Goal: Task Accomplishment & Management: Manage account settings

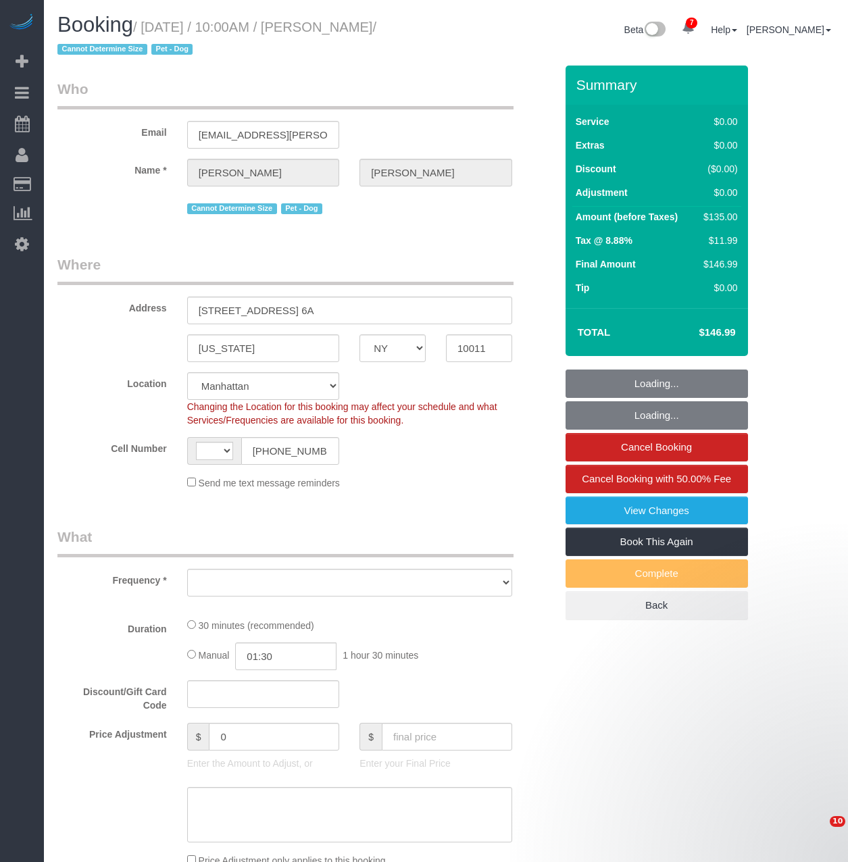
select select "NY"
select select "number:89"
select select "number:90"
select select "number:13"
select select "number:5"
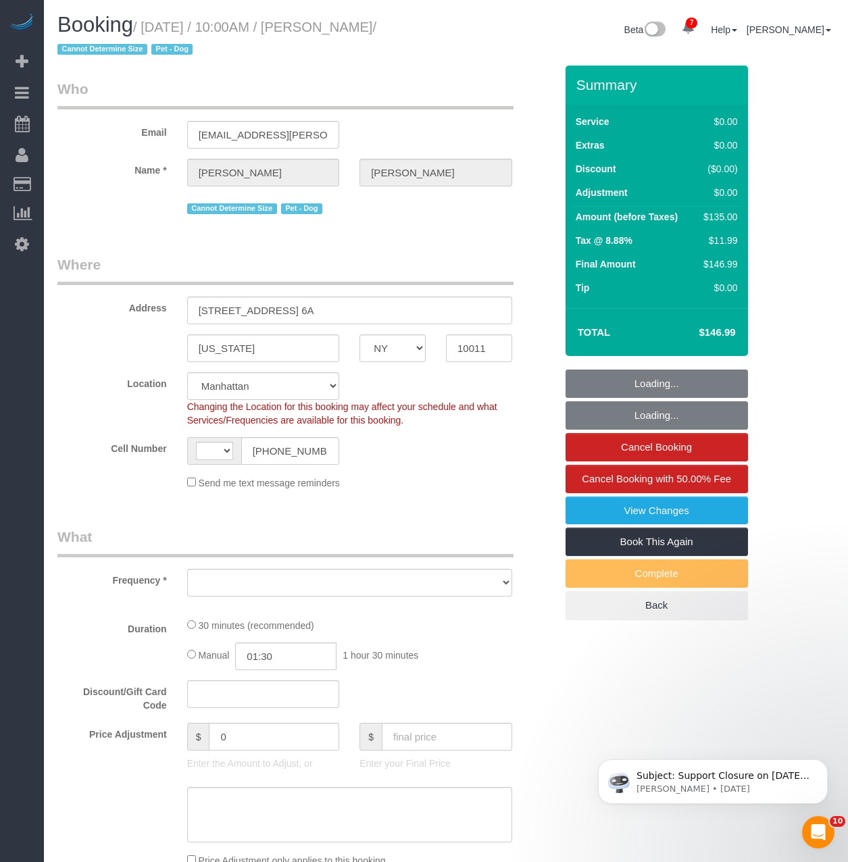
select select "string:[GEOGRAPHIC_DATA]"
select select "object:2967"
select select "string:stripe-pm_1RKPDA4VGloSiKo778i2jq03"
select select "spot1"
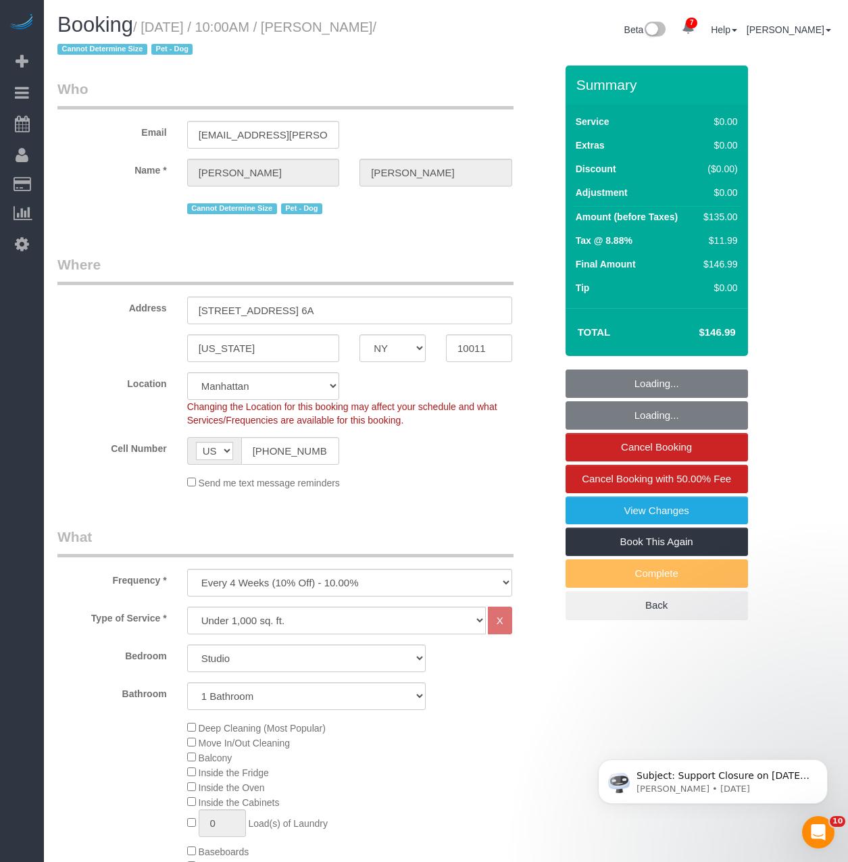
select select "object:3365"
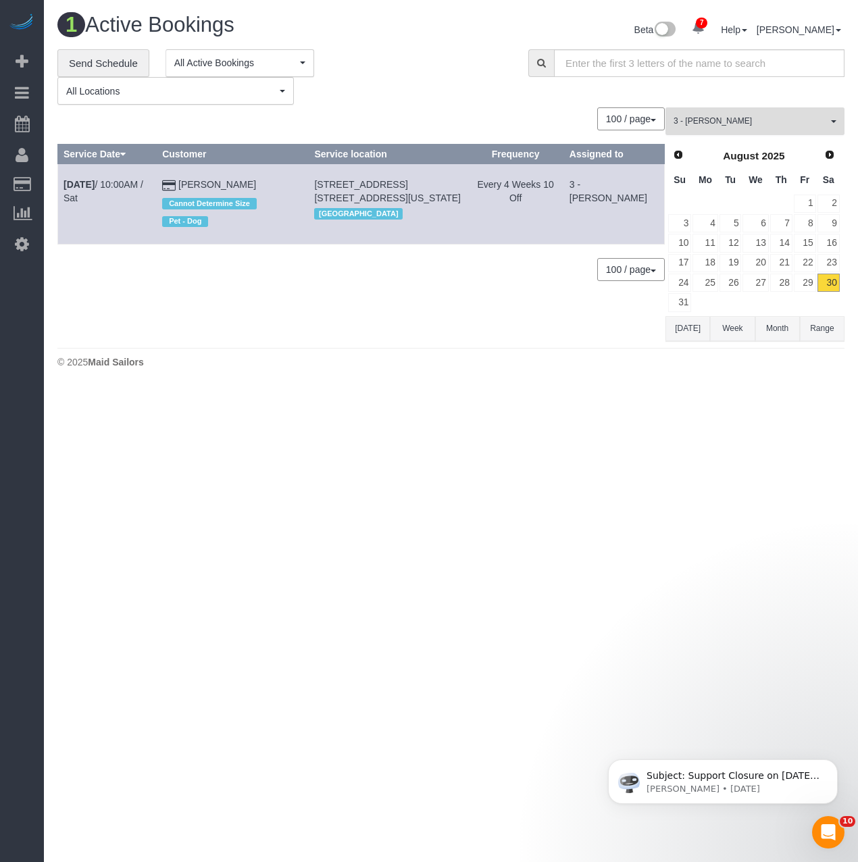
click at [739, 121] on span "3 - [PERSON_NAME]" at bounding box center [750, 121] width 154 height 11
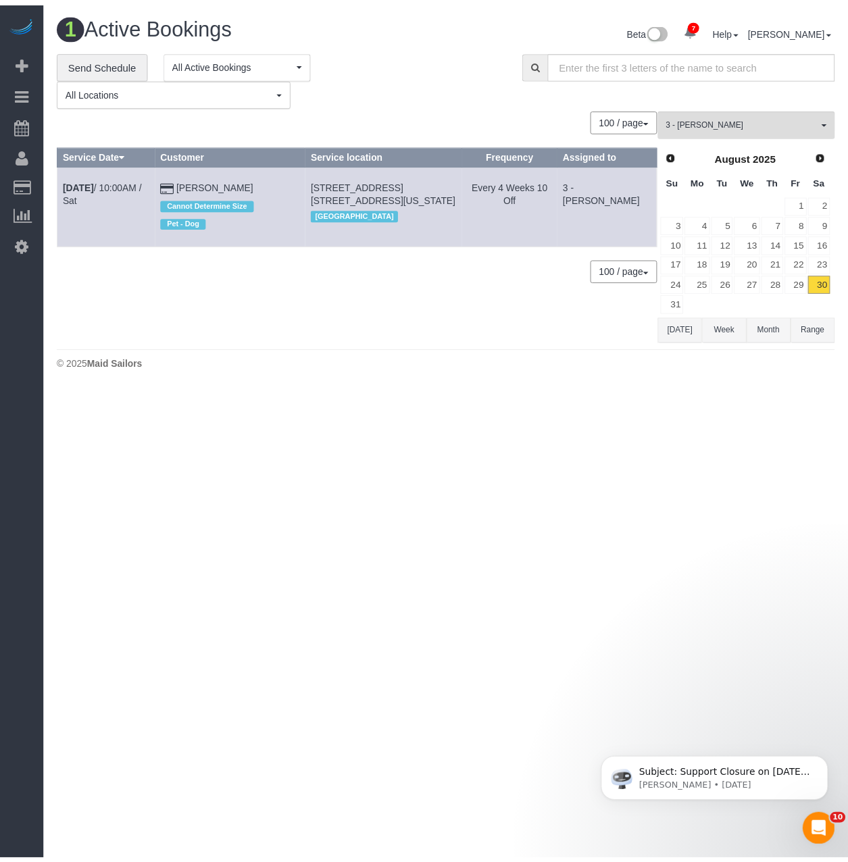
scroll to position [936, 0]
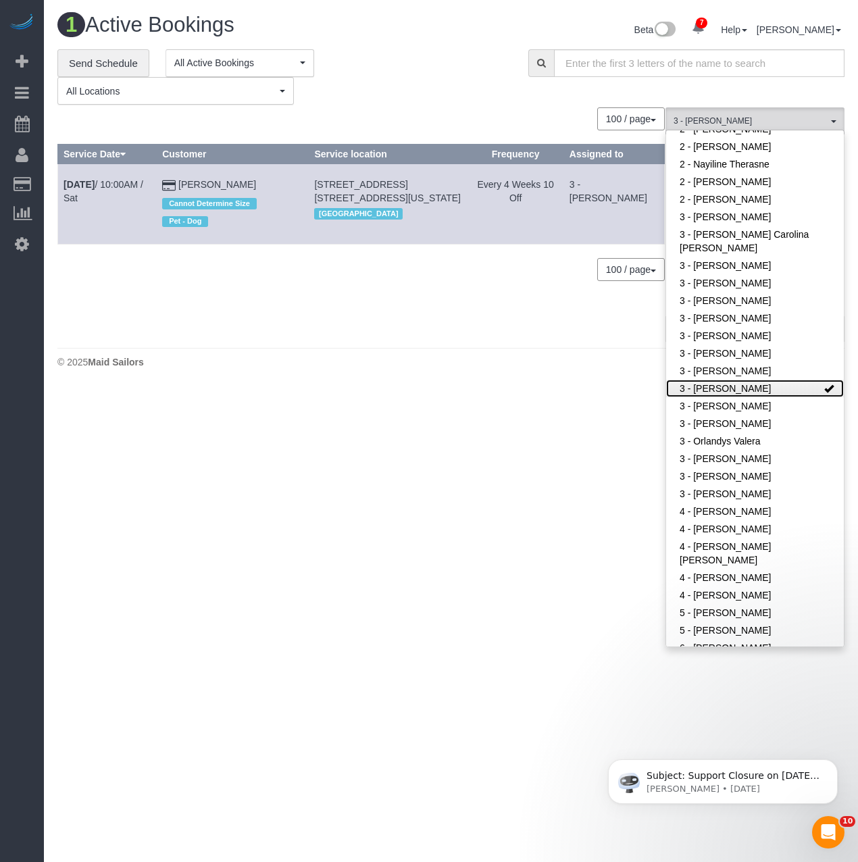
click at [707, 386] on link "3 - [PERSON_NAME]" at bounding box center [755, 389] width 178 height 18
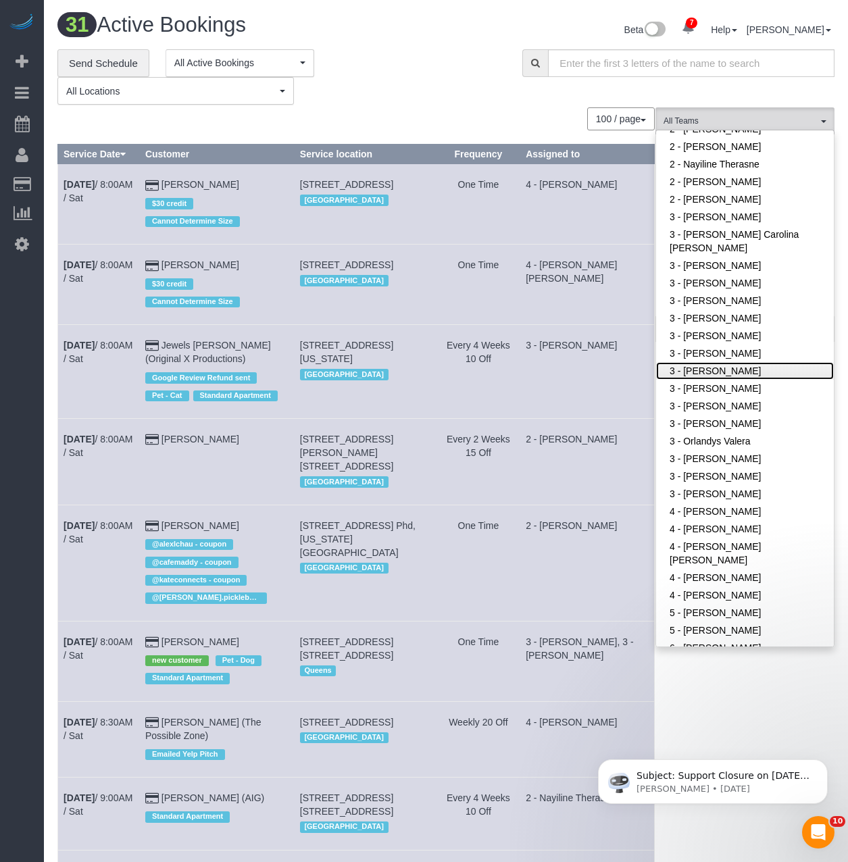
click at [716, 369] on link "3 - [PERSON_NAME]" at bounding box center [745, 371] width 178 height 18
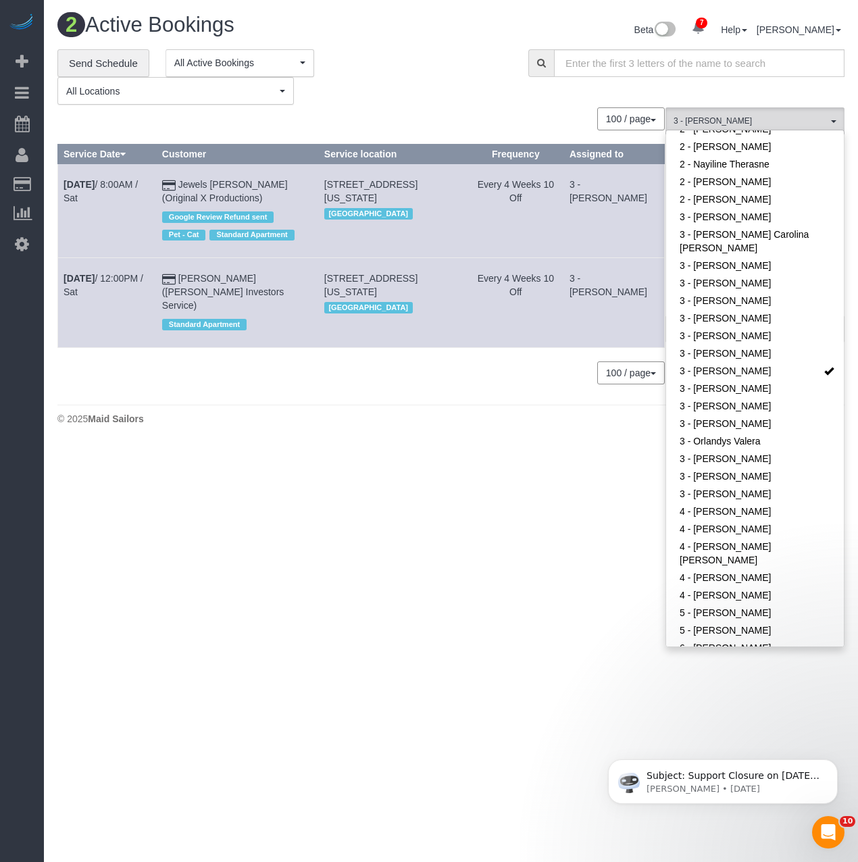
click at [319, 412] on div "© 2025 Maid Sailors" at bounding box center [450, 419] width 787 height 14
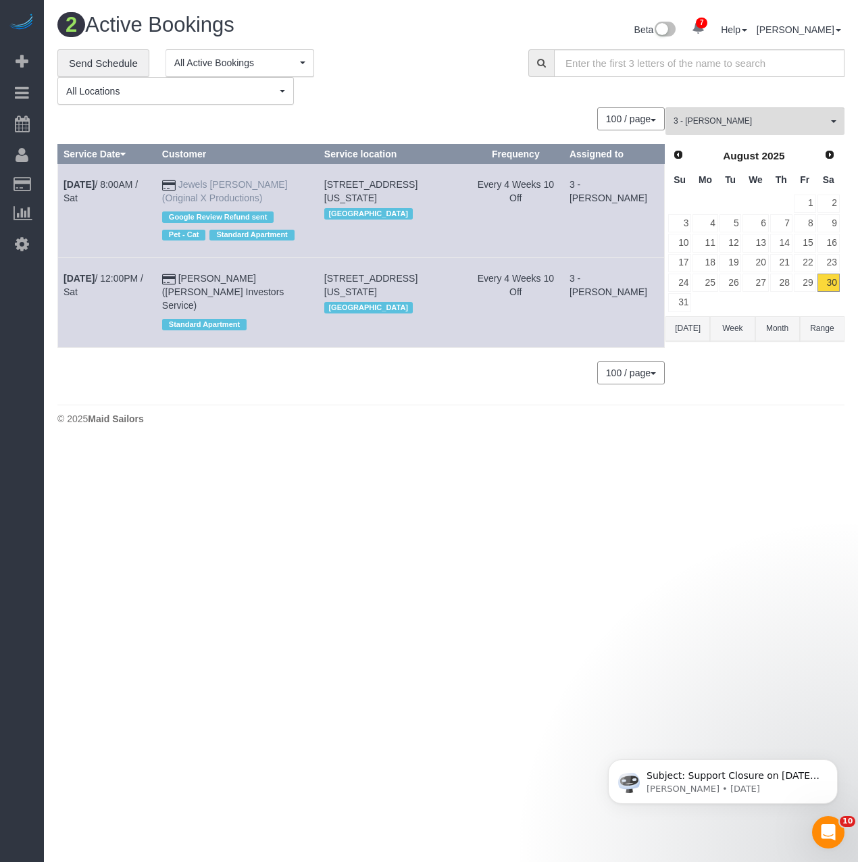
drag, startPoint x: 59, startPoint y: 182, endPoint x: 228, endPoint y: 201, distance: 169.9
click at [228, 201] on tr "Aug 30th / 8:00AM / Sat Jewels Tortorello (Original X Productions) Google Revie…" at bounding box center [361, 211] width 607 height 94
copy tr "Aug 30th / 8:00AM / Sat Jewels Tortorello (Original X Productions)"
drag, startPoint x: 434, startPoint y: 208, endPoint x: 324, endPoint y: 182, distance: 112.6
click at [324, 182] on tr "Aug 30th / 8:00AM / Sat Jewels Tortorello (Original X Productions) Google Revie…" at bounding box center [361, 211] width 607 height 94
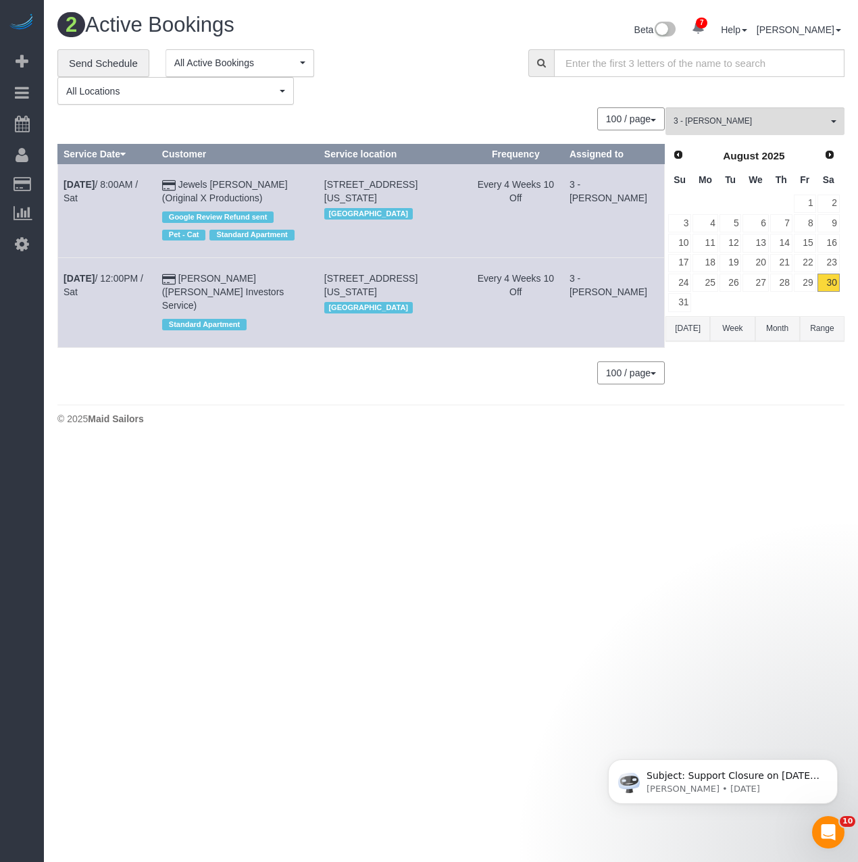
click at [399, 195] on span "420 East 54th Street, Apt. 511, New York, NY 10022" at bounding box center [370, 191] width 93 height 24
drag, startPoint x: 428, startPoint y: 201, endPoint x: 337, endPoint y: 180, distance: 93.7
click at [337, 180] on td "420 East 54th Street, Apt. 511, New York, NY 10022 Manhattan" at bounding box center [392, 211] width 149 height 94
copy span "420 East 54th Street, Apt. 511, New York, NY 10022"
click at [83, 184] on b "[DATE]" at bounding box center [78, 184] width 31 height 11
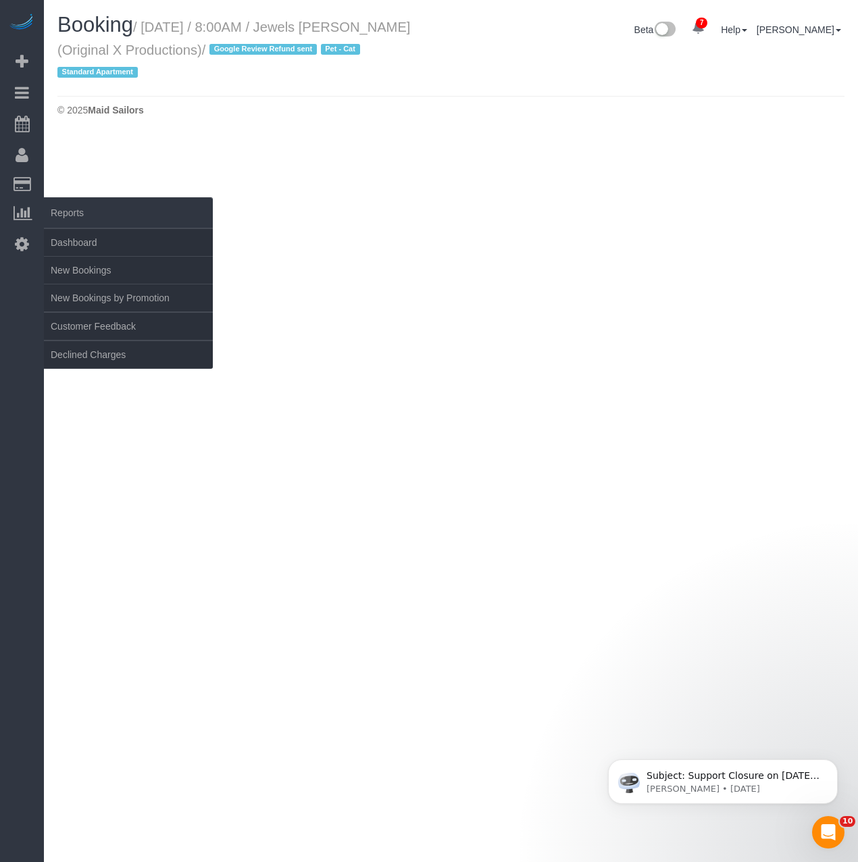
select select "NY"
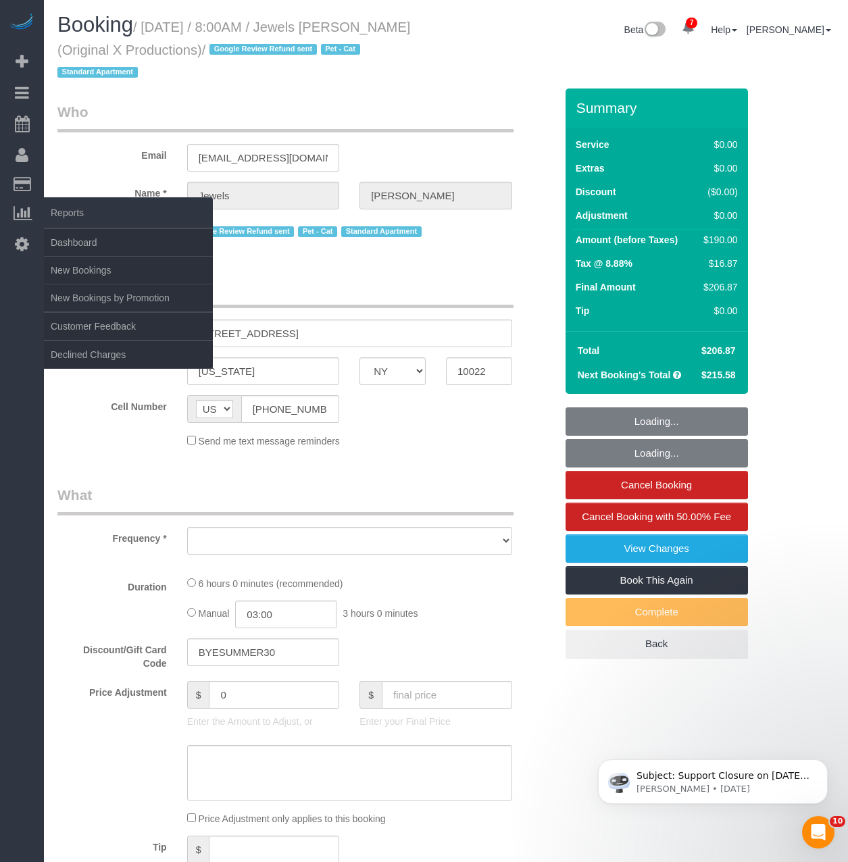
select select "object:5317"
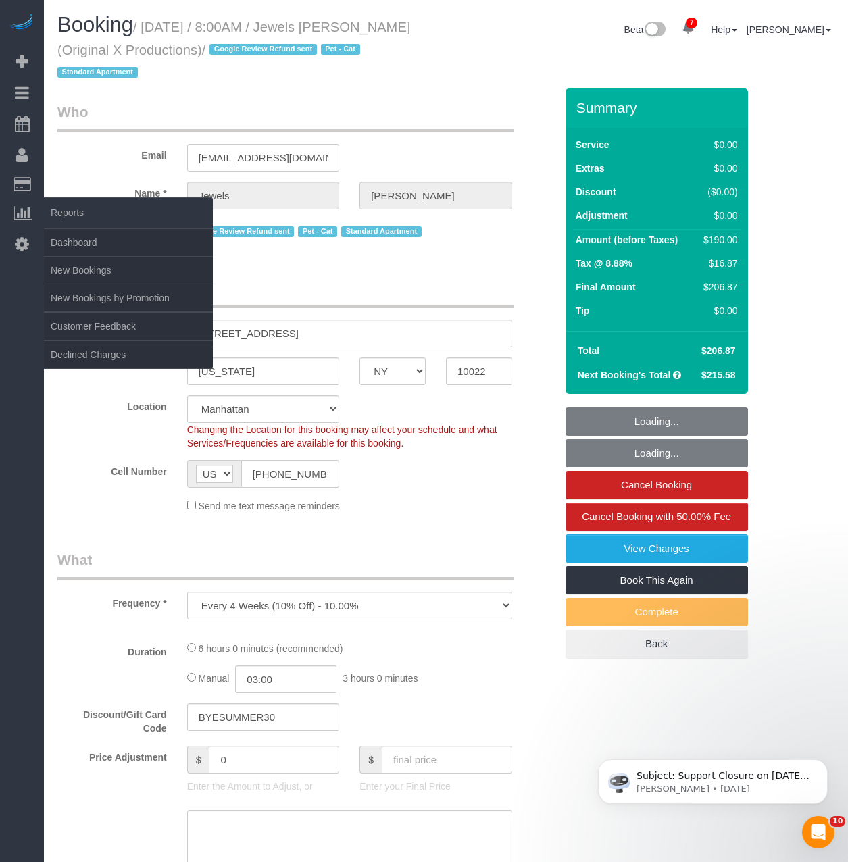
select select "2"
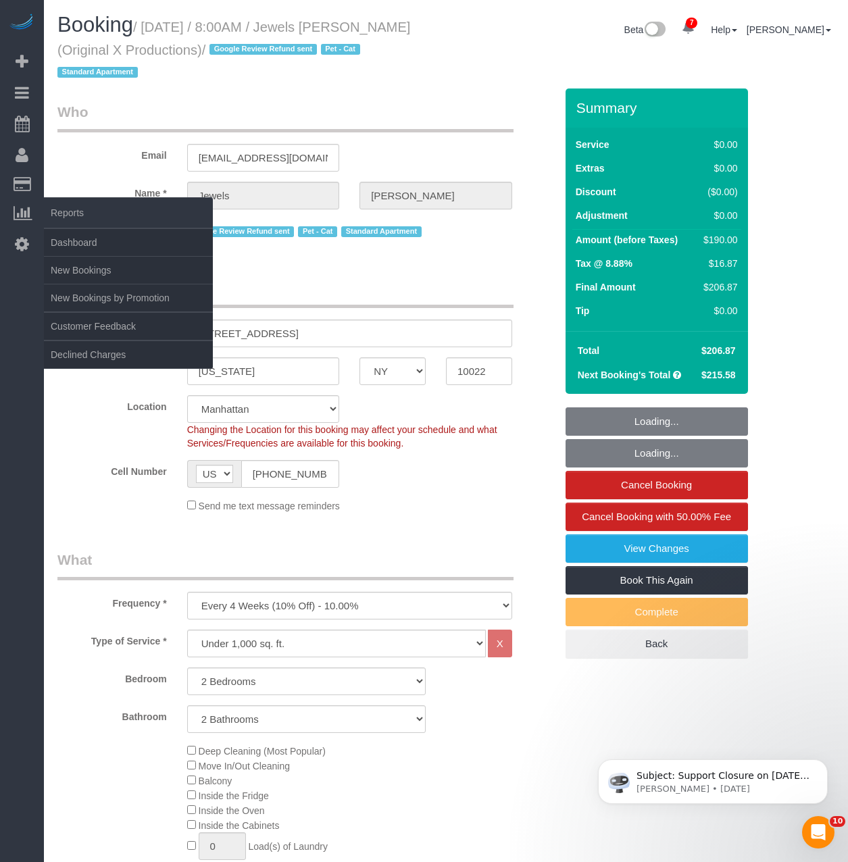
select select "spot50"
select select "number:56"
select select "number:73"
select select "number:14"
select select "number:6"
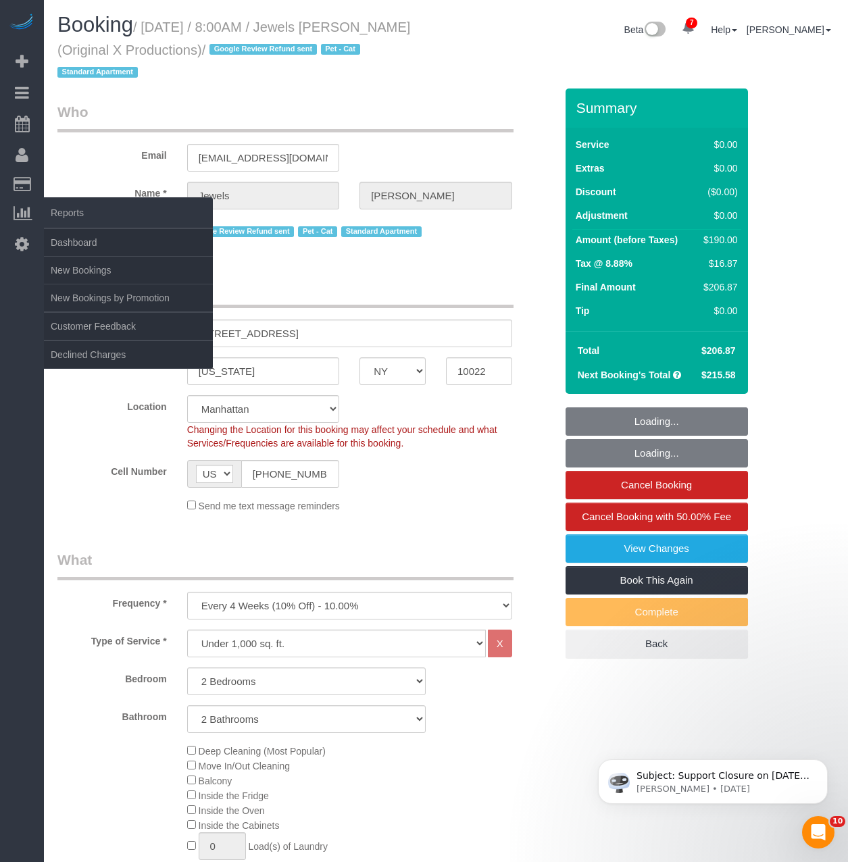
select select "2"
select select "object:6029"
select select "string:stripe-pm_1QEBRH4VGloSiKo7FRzmGsvi"
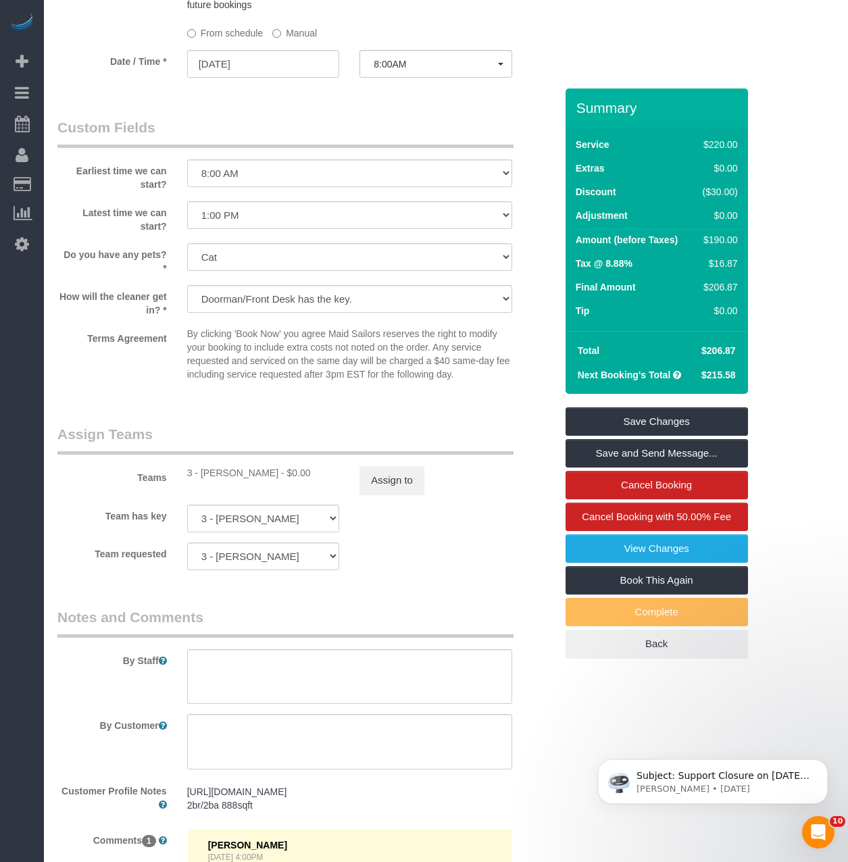
scroll to position [1554, 0]
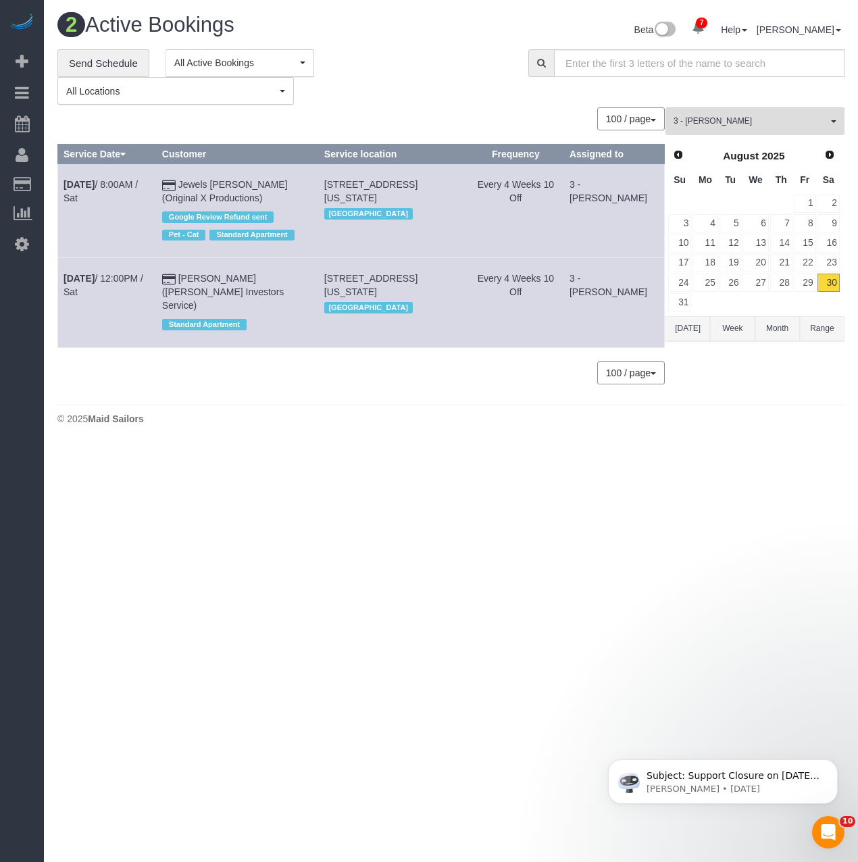
drag, startPoint x: 59, startPoint y: 281, endPoint x: 280, endPoint y: 289, distance: 221.7
click at [280, 289] on tr "Aug 30th / 12:00PM / Sat Douglas Goldmacher (Moody's Investors Service) Standar…" at bounding box center [361, 302] width 607 height 89
copy tr "Aug 30th / 12:00PM / Sat Douglas Goldmacher (Moody's Investors Service)"
drag, startPoint x: 414, startPoint y: 290, endPoint x: 341, endPoint y: 284, distance: 73.2
click at [341, 284] on td "45 Wall Street, Apt. 310, New York, NY 10005 Manhattan" at bounding box center [392, 302] width 149 height 89
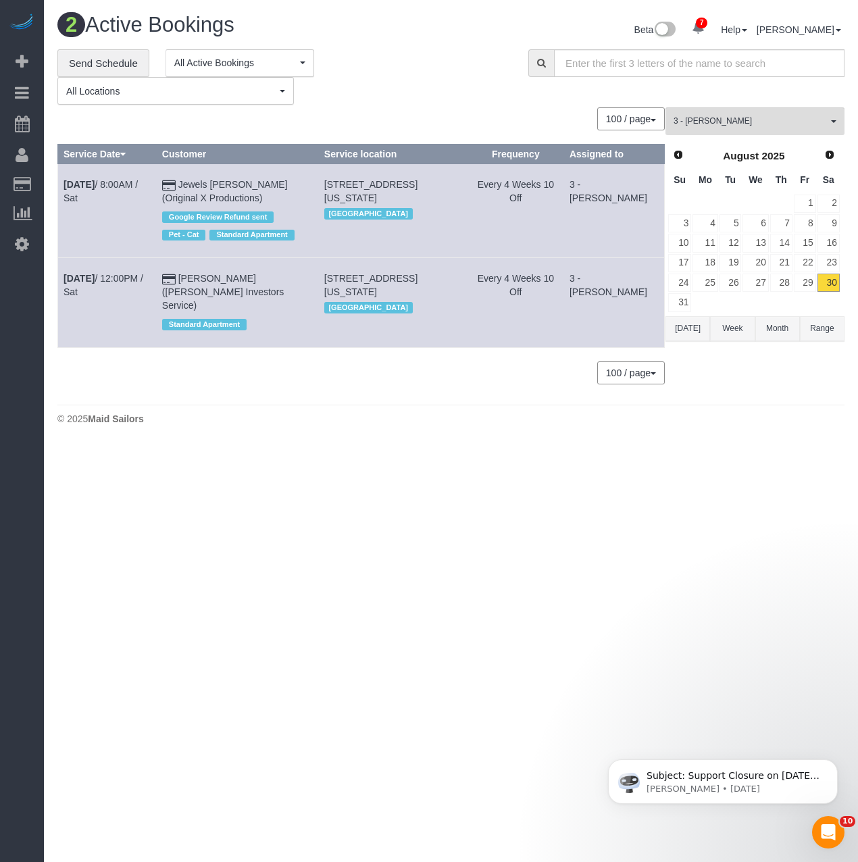
copy span "45 Wall Street, Apt. 310, New York, NY 10005"
click at [120, 277] on link "Aug 30th / 12:00PM / Sat" at bounding box center [103, 285] width 80 height 24
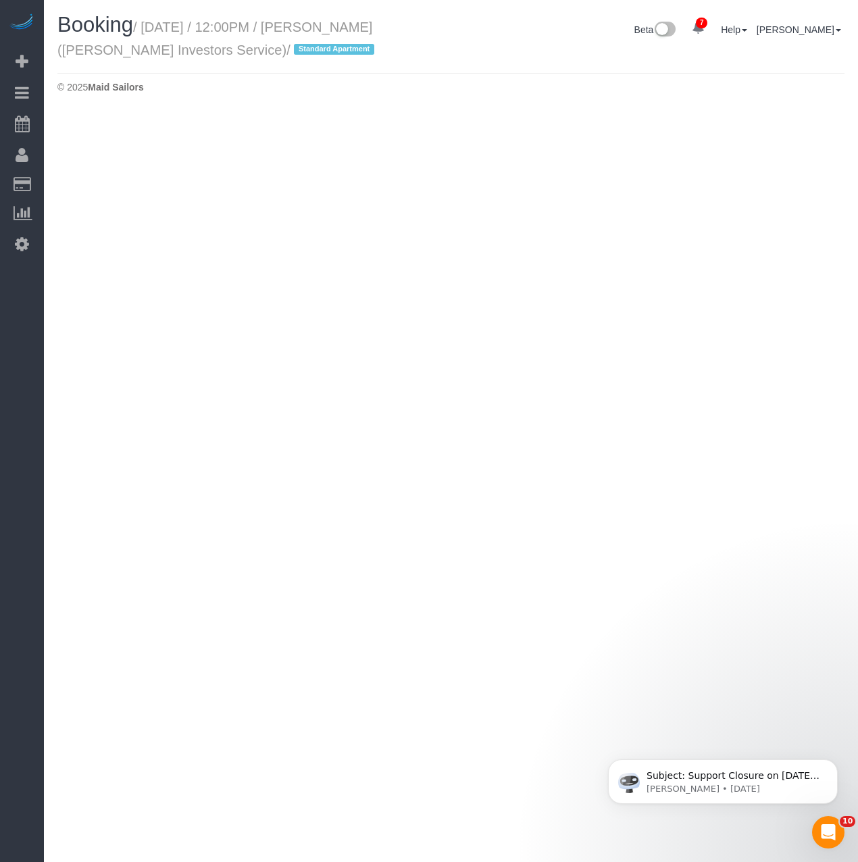
select select "NY"
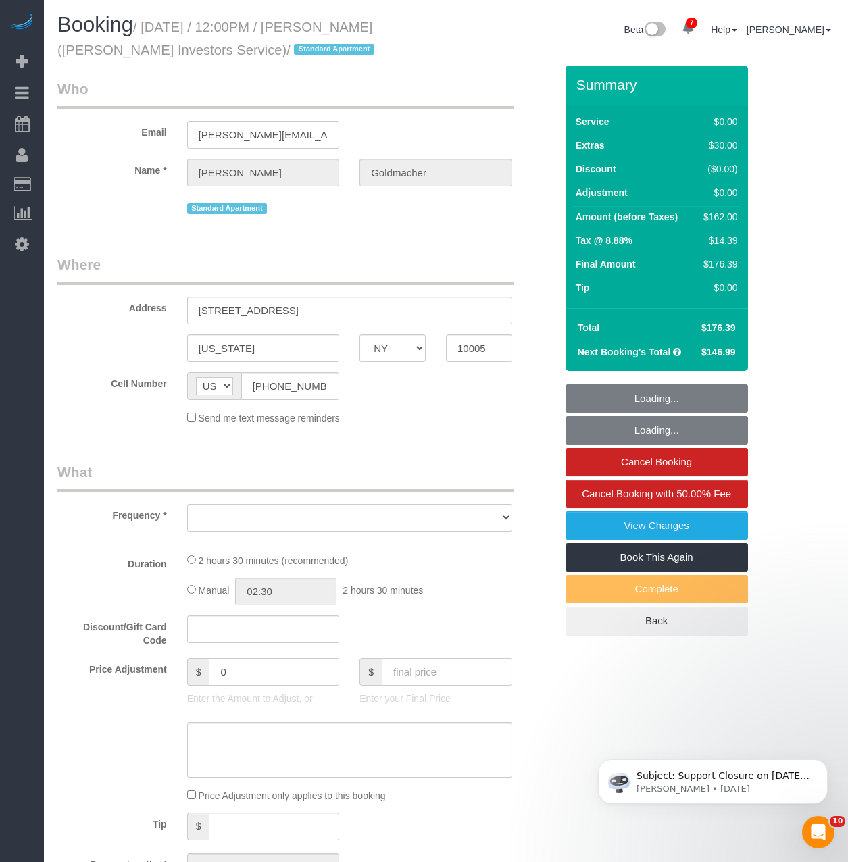
select select "string:stripe-pm_1IsBSD4VGloSiKo76ZEHamuY"
select select "object:6976"
select select "spot99"
select select "number:89"
select select "number:90"
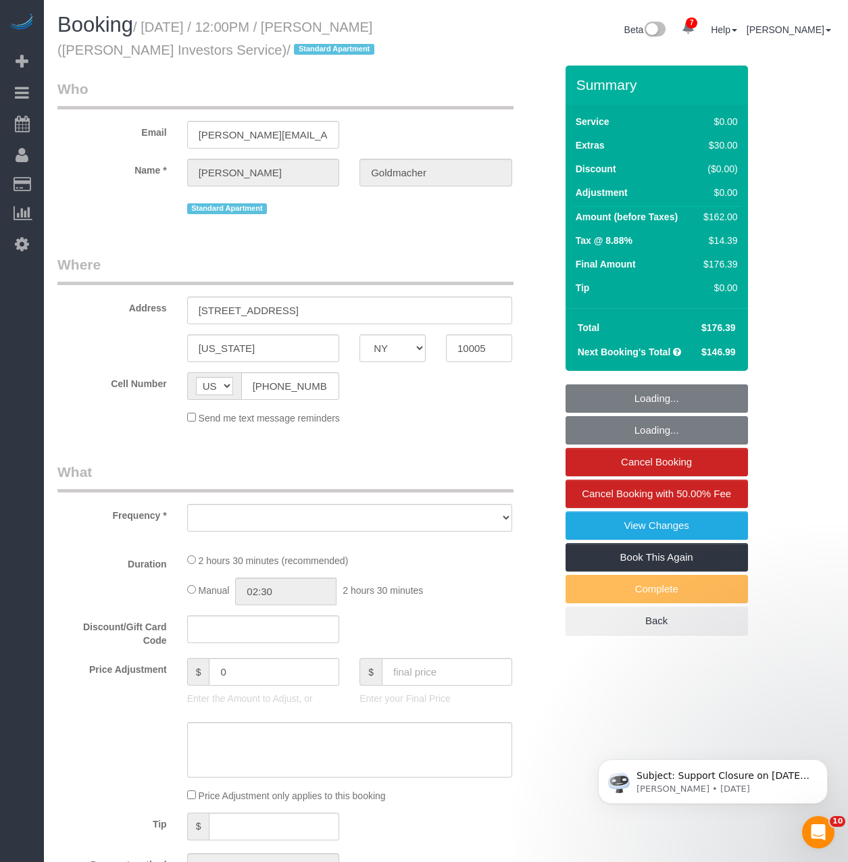
select select "number:15"
select select "number:5"
select select "number:21"
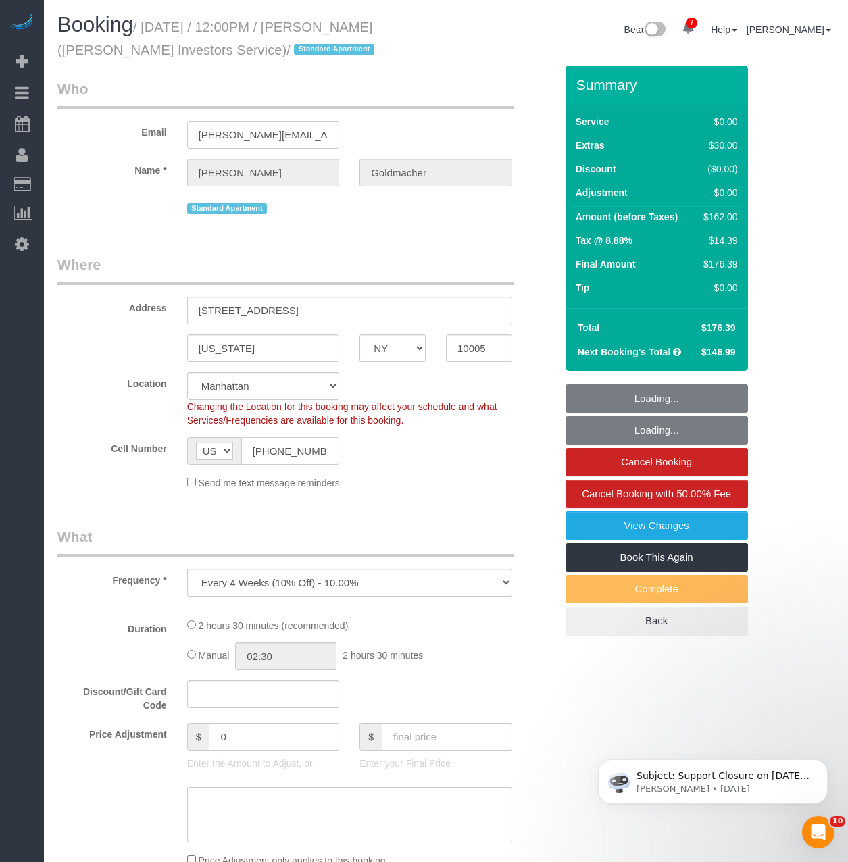
select select "object:7642"
select select "1"
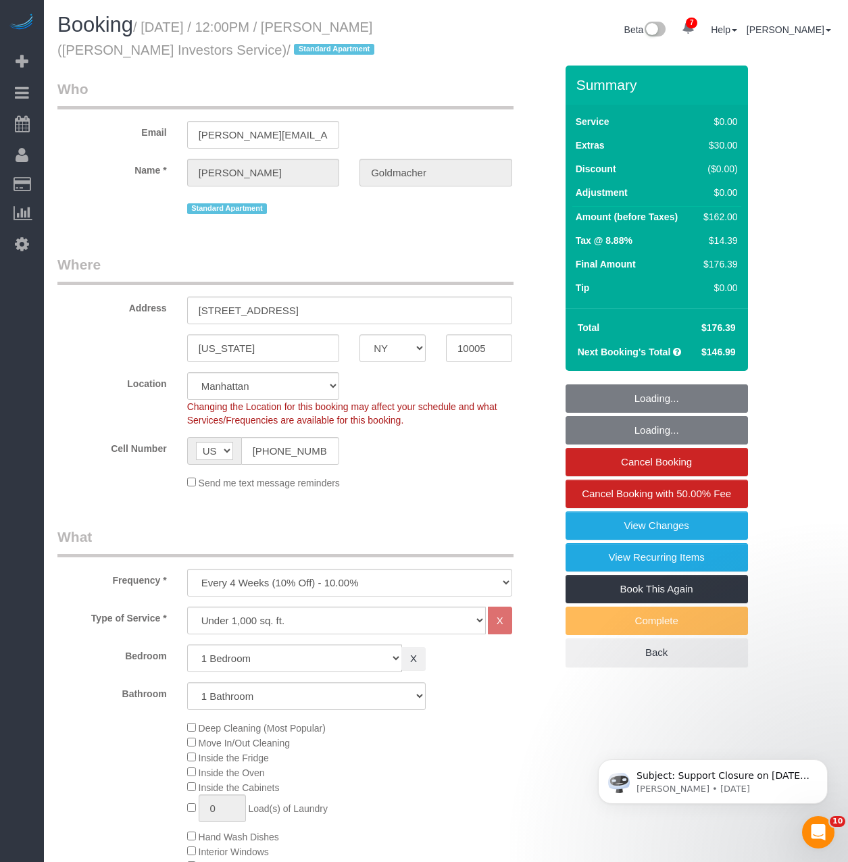
select select "1"
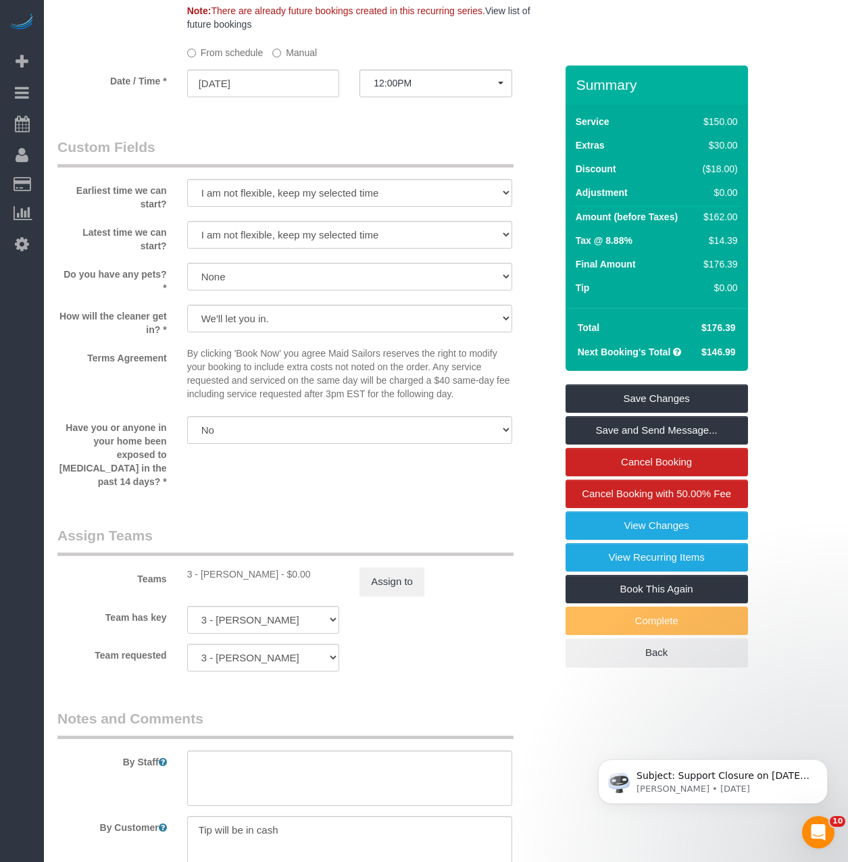
scroll to position [1418, 0]
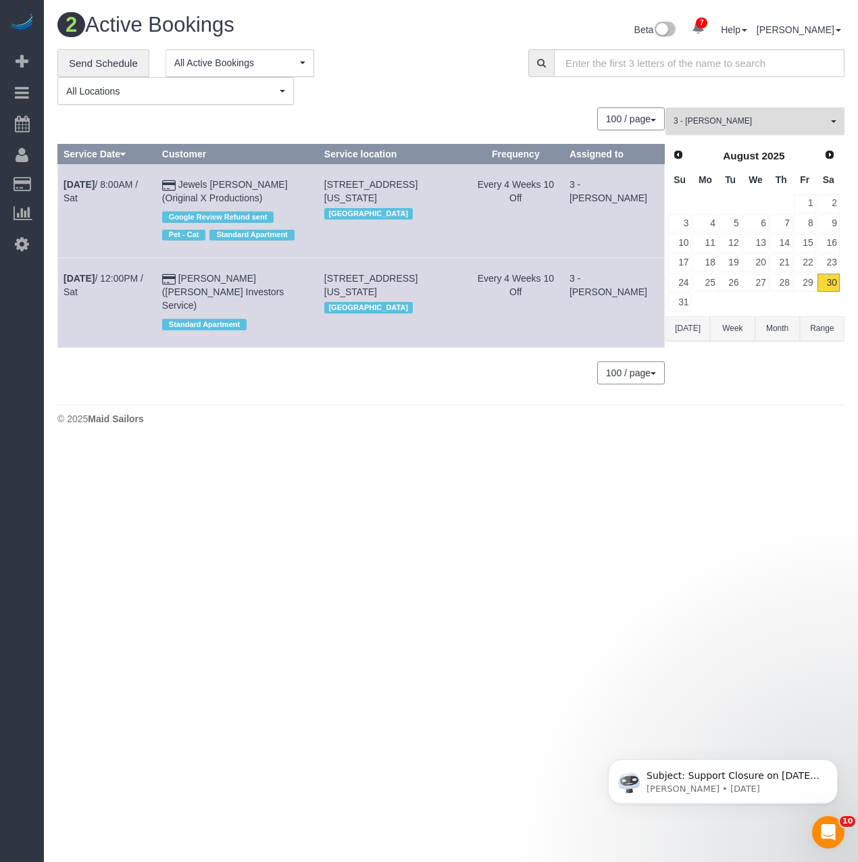
click at [696, 128] on button "3 - Maria Bonilla All Teams" at bounding box center [754, 121] width 179 height 28
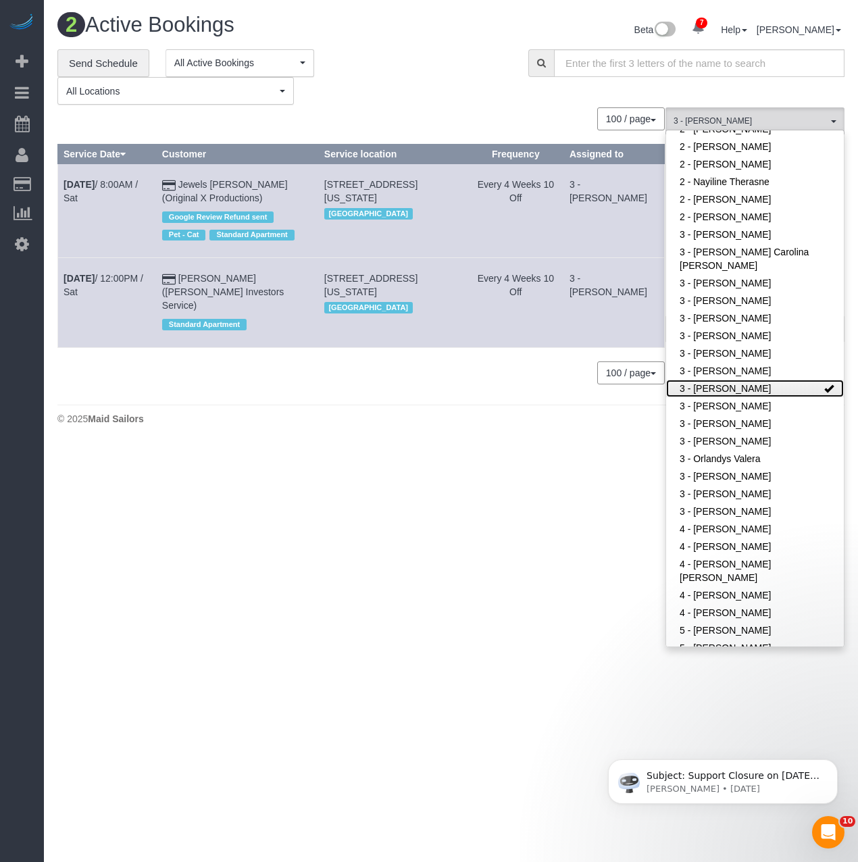
click at [713, 390] on link "3 - [PERSON_NAME]" at bounding box center [755, 389] width 178 height 18
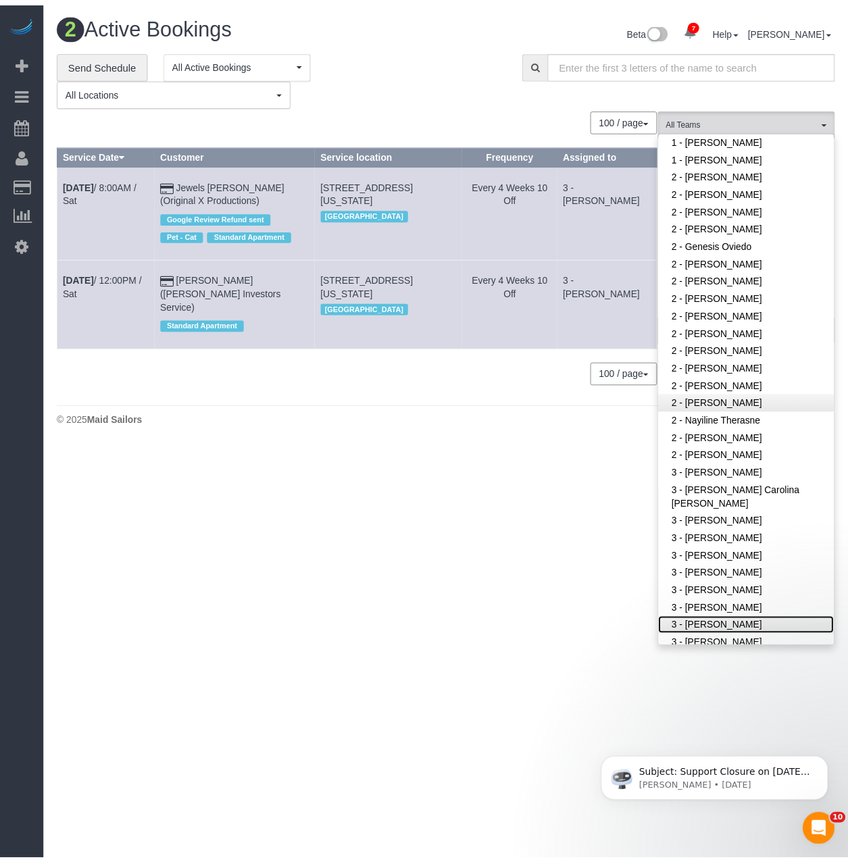
scroll to position [648, 0]
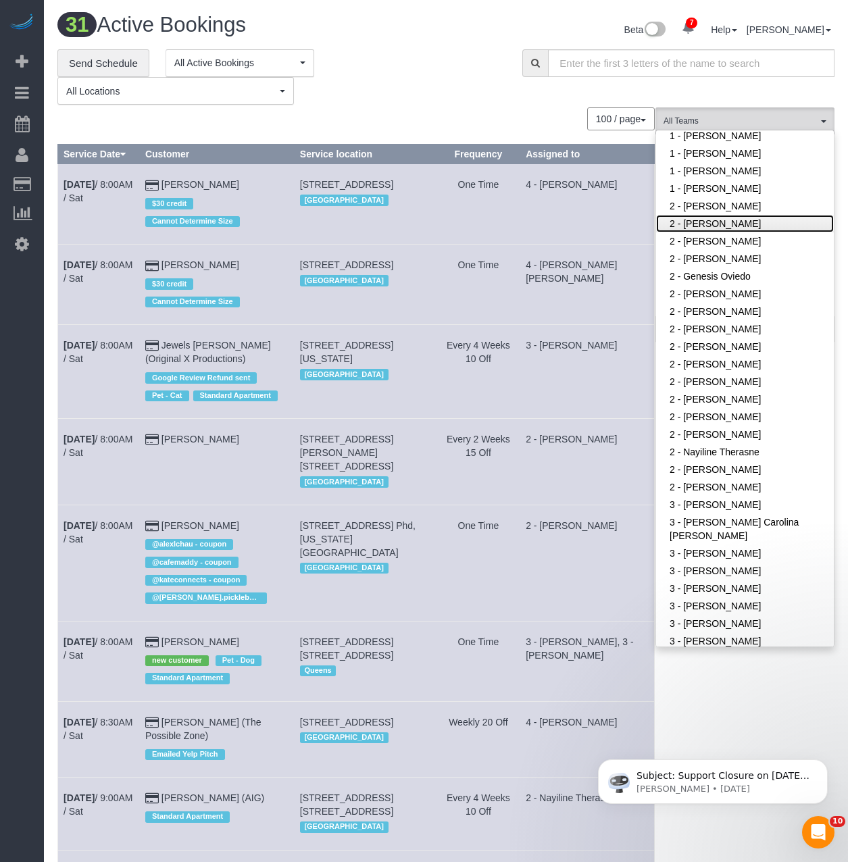
click at [748, 222] on link "2 - [PERSON_NAME]" at bounding box center [745, 224] width 178 height 18
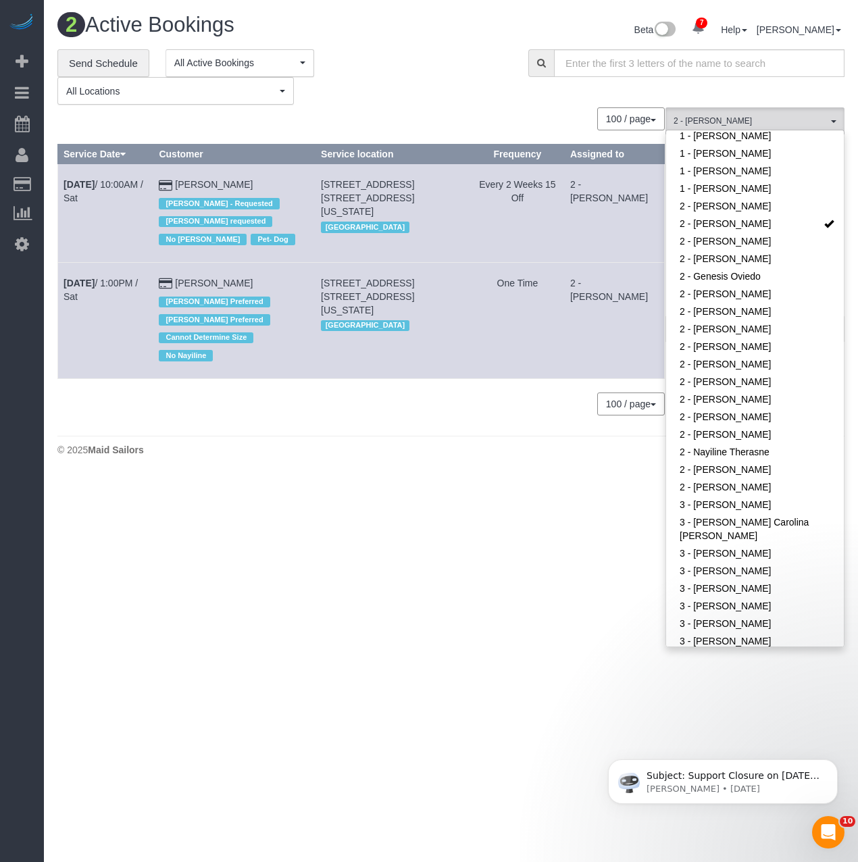
click at [357, 524] on body "7 Beta Your Notifications You have 0 alerts × You have 6 to charge for 08/29/20…" at bounding box center [429, 431] width 858 height 862
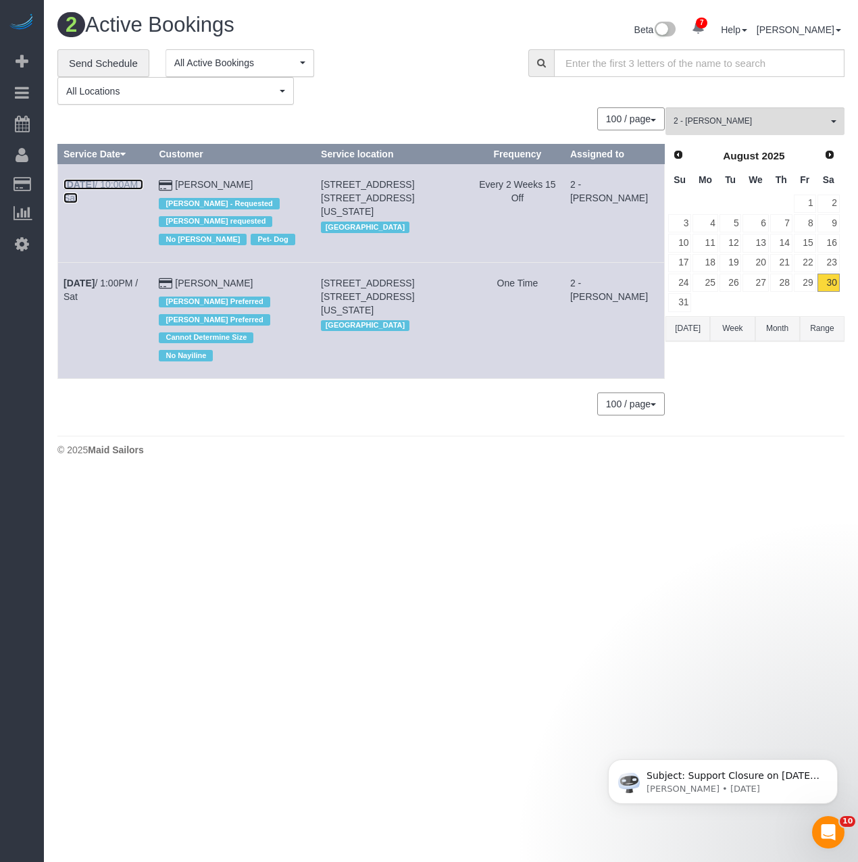
click at [120, 181] on link "Aug 30th / 10:00AM / Sat" at bounding box center [103, 191] width 80 height 24
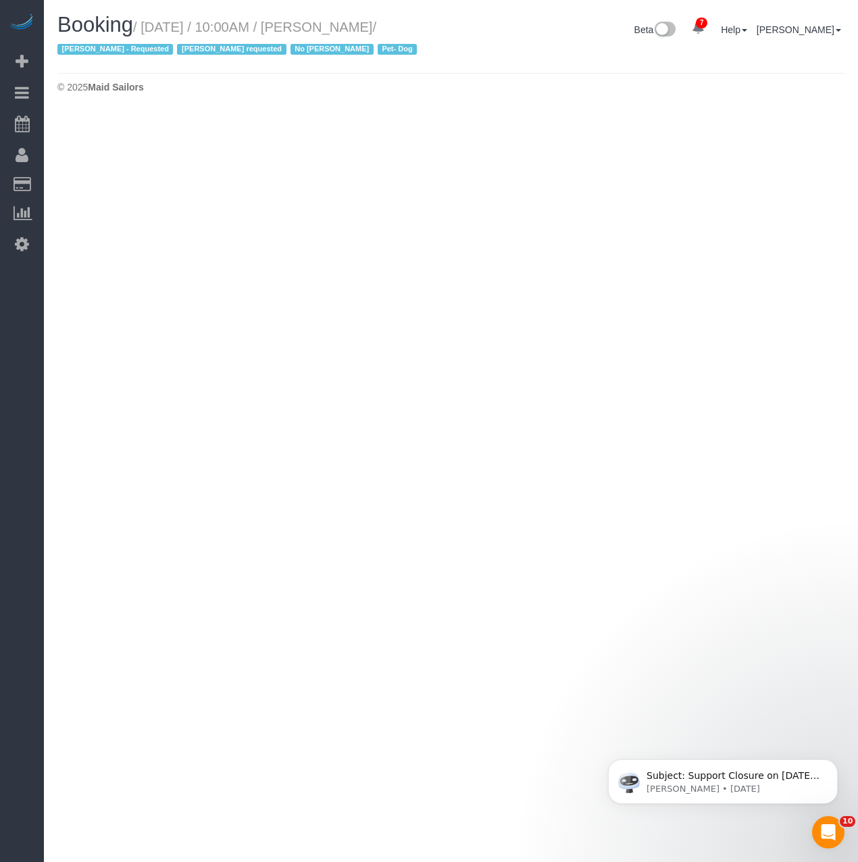
select select "NY"
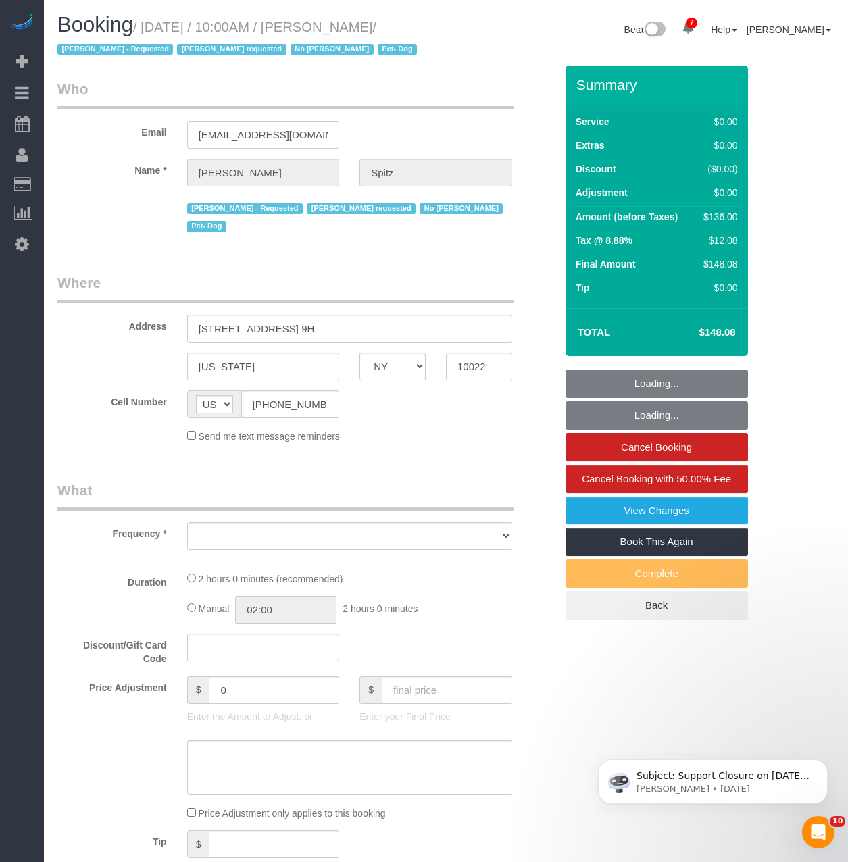
select select "object:9264"
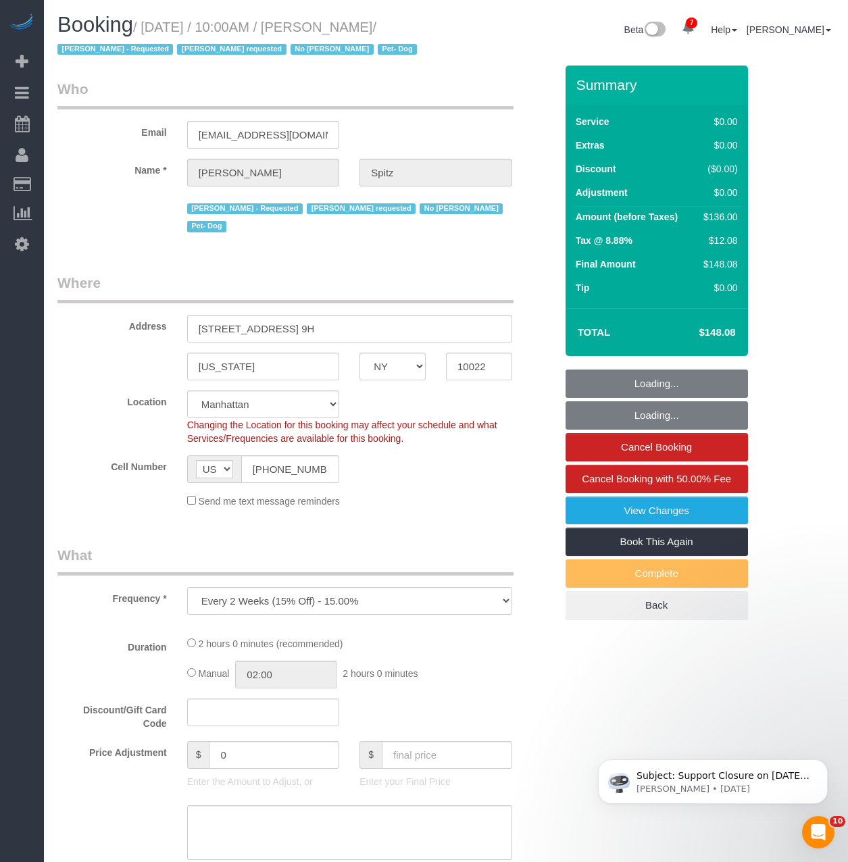
select select "string:stripe-pm_1RpvFu4VGloSiKo7rcufCRjl"
select select "1"
select select "spot148"
select select "number:57"
select select "number:74"
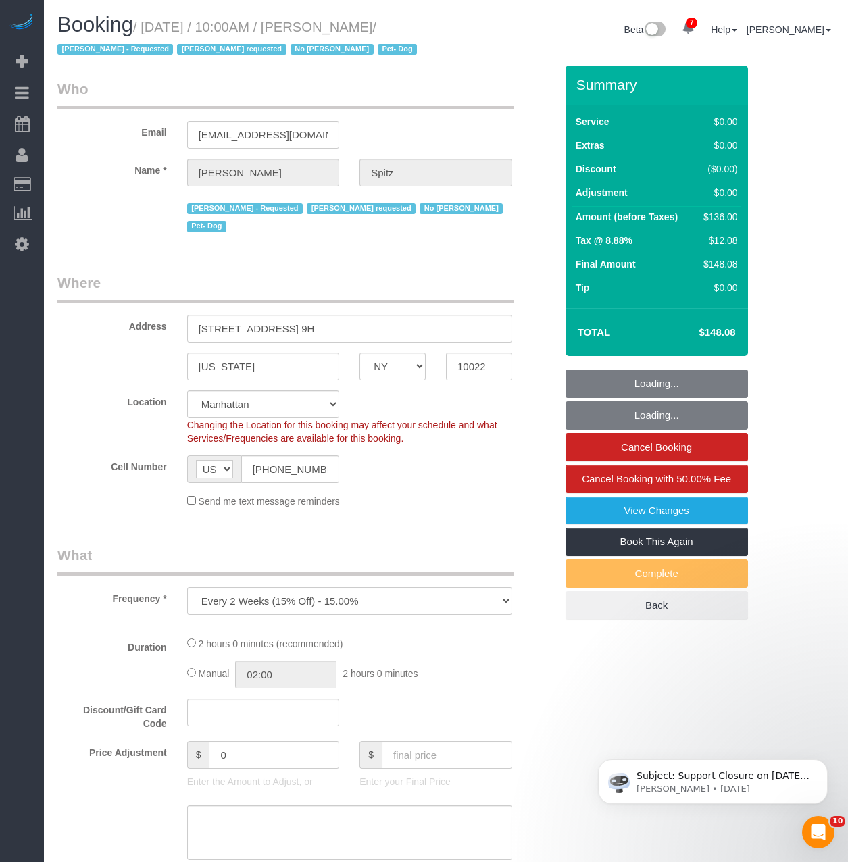
select select "number:13"
select select "number:5"
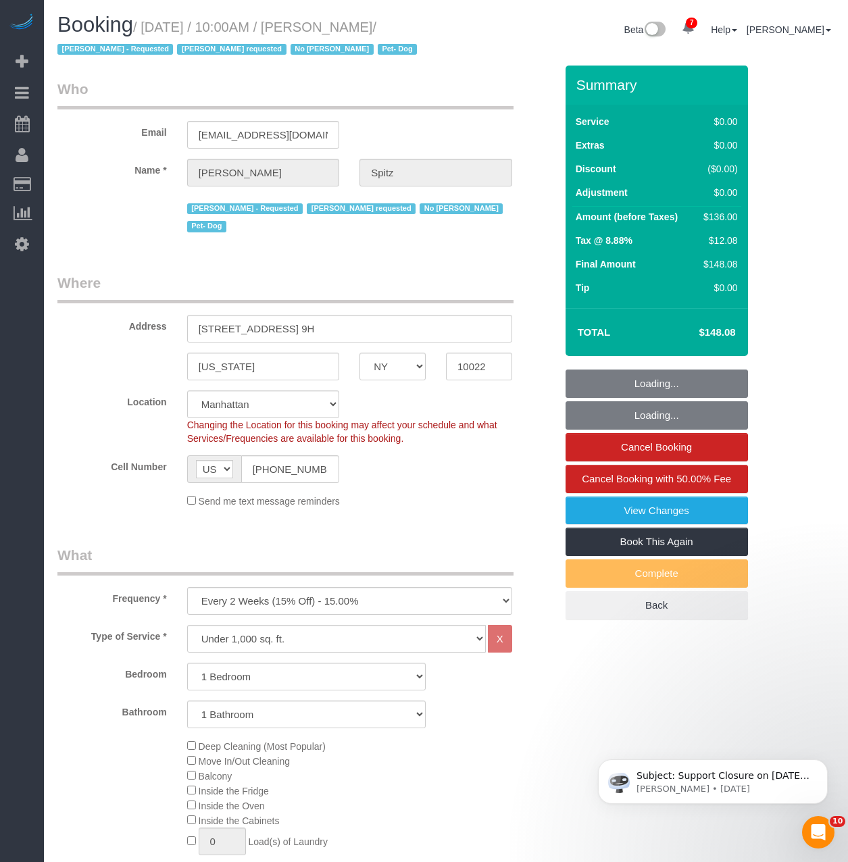
select select "object:9919"
select select "1"
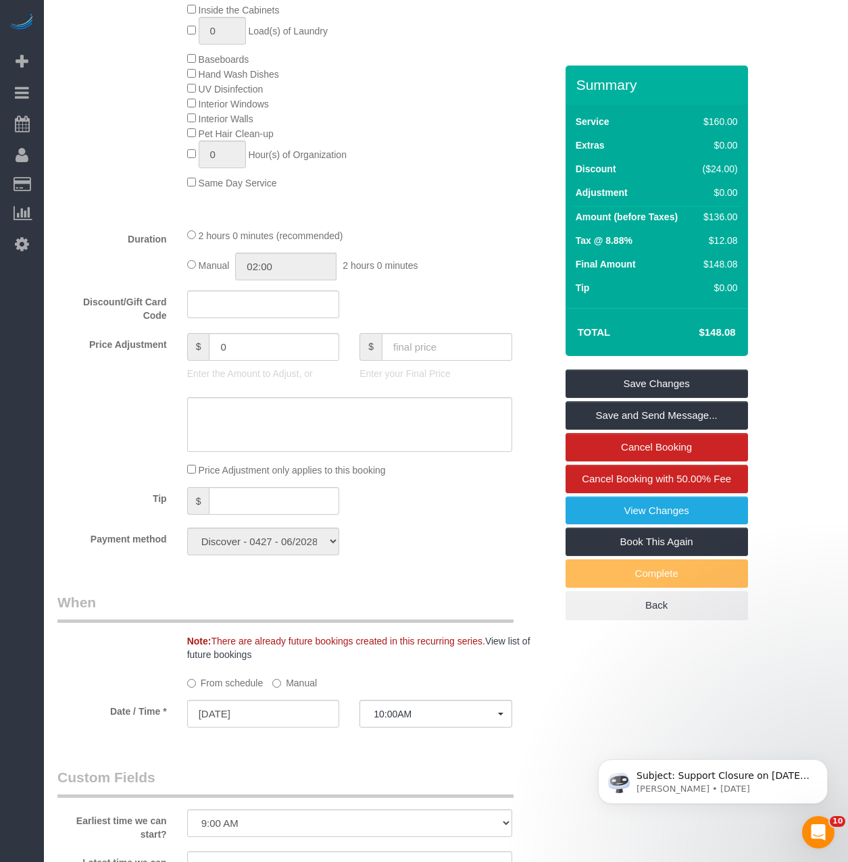
scroll to position [1148, 0]
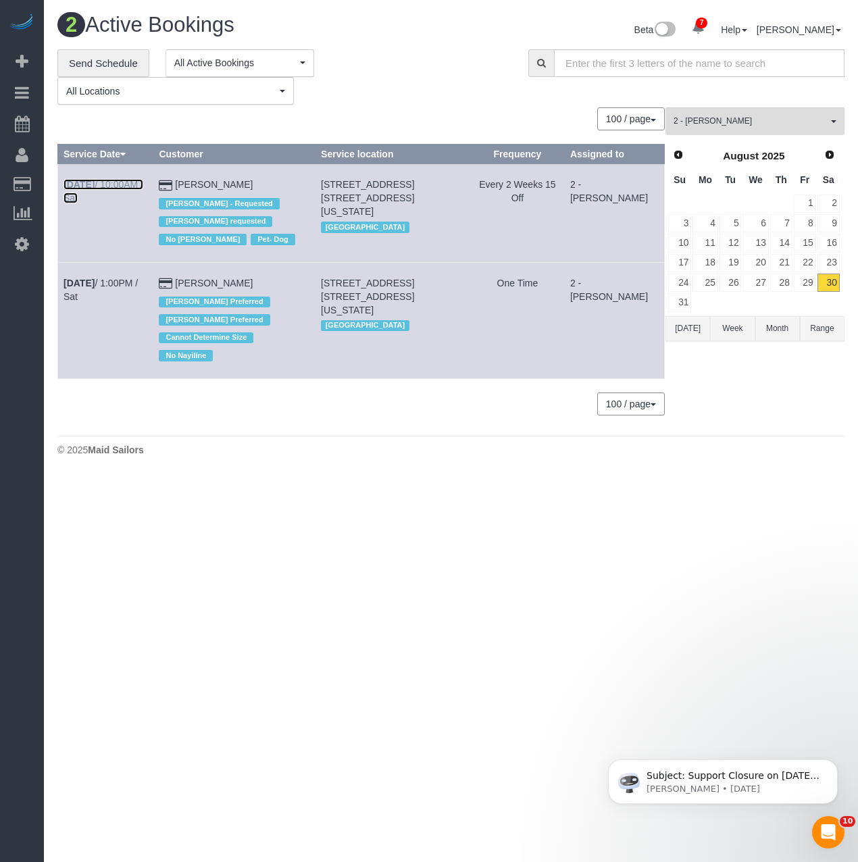
click at [95, 179] on b "Aug 30th" at bounding box center [78, 184] width 31 height 11
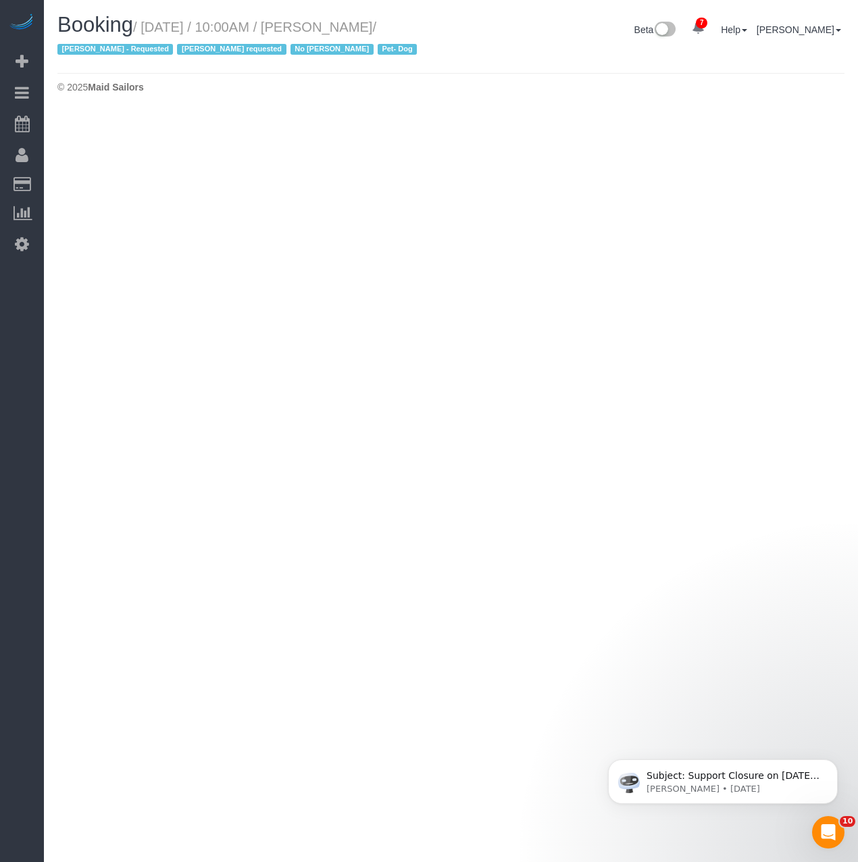
select select "NY"
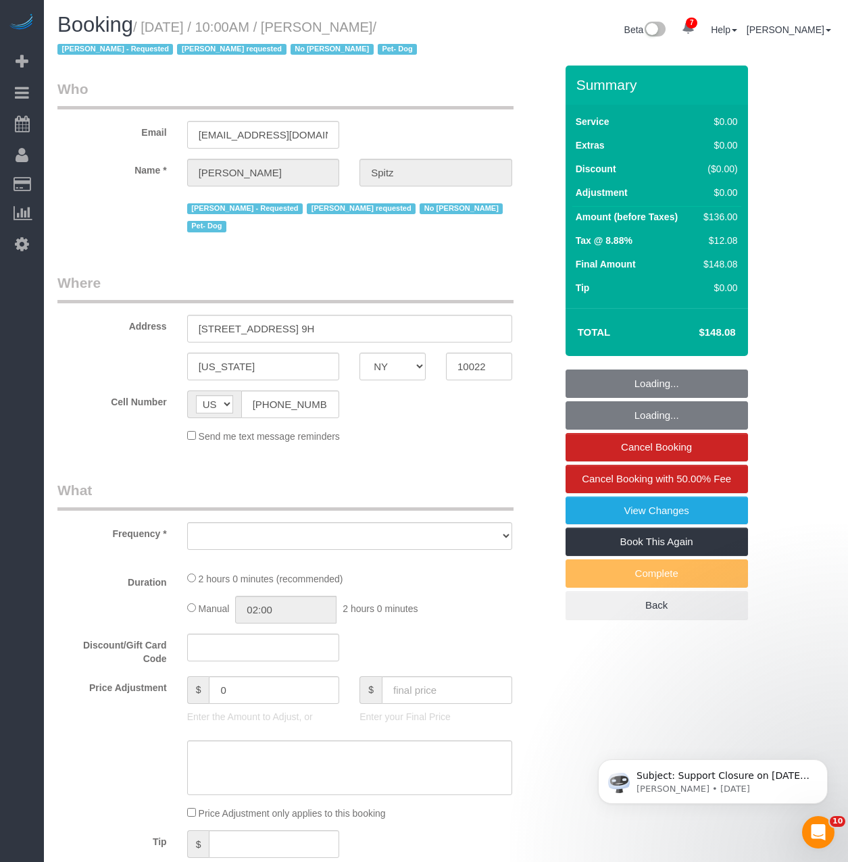
select select "string:stripe-pm_1RpvFu4VGloSiKo7rcufCRjl"
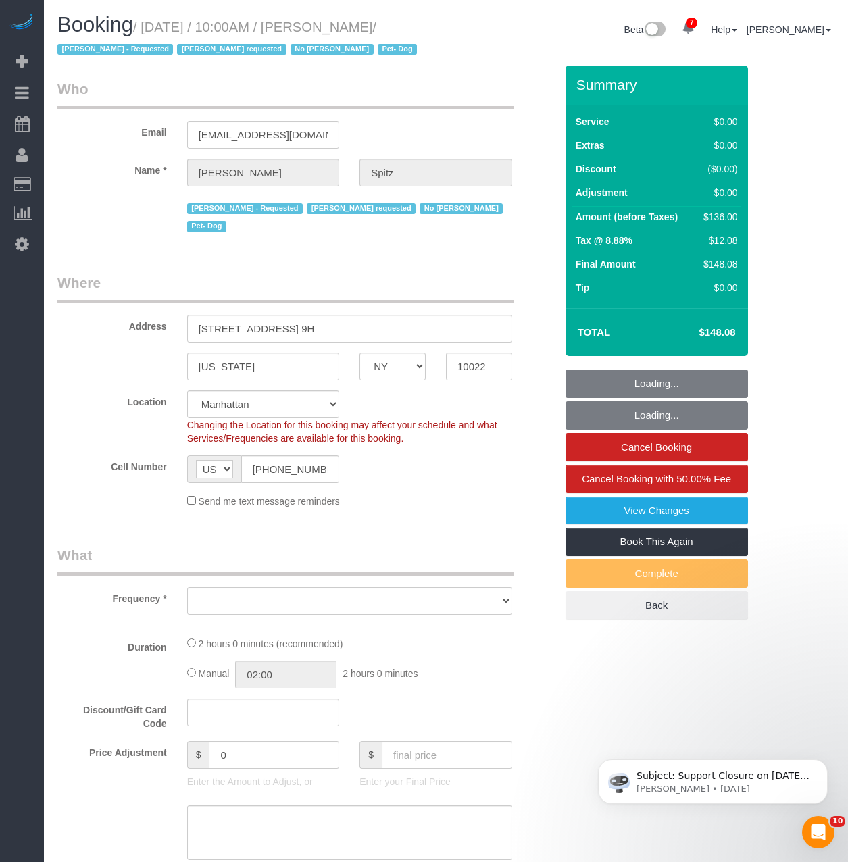
select select "object:10923"
select select "1"
select select "spot196"
select select "number:57"
select select "number:74"
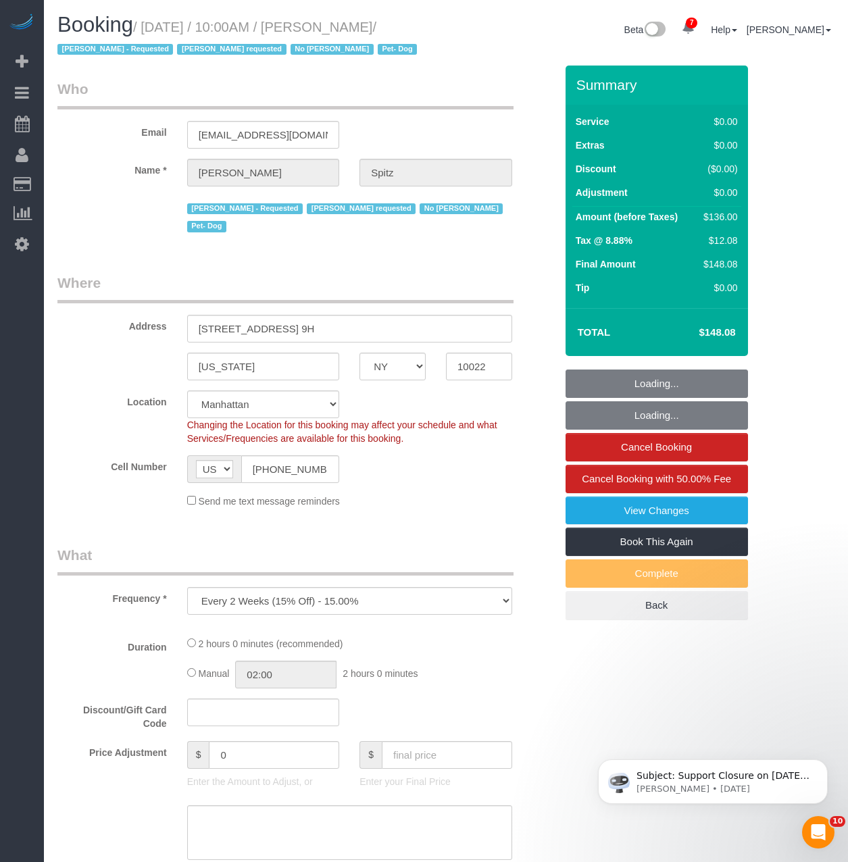
select select "number:13"
select select "number:5"
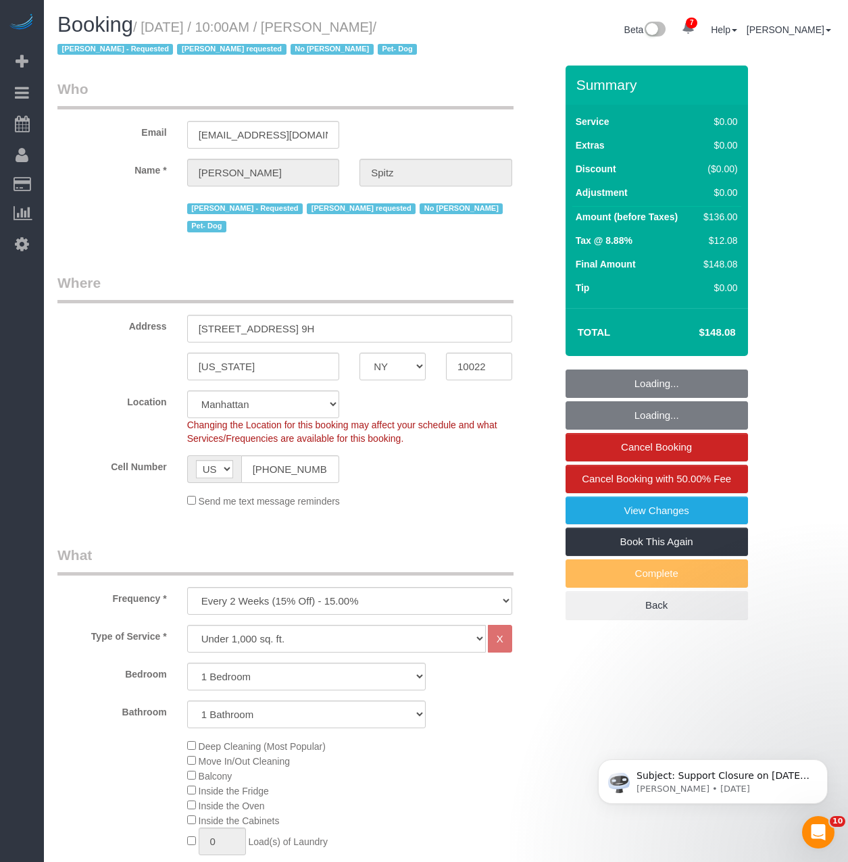
select select "object:11608"
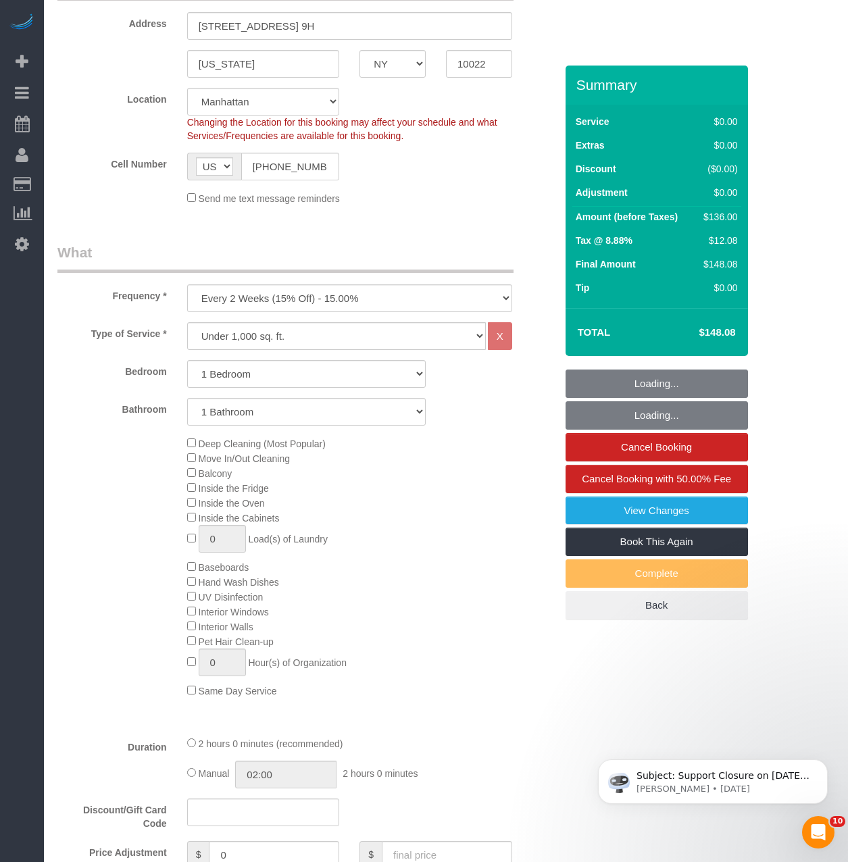
scroll to position [338, 0]
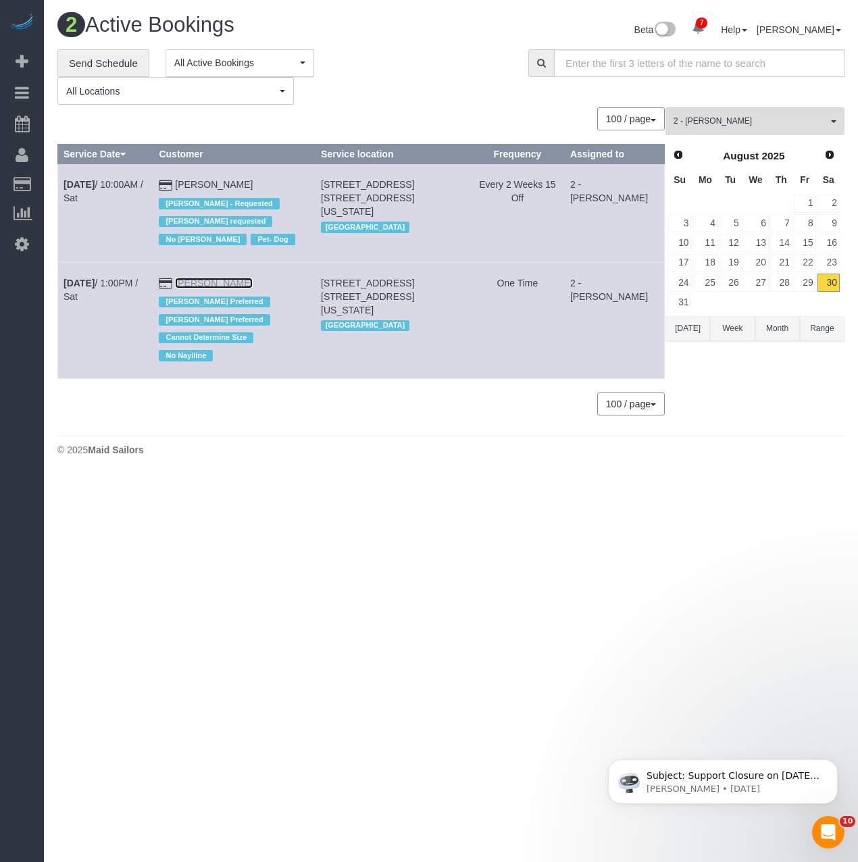
click at [217, 288] on link "Cristina Haas" at bounding box center [214, 283] width 78 height 11
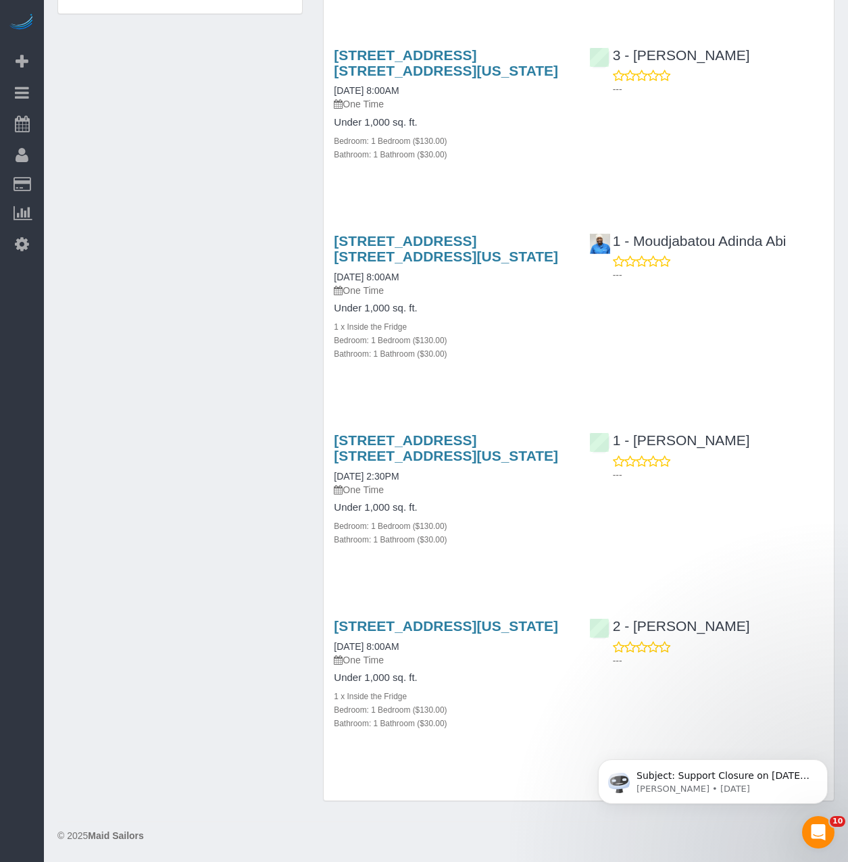
scroll to position [1024, 0]
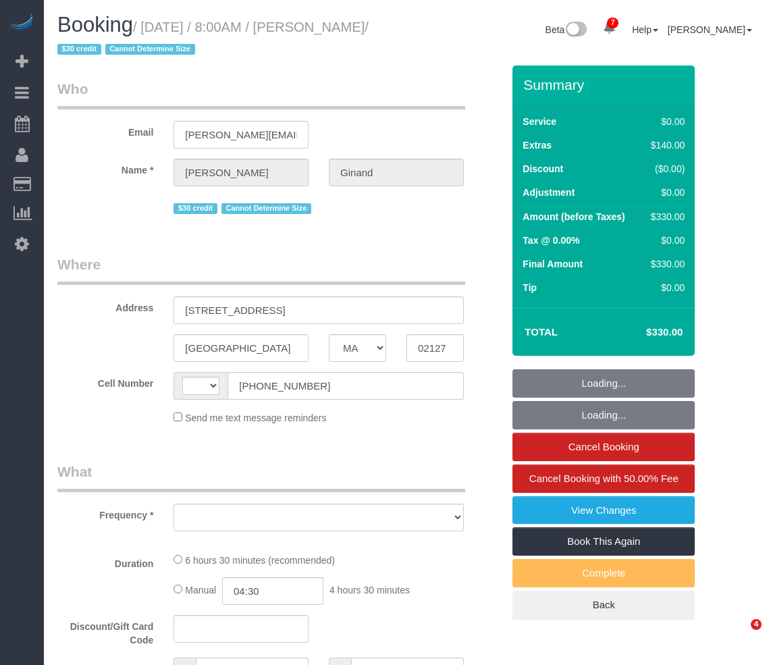
select select "MA"
select select "number:89"
select select "number:75"
select select "number:15"
select select "number:5"
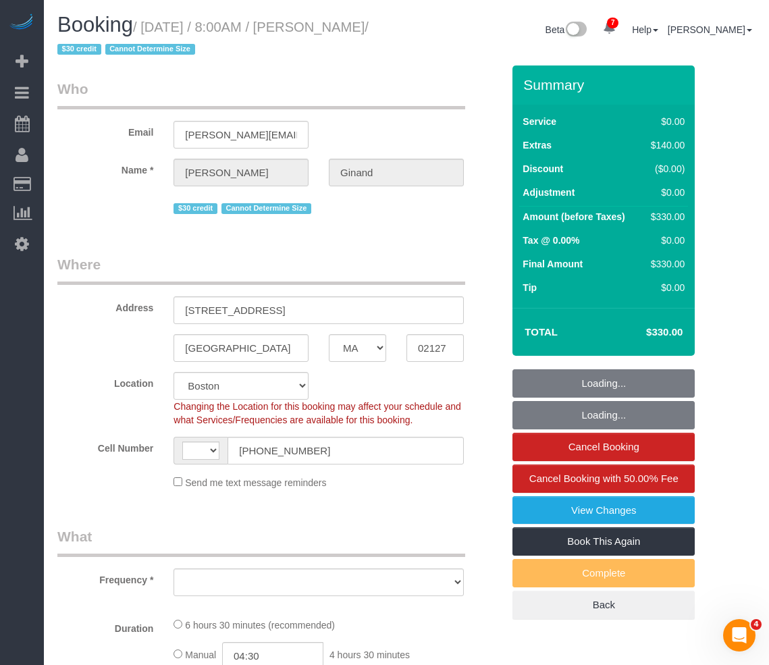
select select "string:[GEOGRAPHIC_DATA]"
select select "object:838"
select select "spot1"
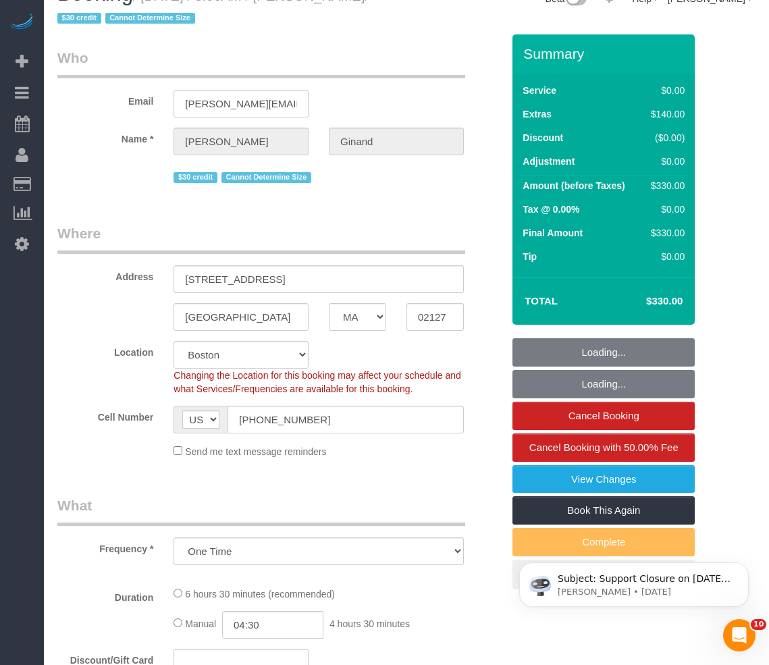
select select "object:1003"
select select "string:stripe-pm_1HK2gi4VGloSiKo73eHCgN0s"
select select "2"
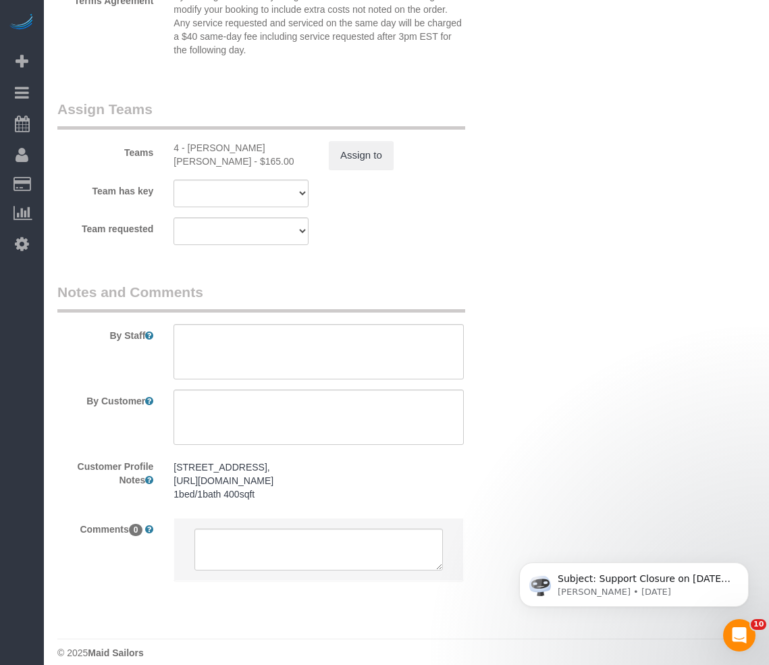
scroll to position [1771, 0]
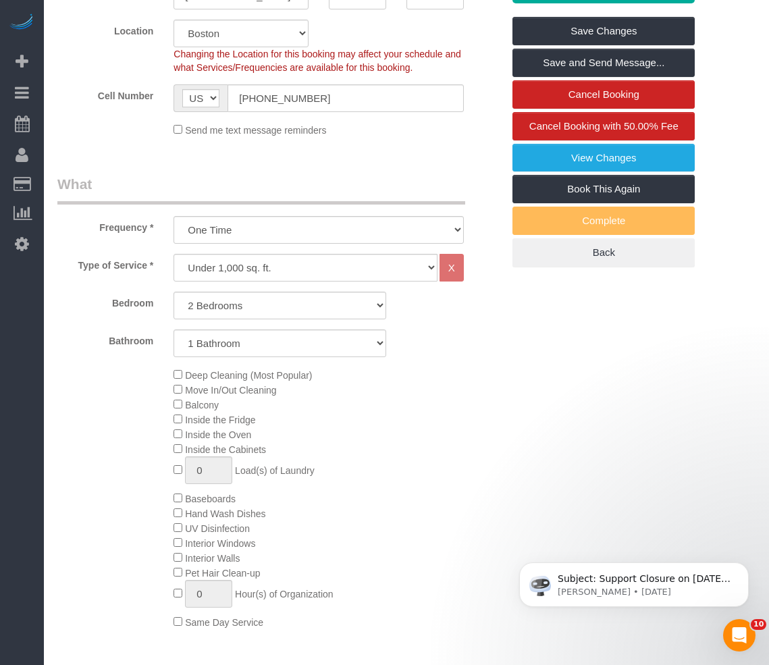
scroll to position [0, 0]
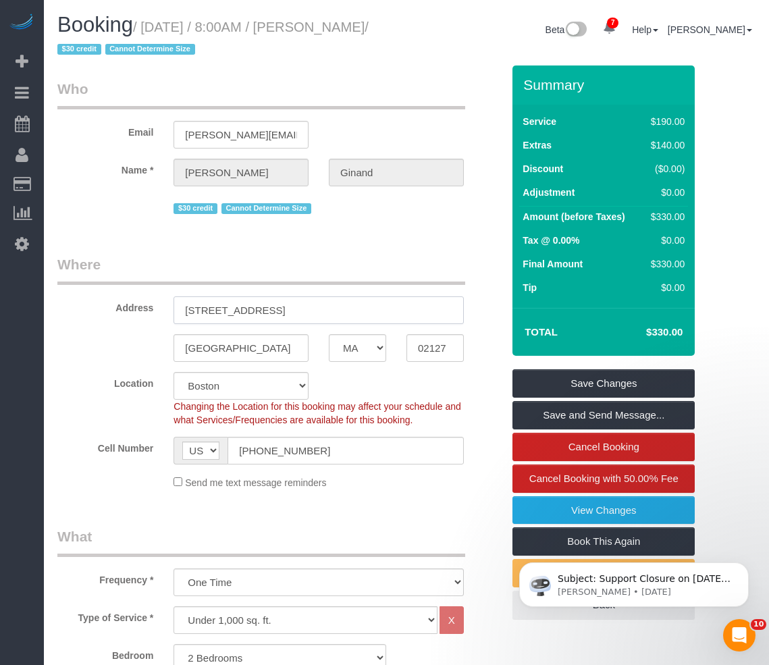
drag, startPoint x: 330, startPoint y: 311, endPoint x: 5, endPoint y: 278, distance: 326.6
click at [392, 258] on legend "Where" at bounding box center [261, 270] width 408 height 30
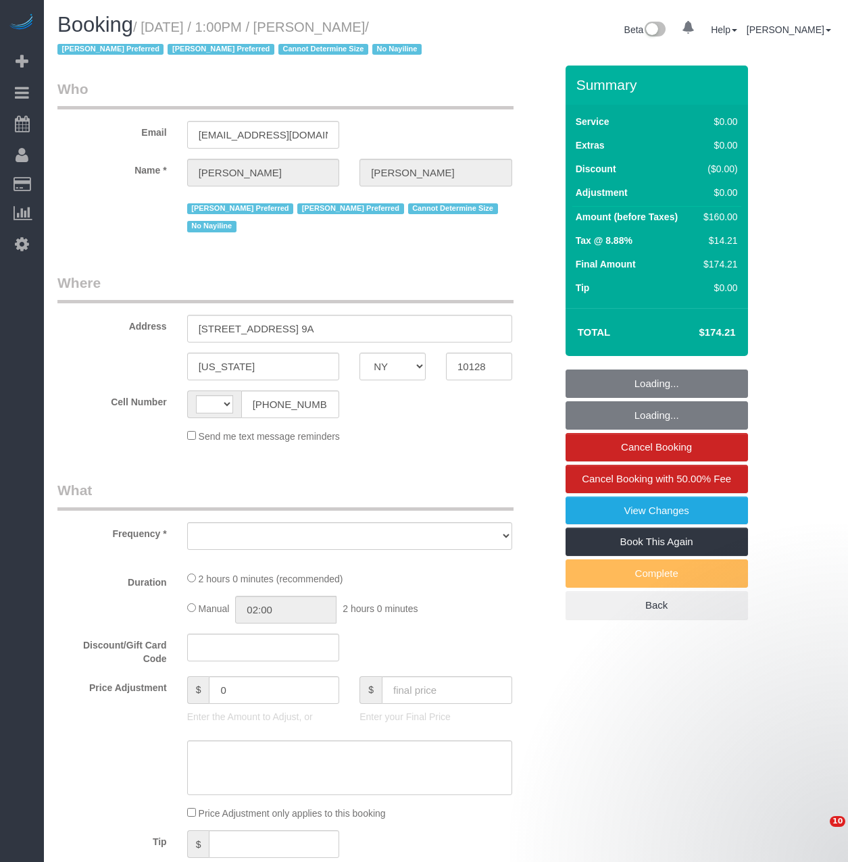
select select "NY"
select select "1"
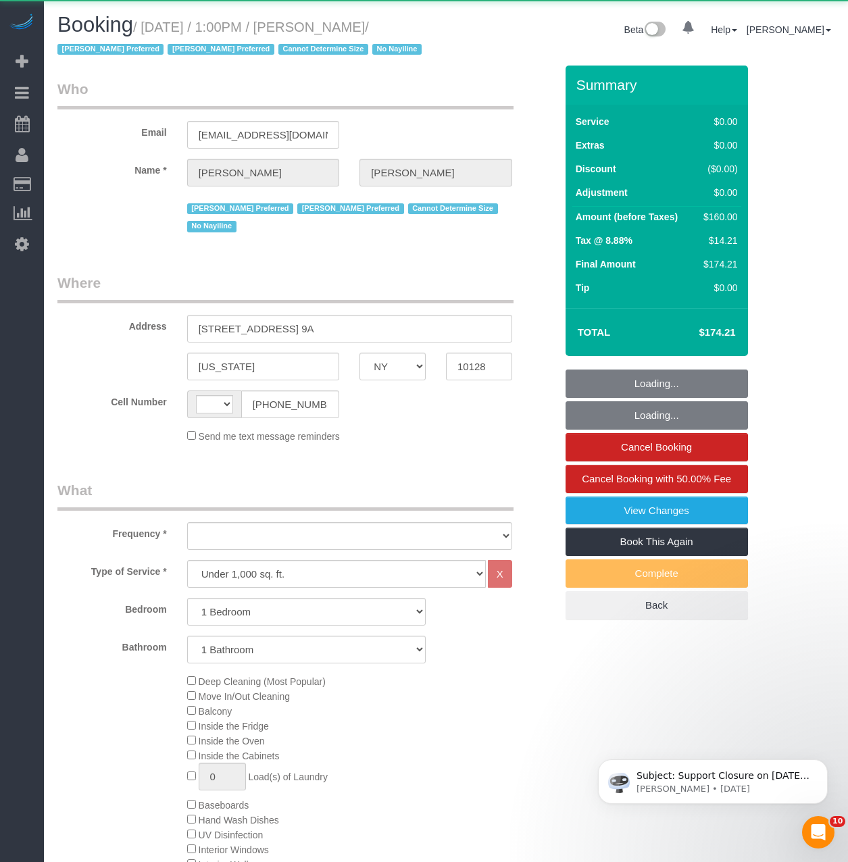
select select "string:[GEOGRAPHIC_DATA]"
select select "object:555"
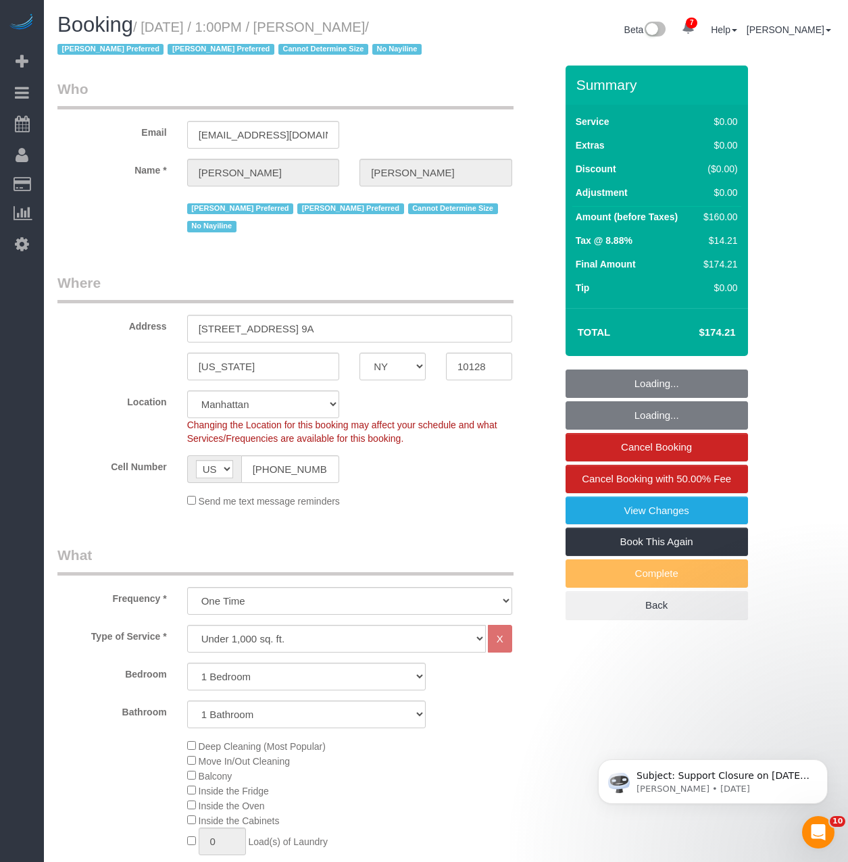
select select "spot1"
select select "number:89"
select select "number:90"
select select "number:15"
select select "number:5"
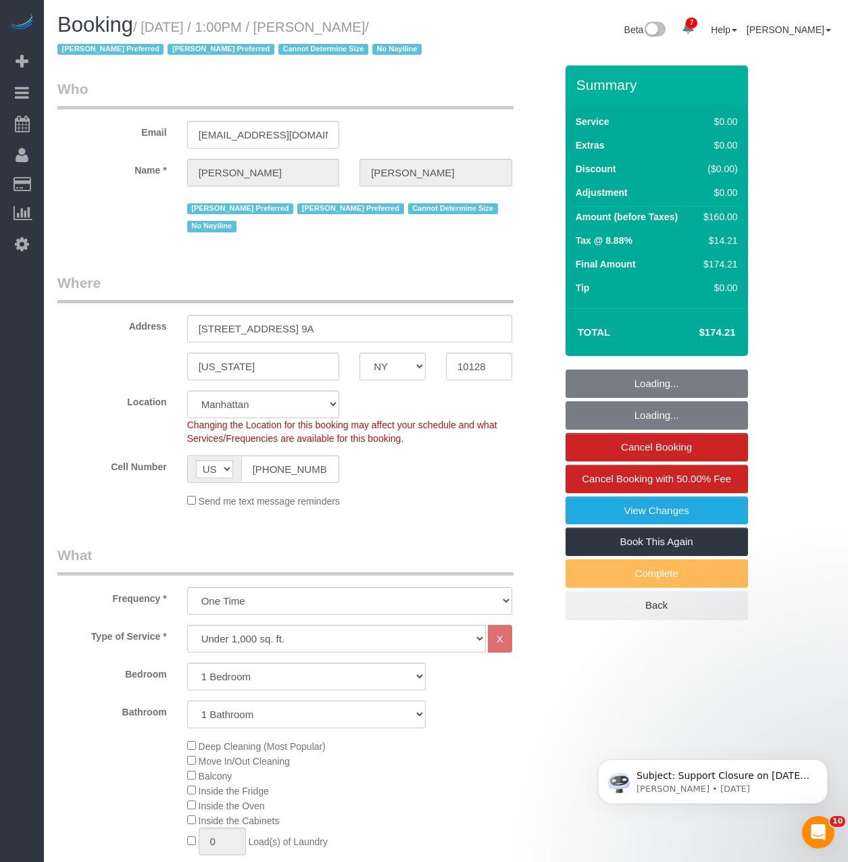
select select "object:1351"
select select "string:stripe-pm_1RKOS64VGloSiKo7vytksoMx"
select select "1"
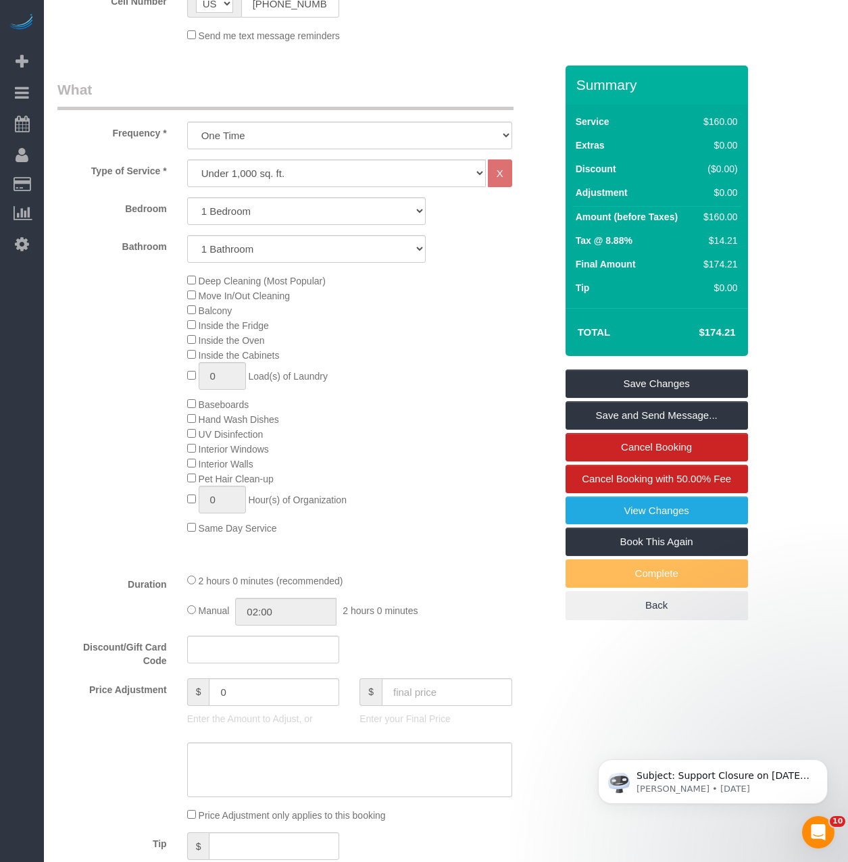
scroll to position [473, 0]
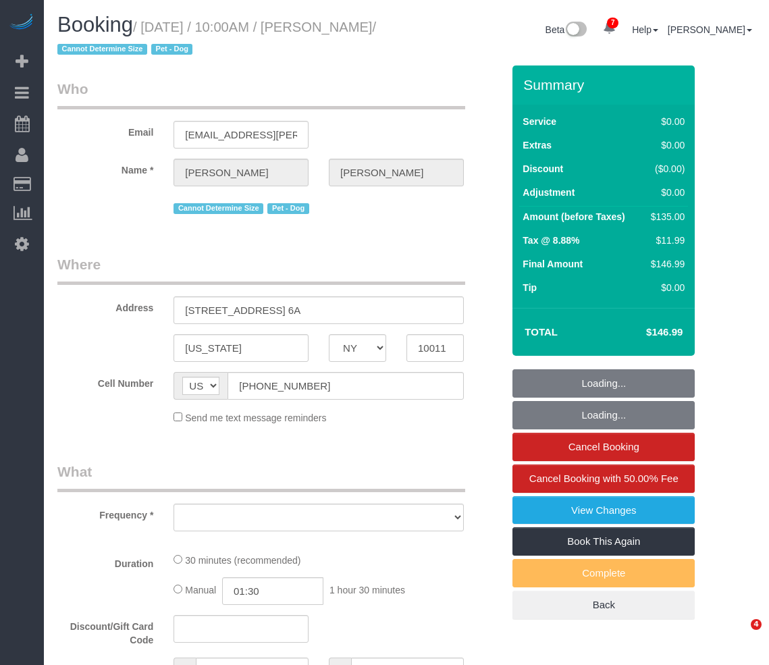
select select "NY"
select select "number:89"
select select "number:90"
select select "number:13"
select select "number:5"
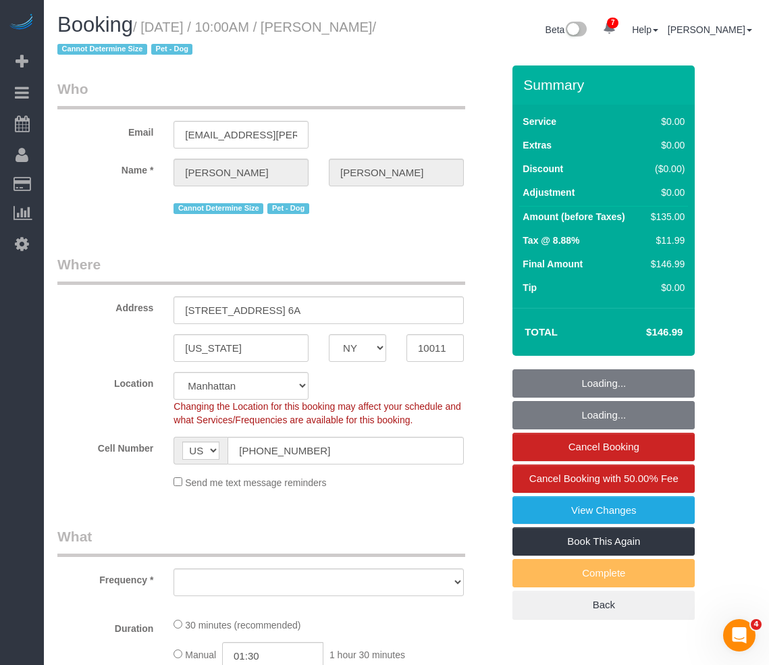
select select "object:941"
select select "string:stripe-pm_1RKPDA4VGloSiKo778i2jq03"
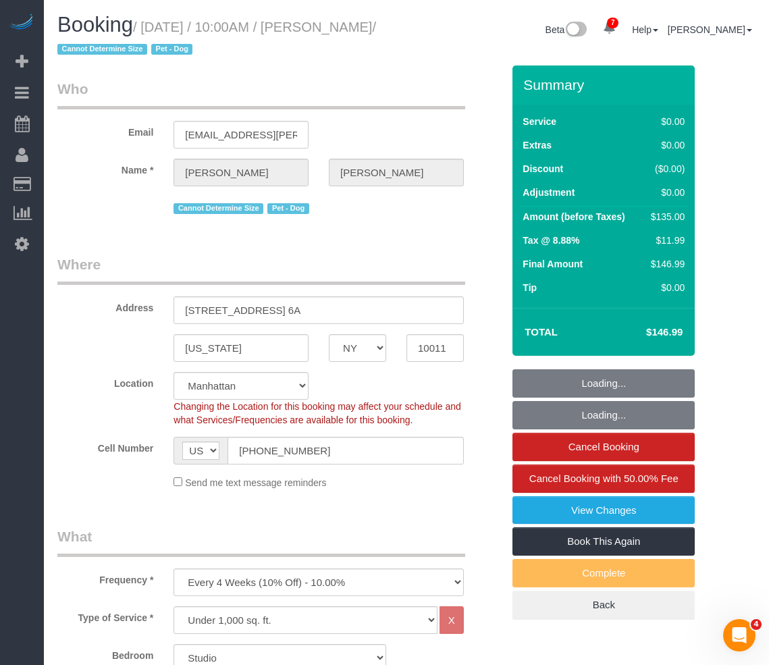
select select "spot1"
select select "object:1382"
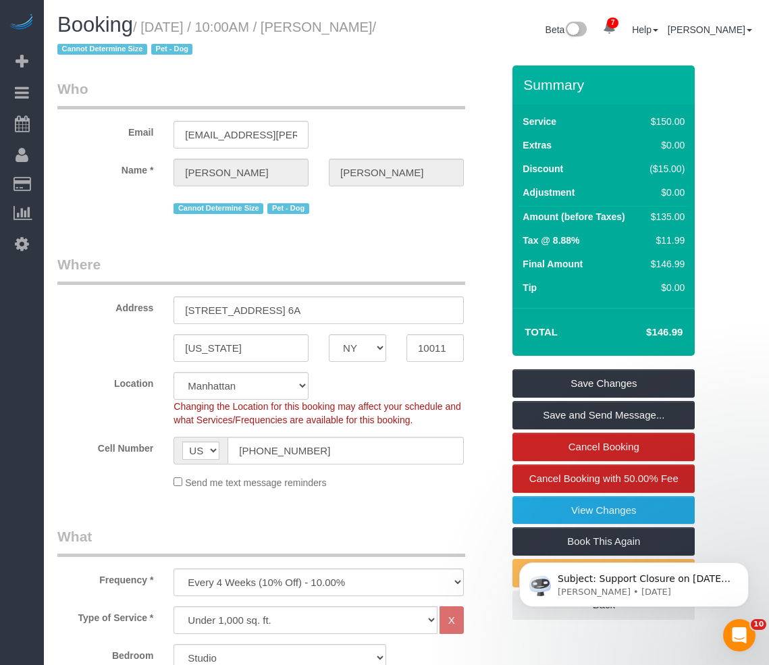
click at [396, 99] on legend "Who" at bounding box center [261, 94] width 408 height 30
drag, startPoint x: 355, startPoint y: 217, endPoint x: 355, endPoint y: 242, distance: 24.3
click at [355, 218] on fieldset "Who Email mail@ishan.me Name * Ishan Thukral Cannot Determine Size Pet - Dog" at bounding box center [279, 153] width 445 height 149
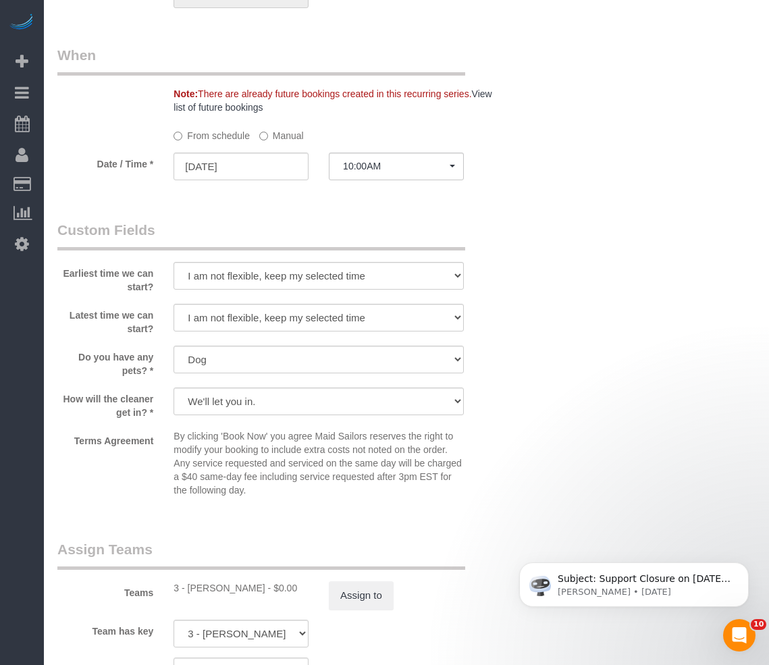
scroll to position [1351, 0]
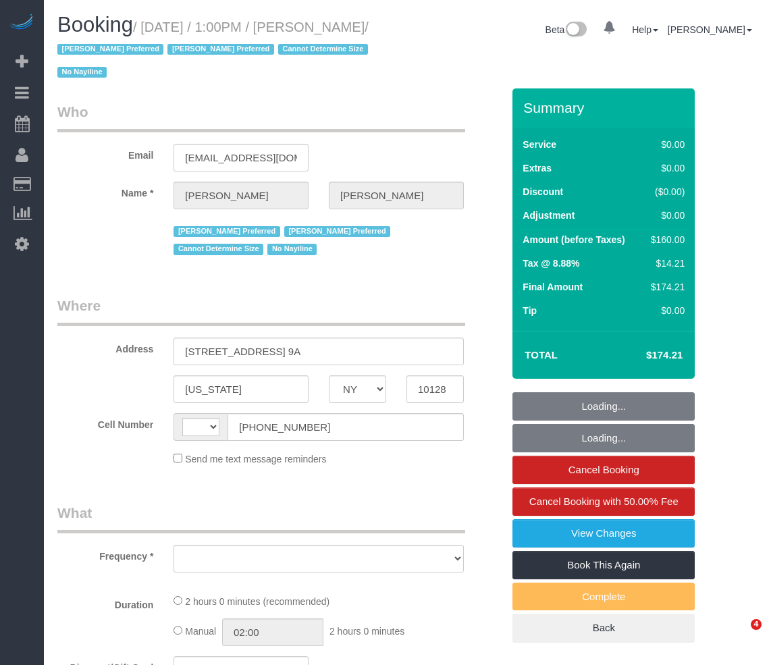
select select "NY"
select select "object:452"
select select "1"
select select "number:89"
select select "number:90"
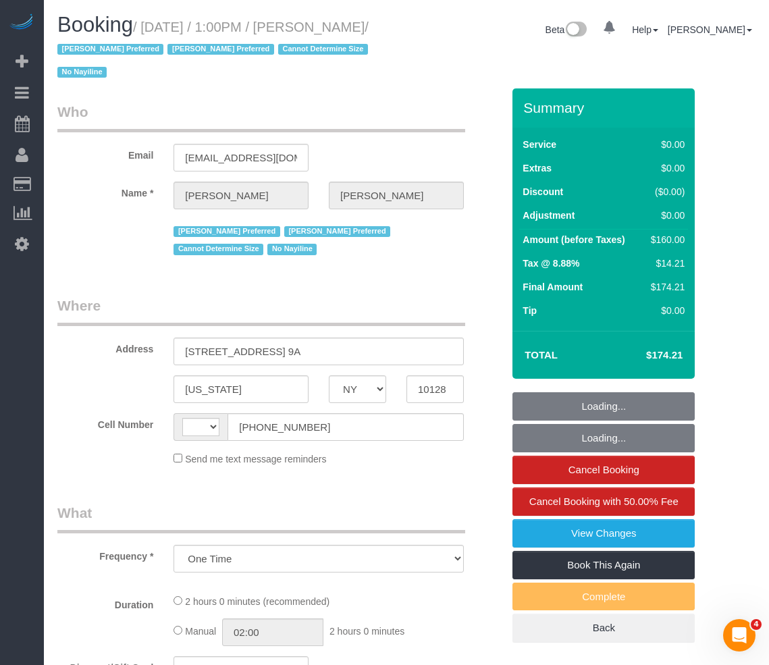
select select "number:15"
select select "number:5"
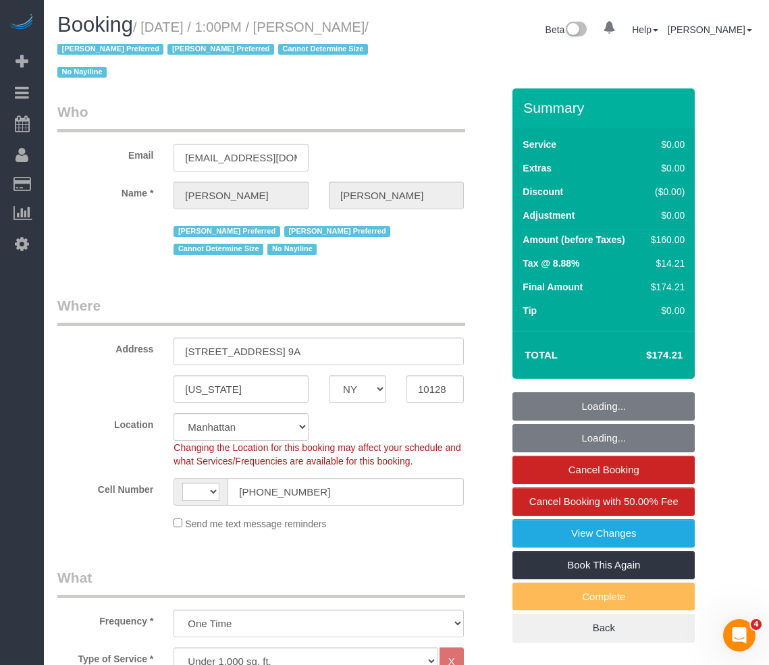
select select "string:stripe-pm_1RKOS64VGloSiKo7vytksoMx"
select select "object:953"
select select "string:[GEOGRAPHIC_DATA]"
select select "spot1"
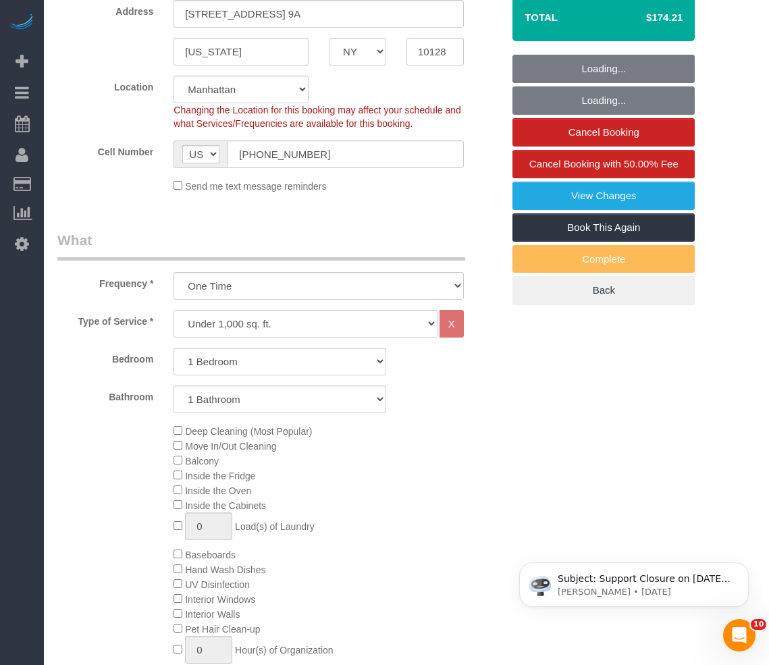
select select "1"
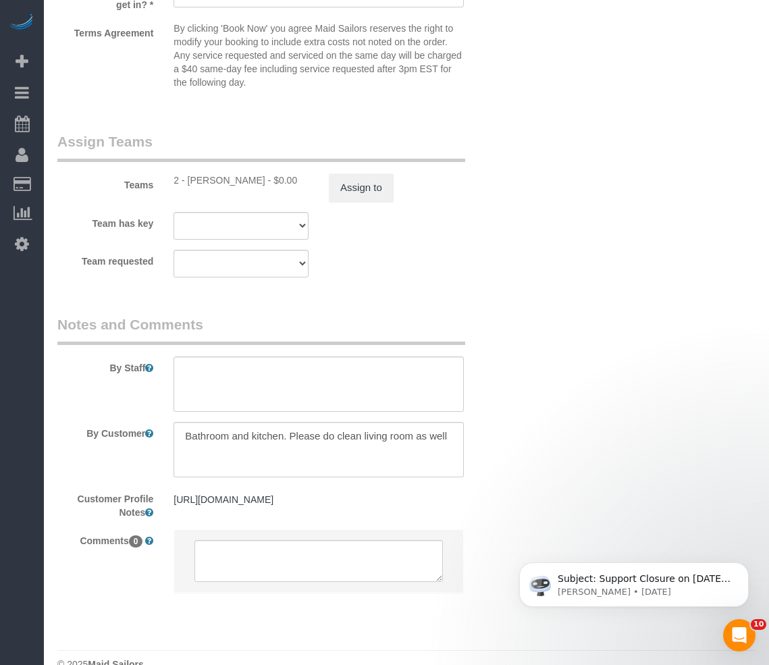
scroll to position [1762, 0]
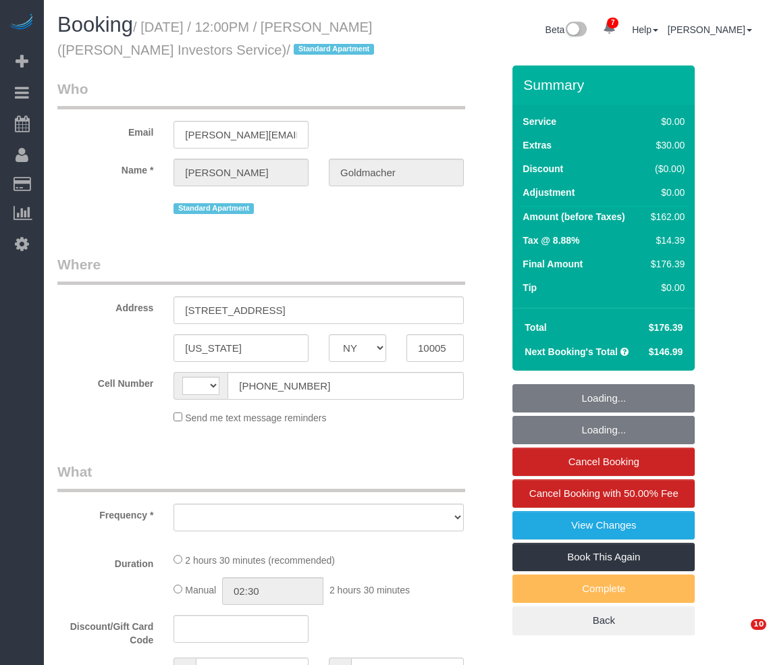
select select "NY"
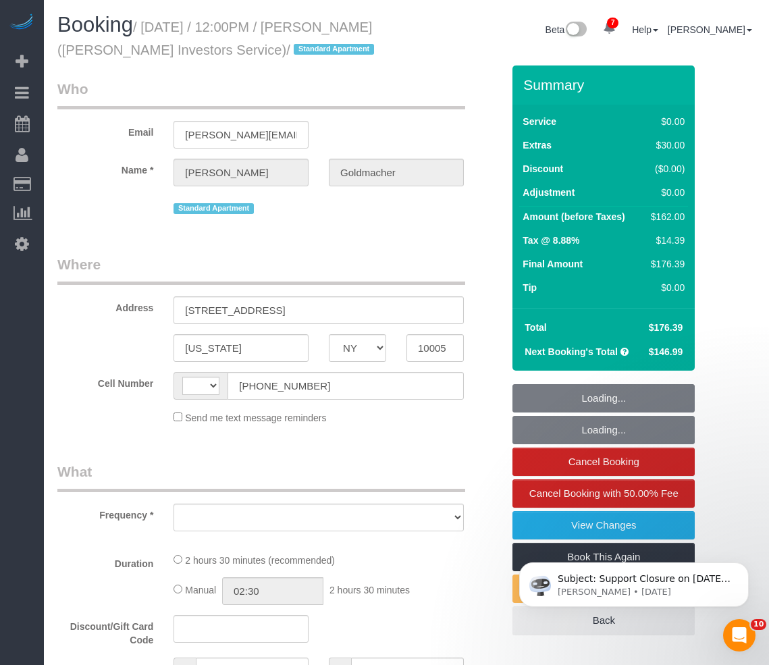
select select "string:[GEOGRAPHIC_DATA]"
select select "object:690"
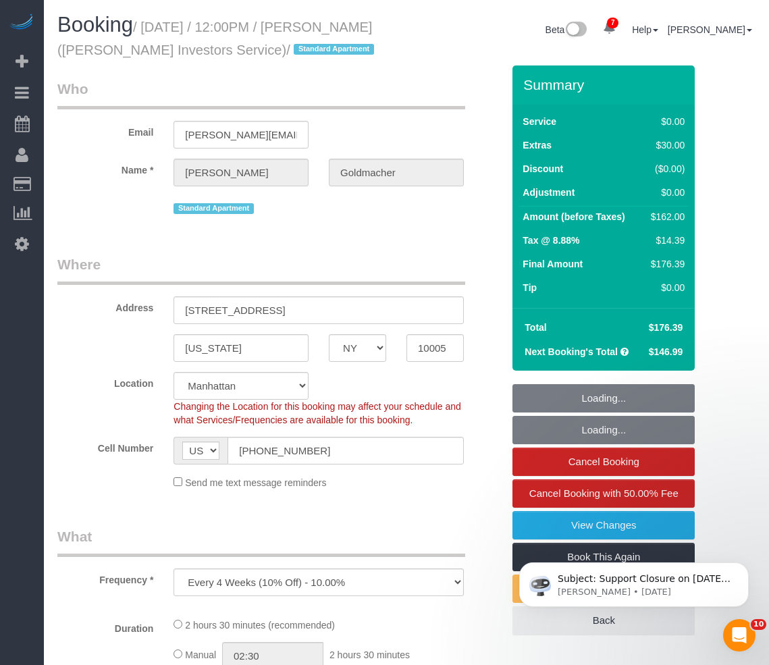
select select "string:stripe-pm_1IsBSD4VGloSiKo76ZEHamuY"
select select "1"
select select "spot1"
select select "number:89"
select select "number:90"
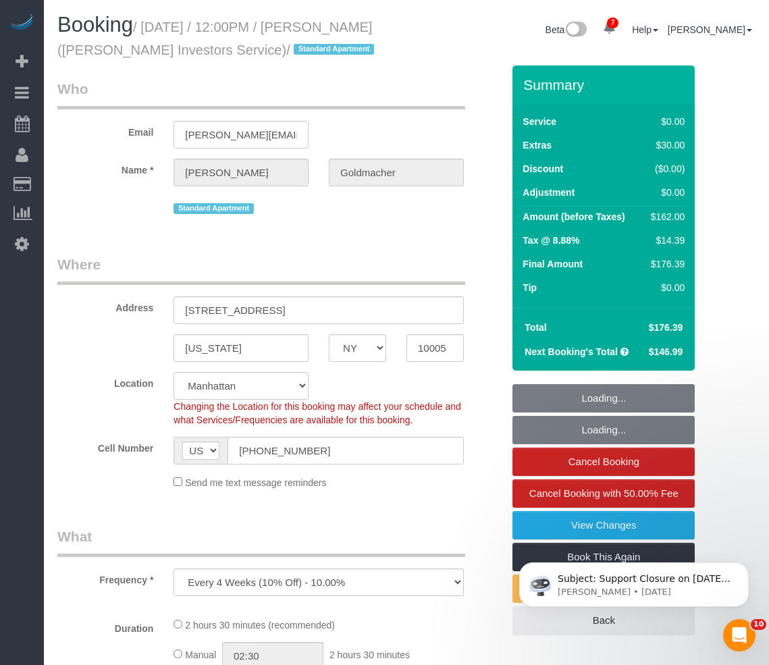
select select "number:15"
select select "number:5"
select select "number:21"
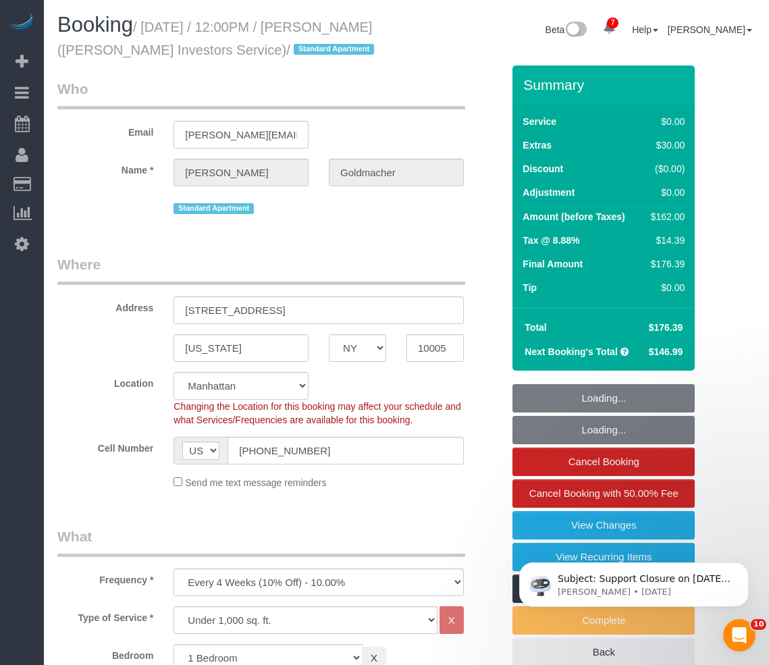
select select "object:1358"
click at [430, 217] on div "Standard Apartment" at bounding box center [319, 207] width 290 height 21
select select "1"
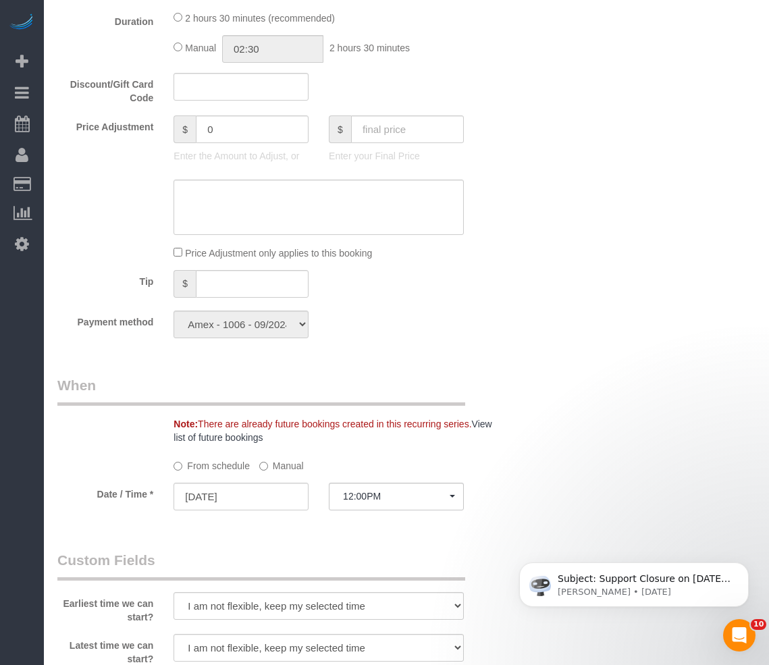
scroll to position [889, 0]
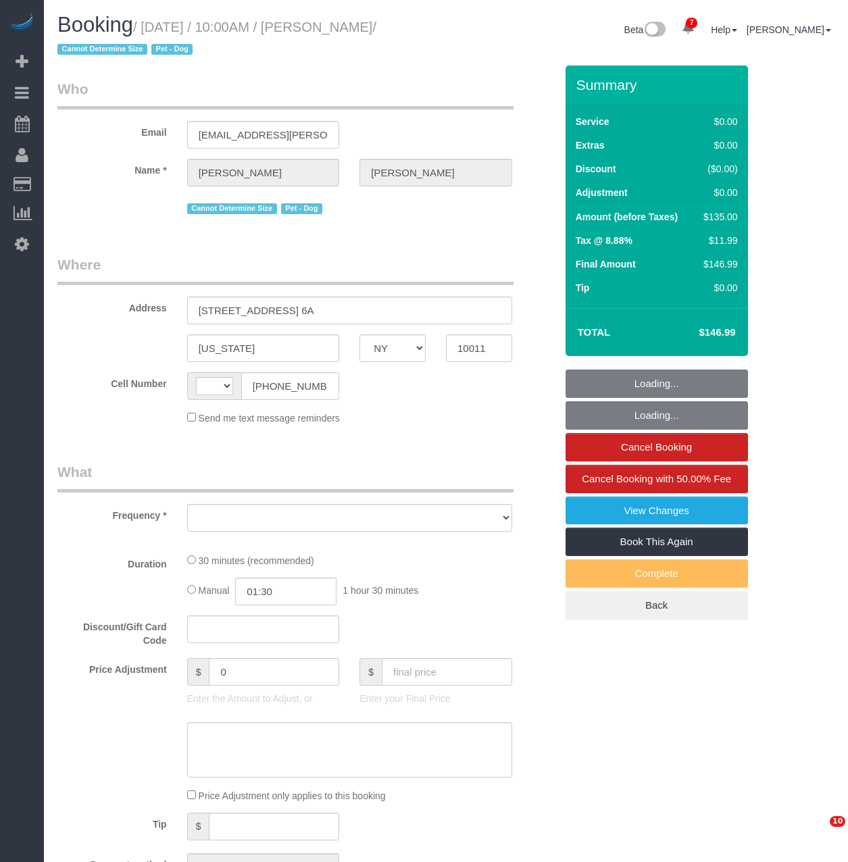
select select "NY"
select select "number:89"
select select "number:90"
select select "number:13"
select select "number:5"
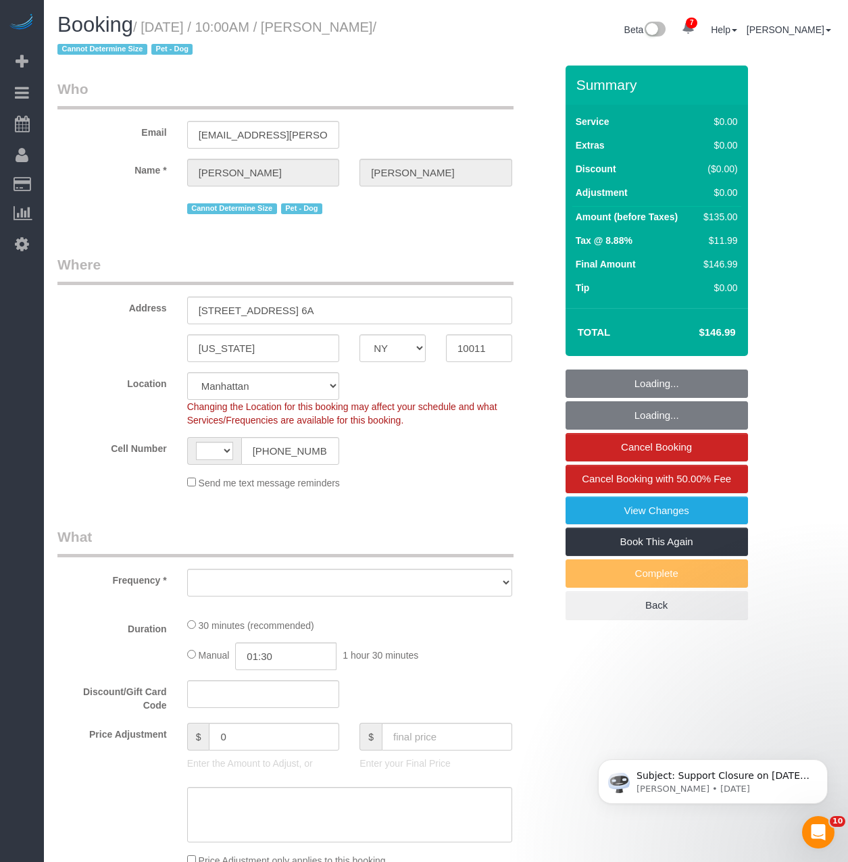
select select "string:[GEOGRAPHIC_DATA]"
select select "object:945"
select select "string:stripe-pm_1RKPDA4VGloSiKo778i2jq03"
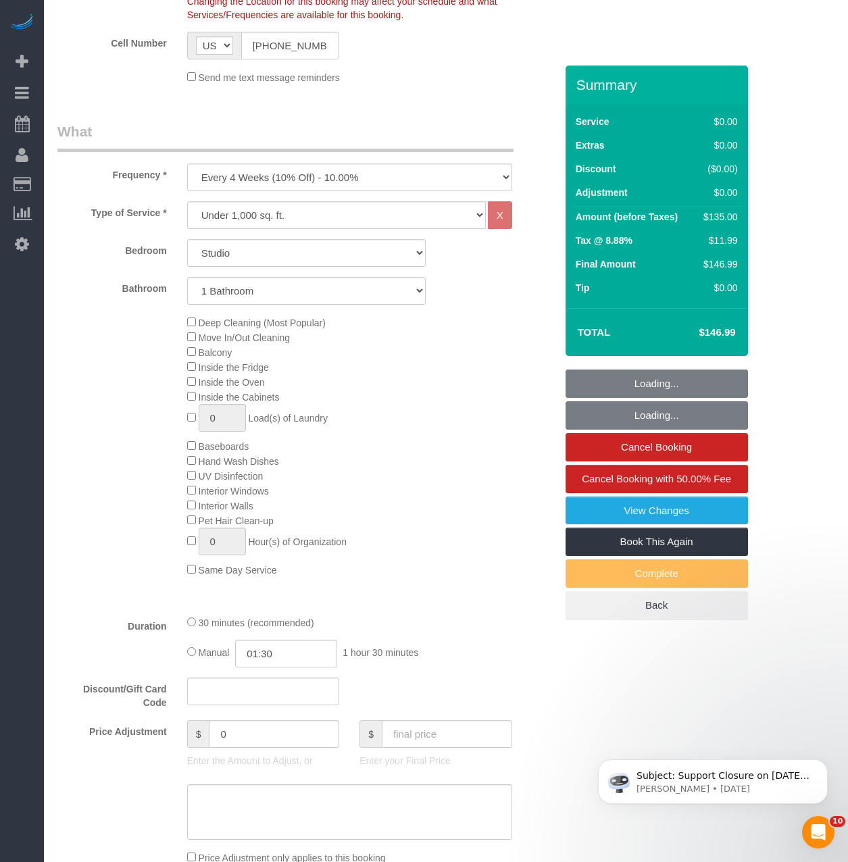
select select "spot1"
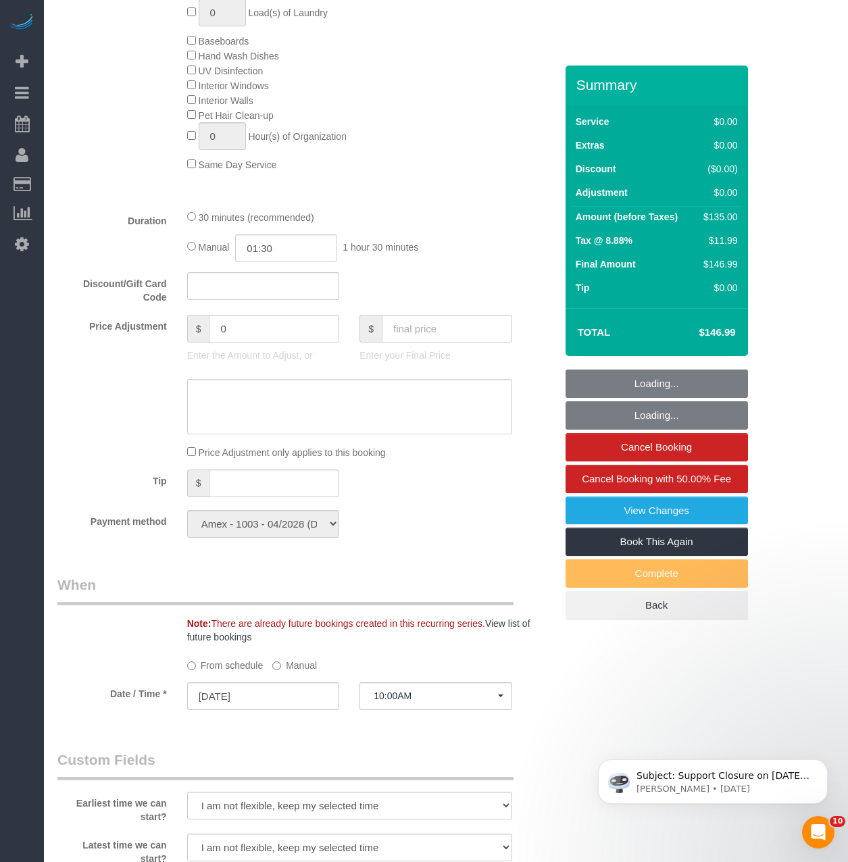
select select "object:1382"
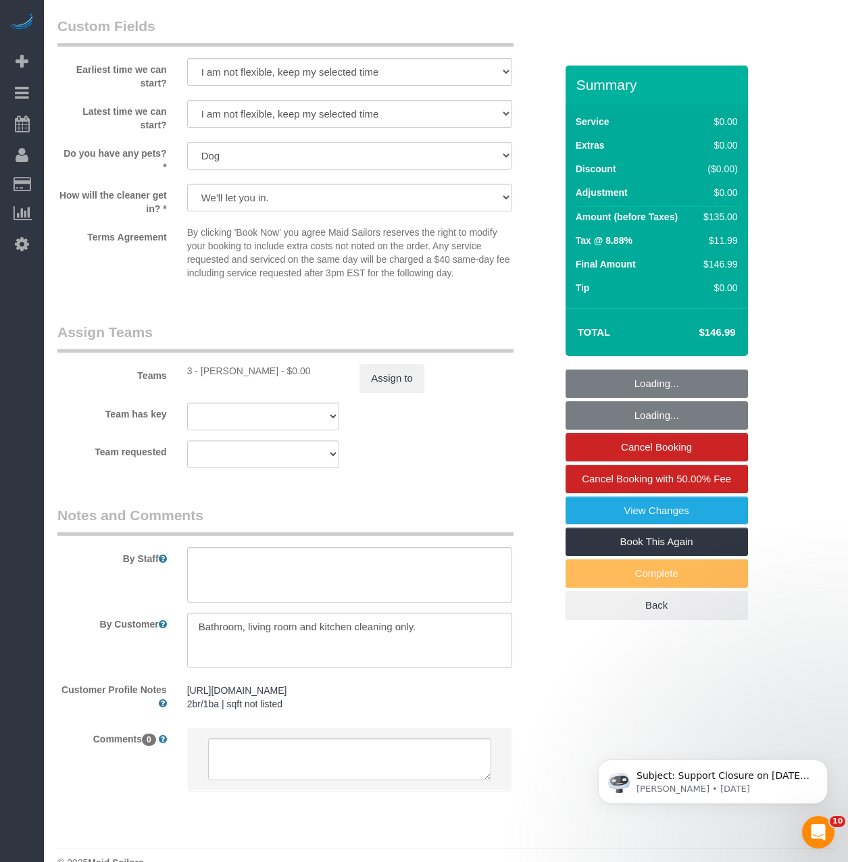
scroll to position [1554, 0]
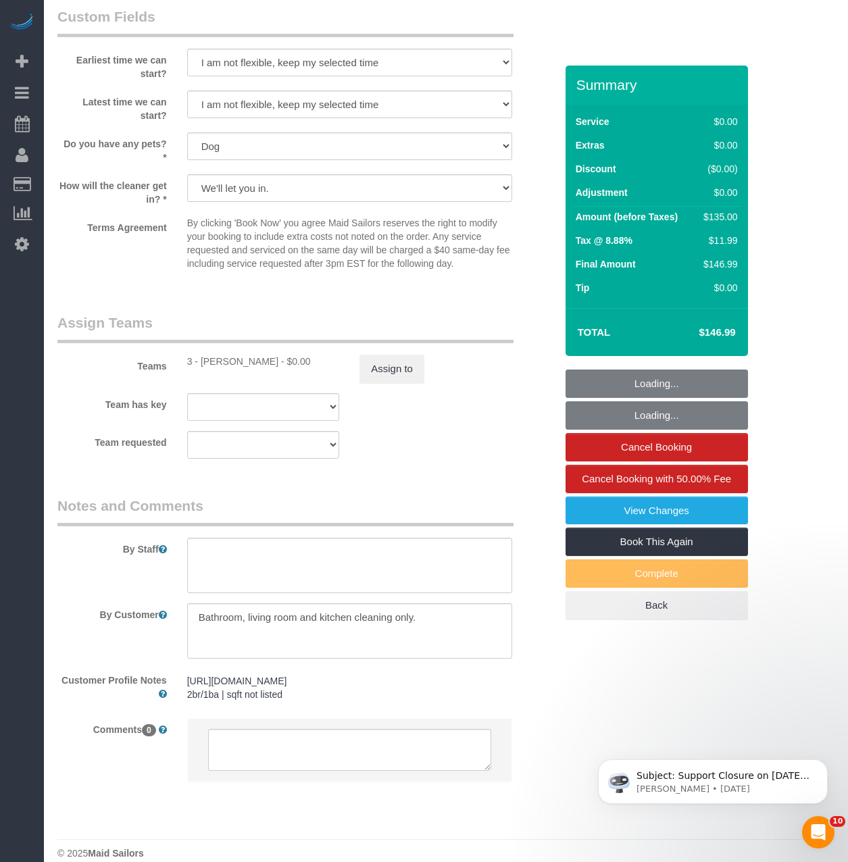
click at [399, 349] on div "Teams 3 - [PERSON_NAME] - $0.00 Assign to" at bounding box center [306, 348] width 518 height 70
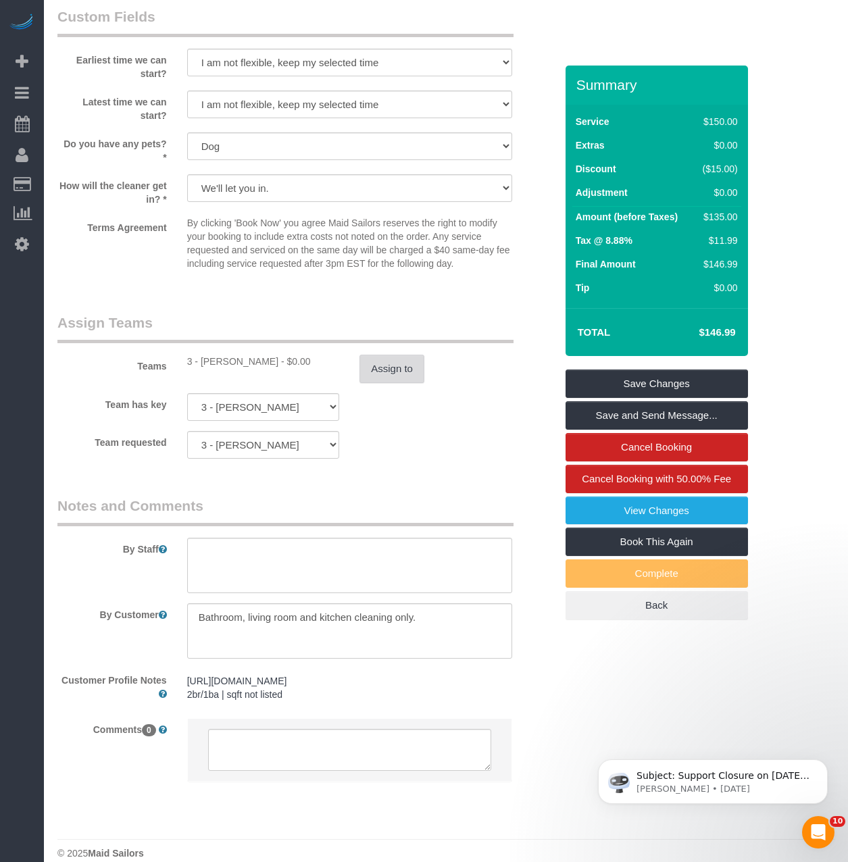
click at [392, 376] on button "Assign to" at bounding box center [391, 369] width 65 height 28
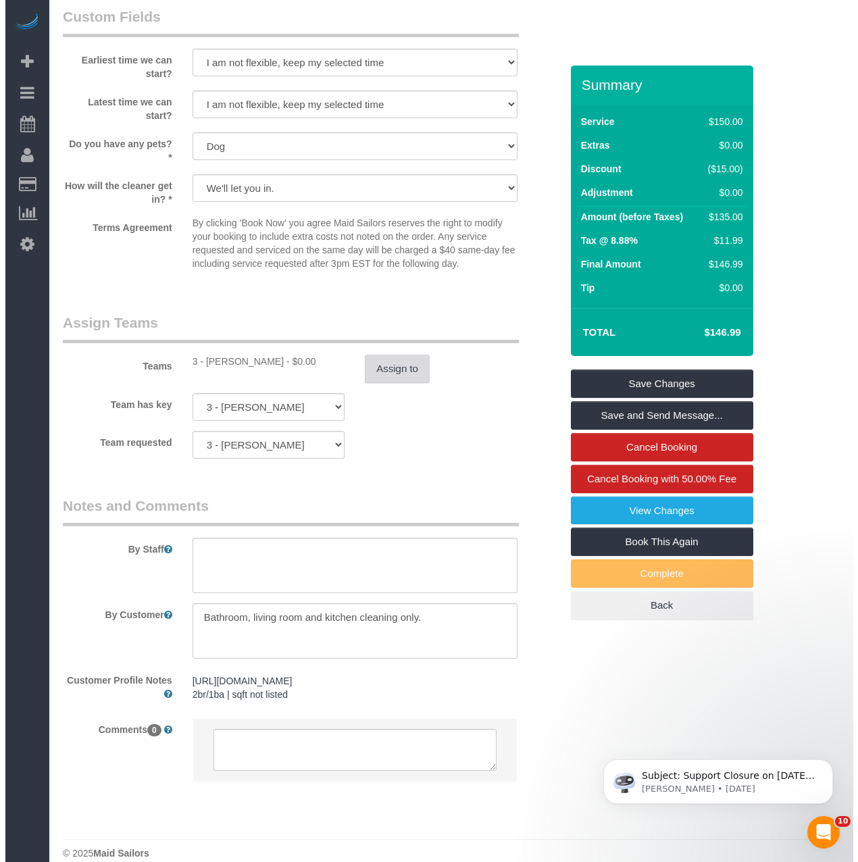
scroll to position [1549, 0]
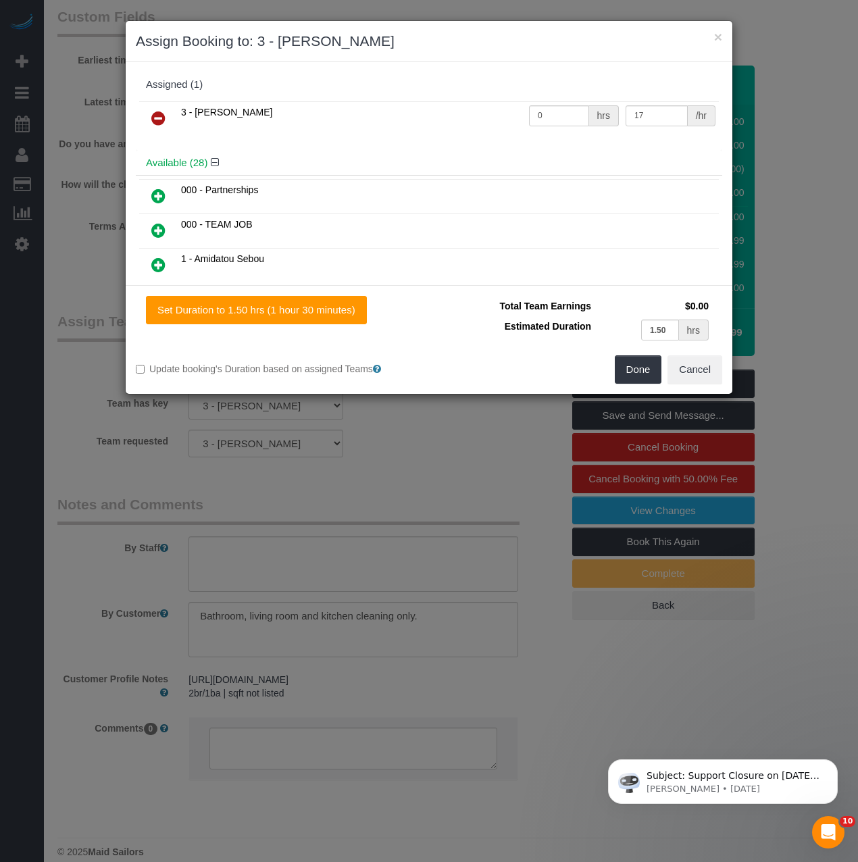
click at [155, 111] on icon at bounding box center [158, 118] width 14 height 16
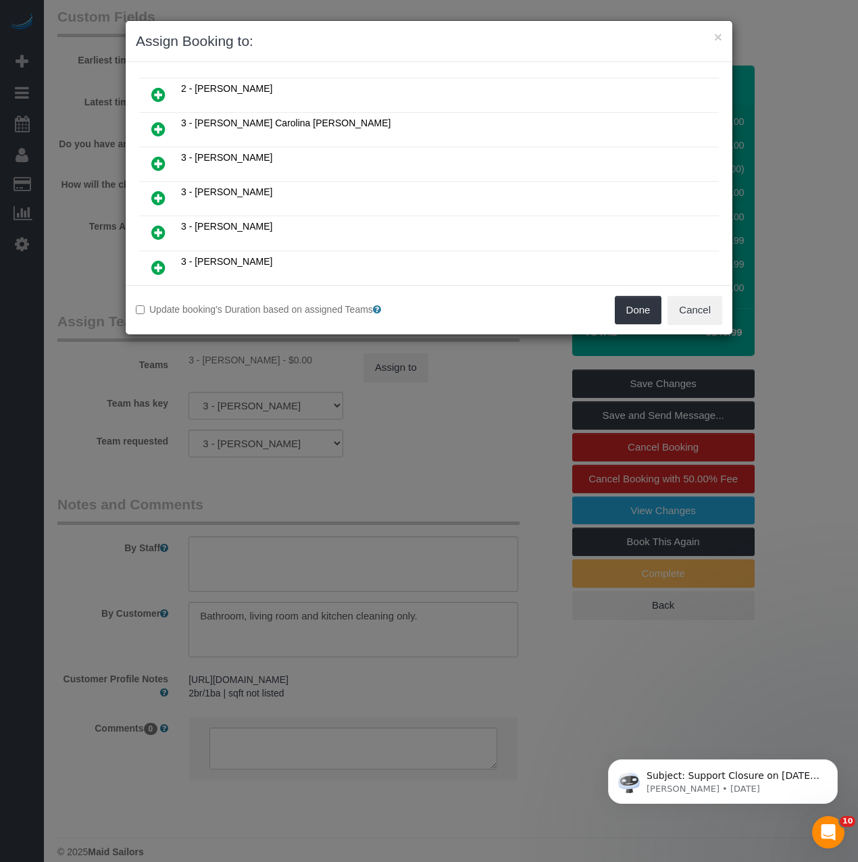
scroll to position [729, 0]
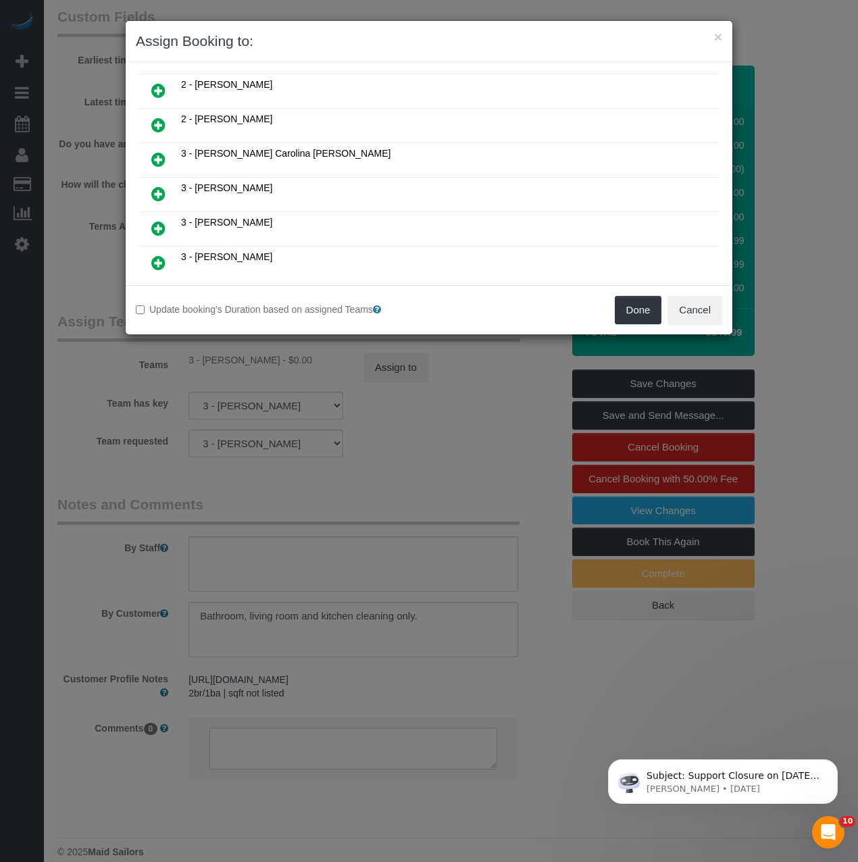
click at [157, 155] on icon at bounding box center [158, 159] width 14 height 16
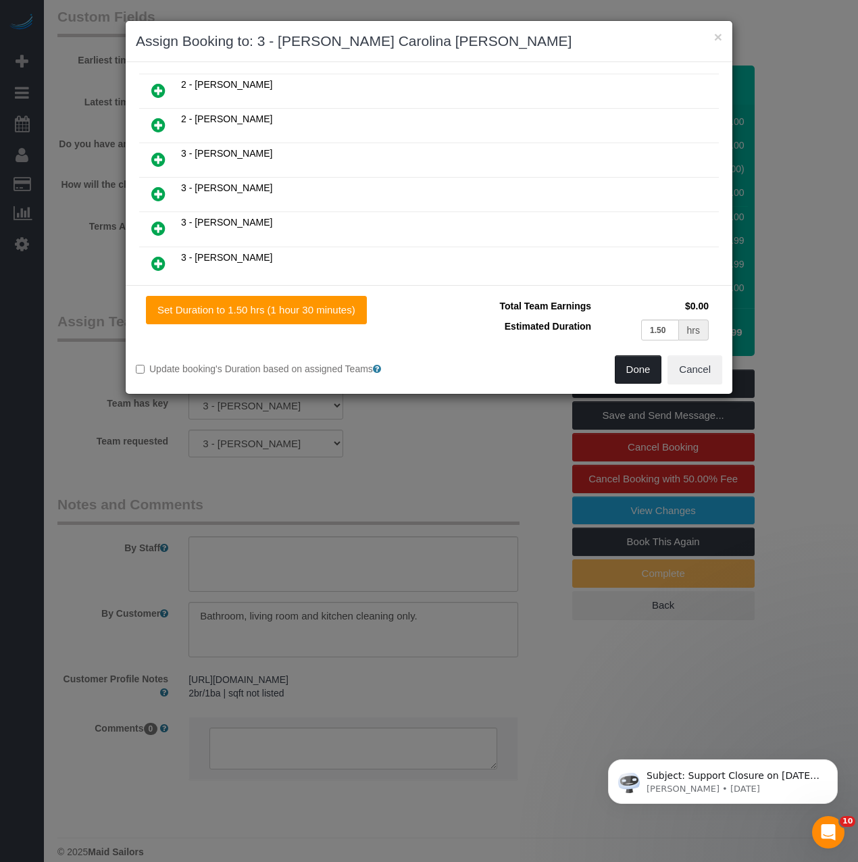
click at [636, 376] on button "Done" at bounding box center [638, 369] width 47 height 28
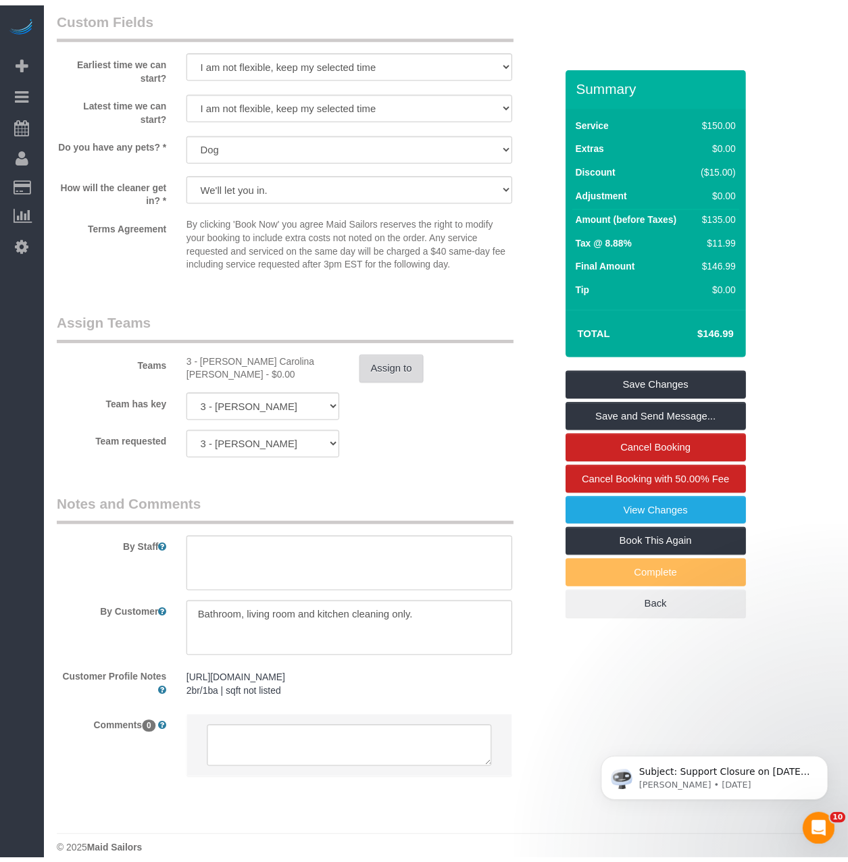
scroll to position [1554, 0]
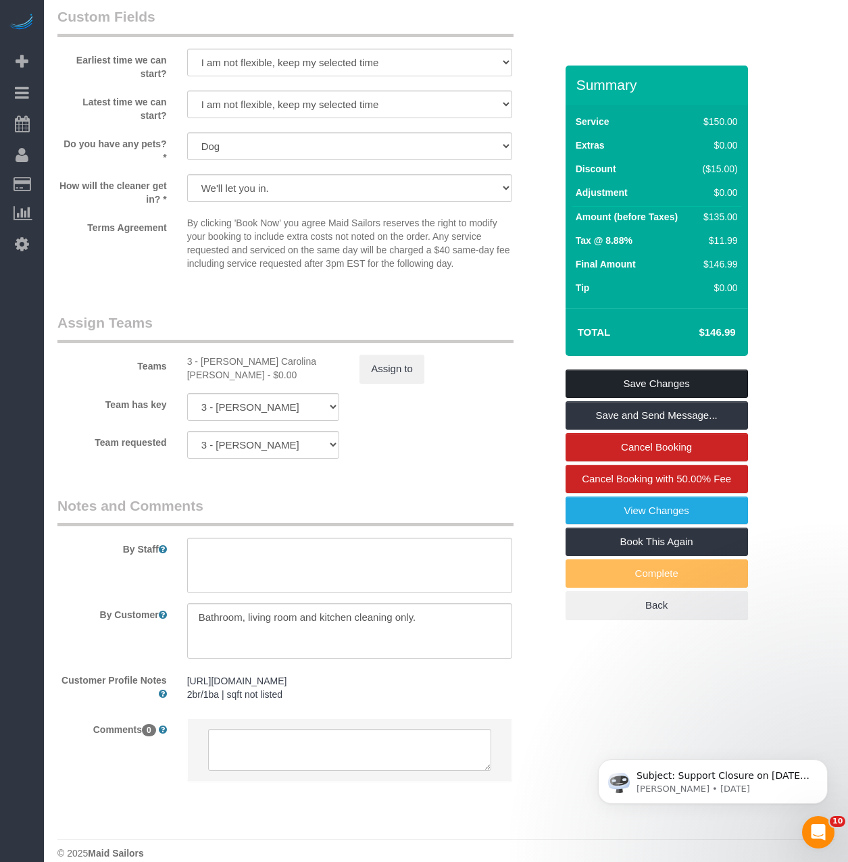
click at [651, 380] on link "Save Changes" at bounding box center [656, 383] width 182 height 28
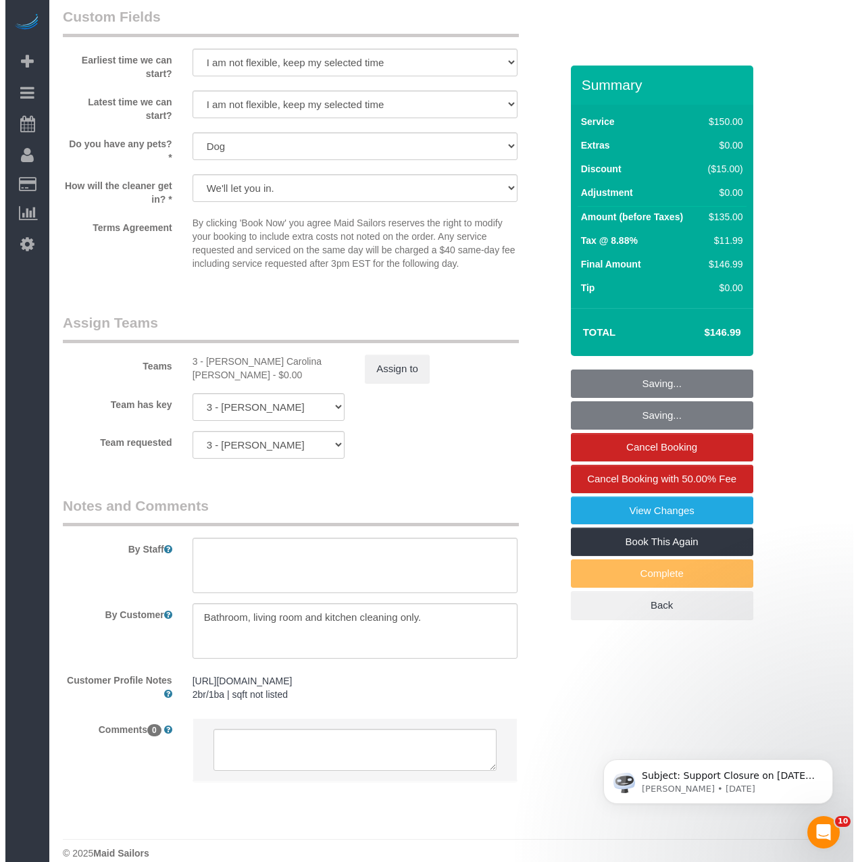
scroll to position [1549, 0]
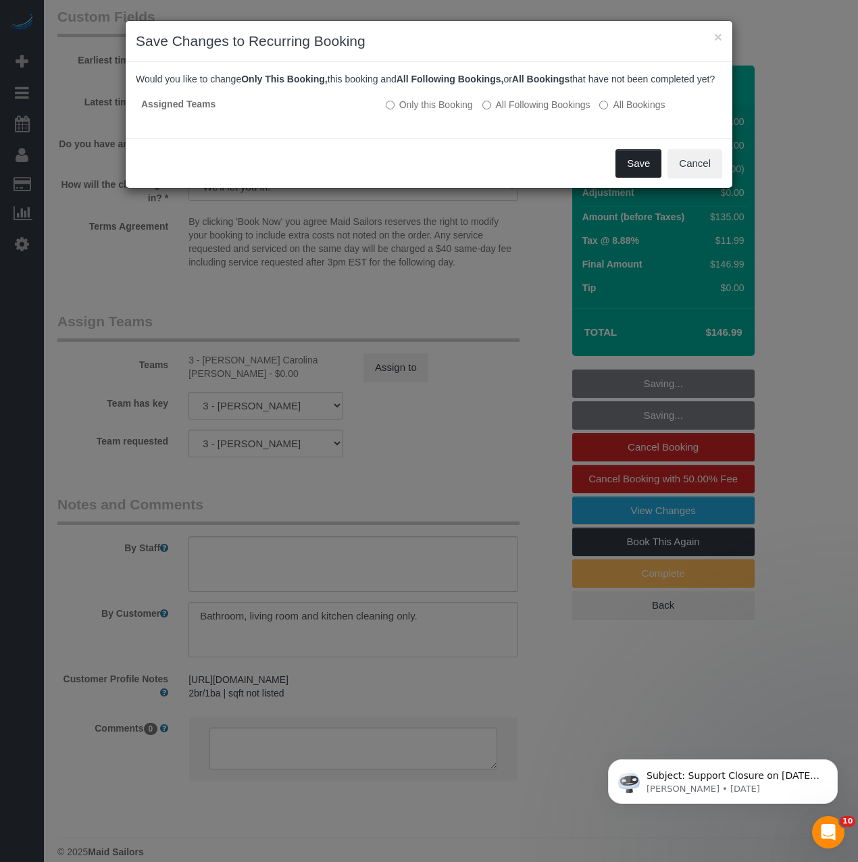
click at [645, 178] on button "Save" at bounding box center [638, 163] width 46 height 28
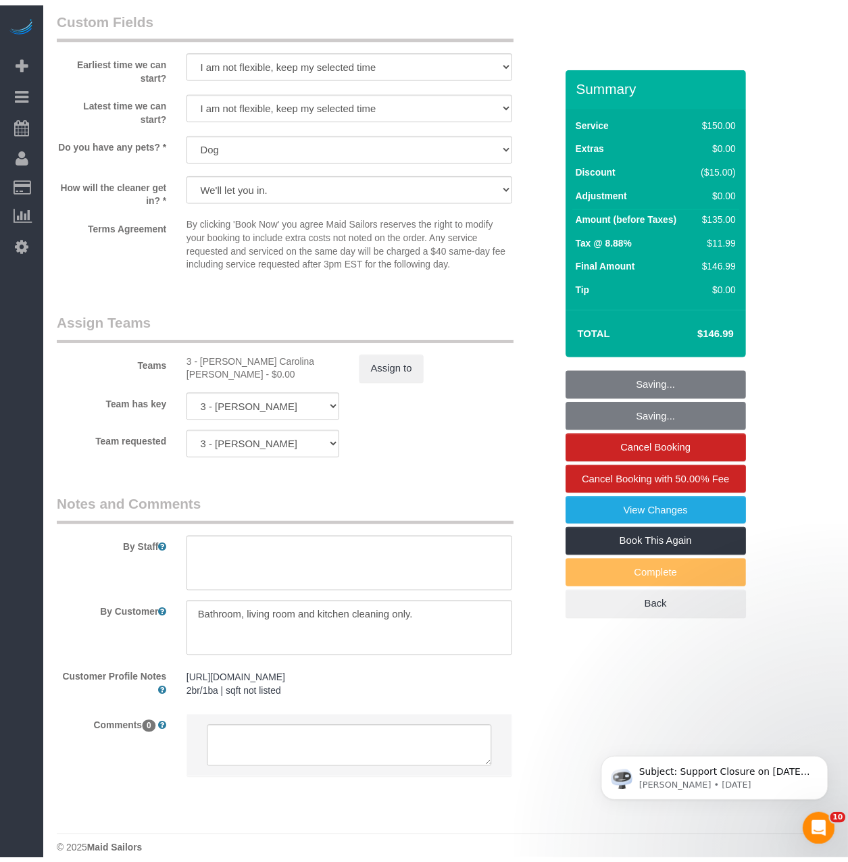
scroll to position [1554, 0]
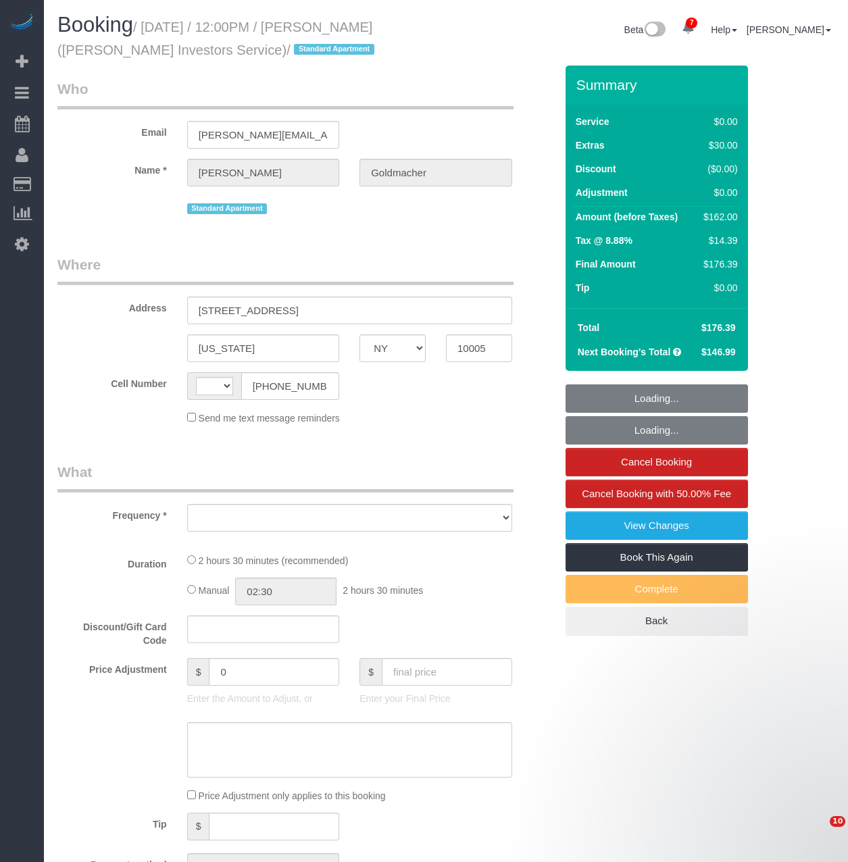
select select "NY"
select select "number:89"
select select "number:90"
select select "number:15"
select select "number:5"
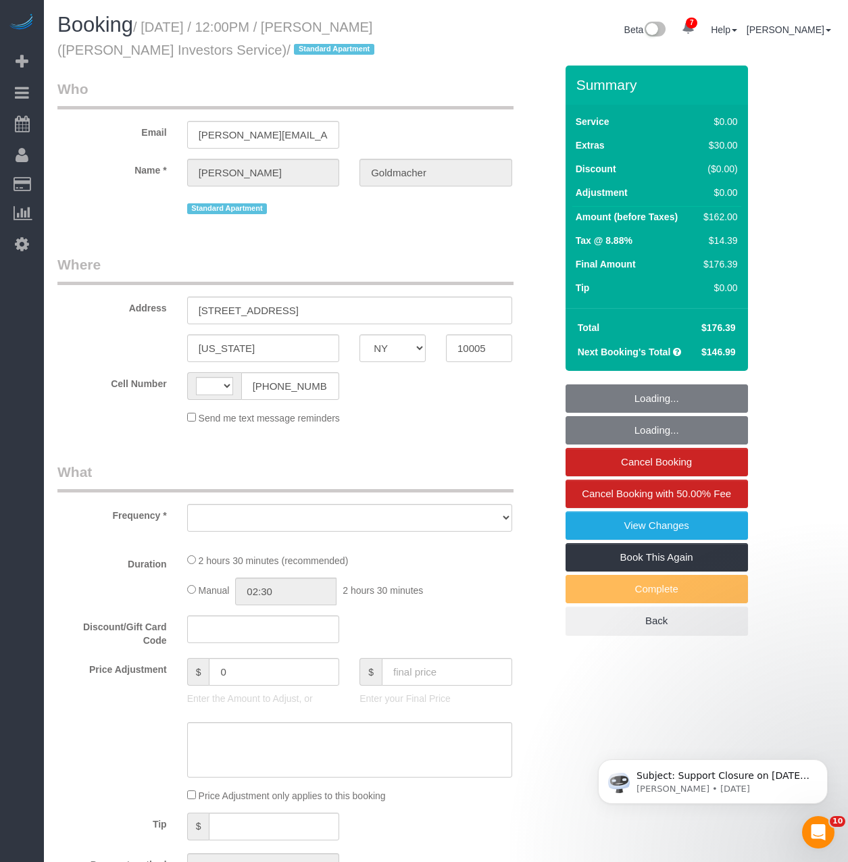
select select "number:21"
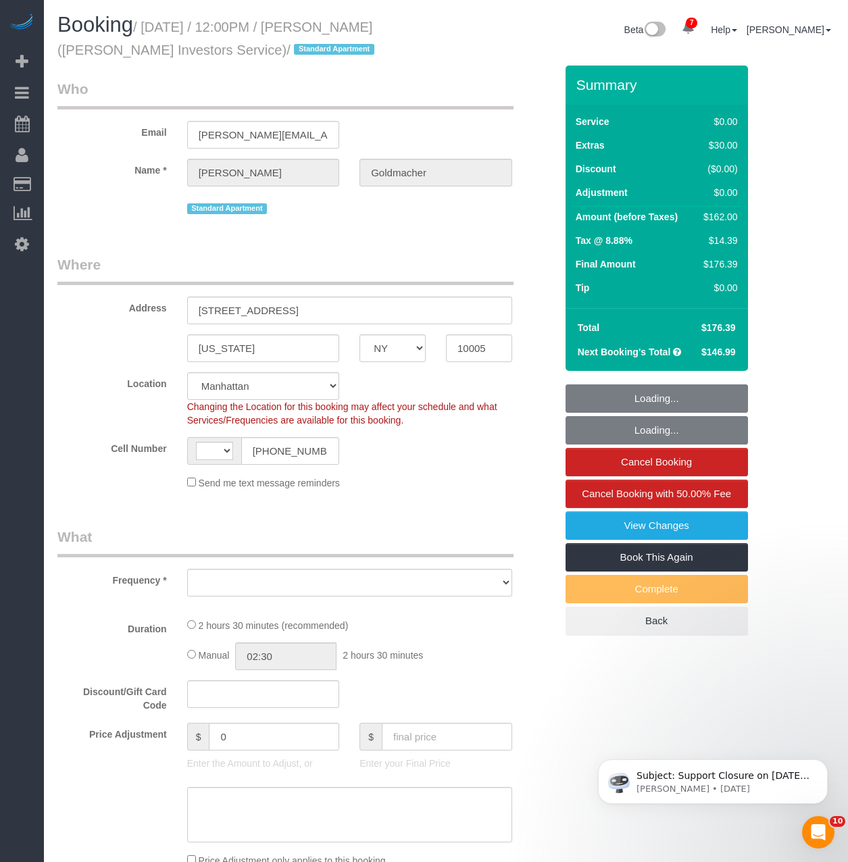
select select "string:[GEOGRAPHIC_DATA]"
select select "object:860"
select select "spot1"
select select "object:1358"
select select "string:stripe-pm_1IsBSD4VGloSiKo76ZEHamuY"
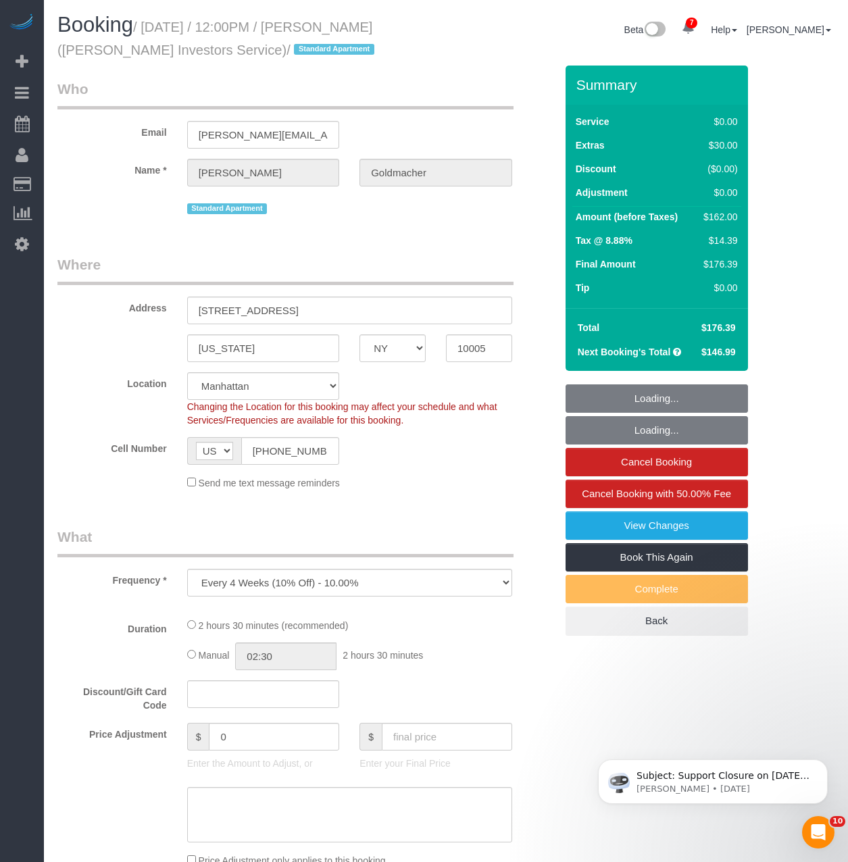
select select "1"
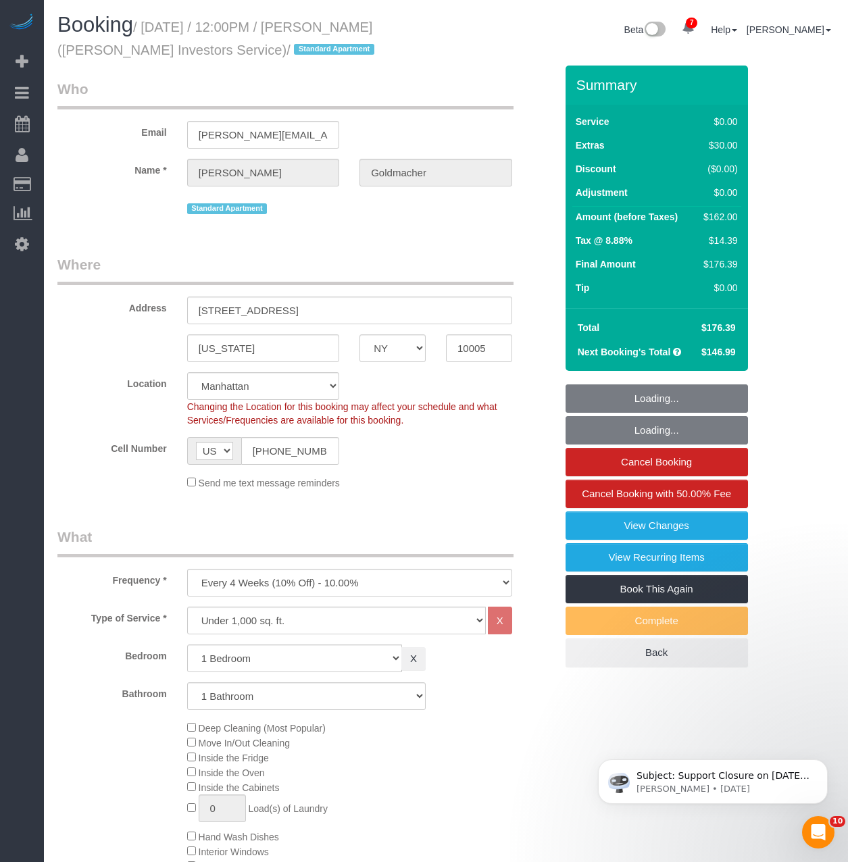
select select "1"
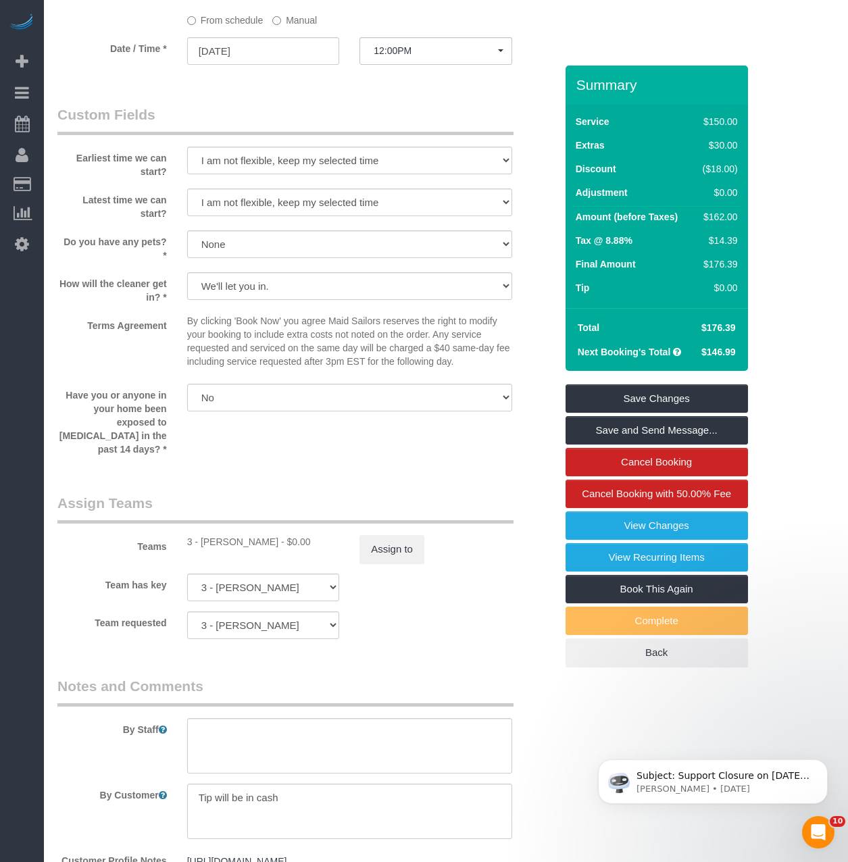
scroll to position [1418, 0]
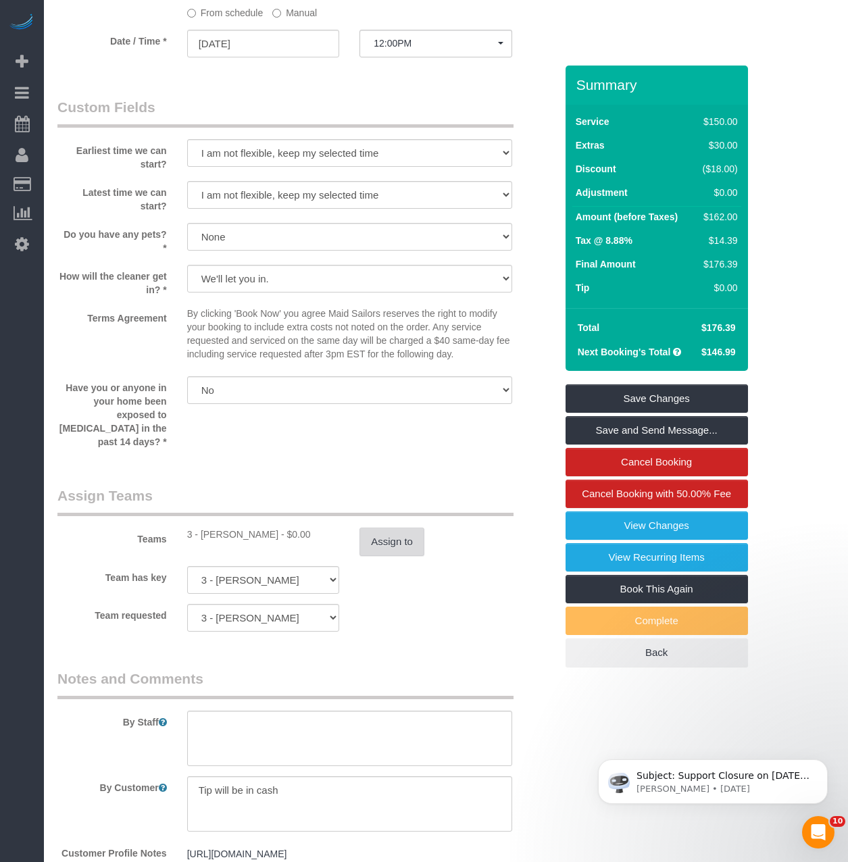
click at [387, 528] on button "Assign to" at bounding box center [391, 542] width 65 height 28
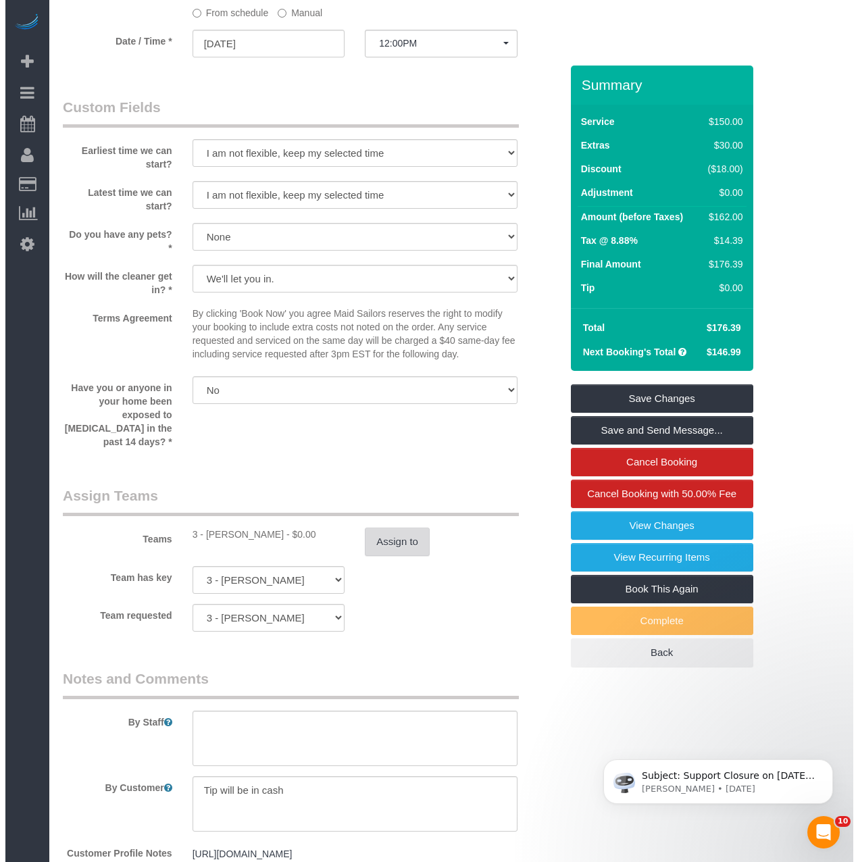
scroll to position [1414, 0]
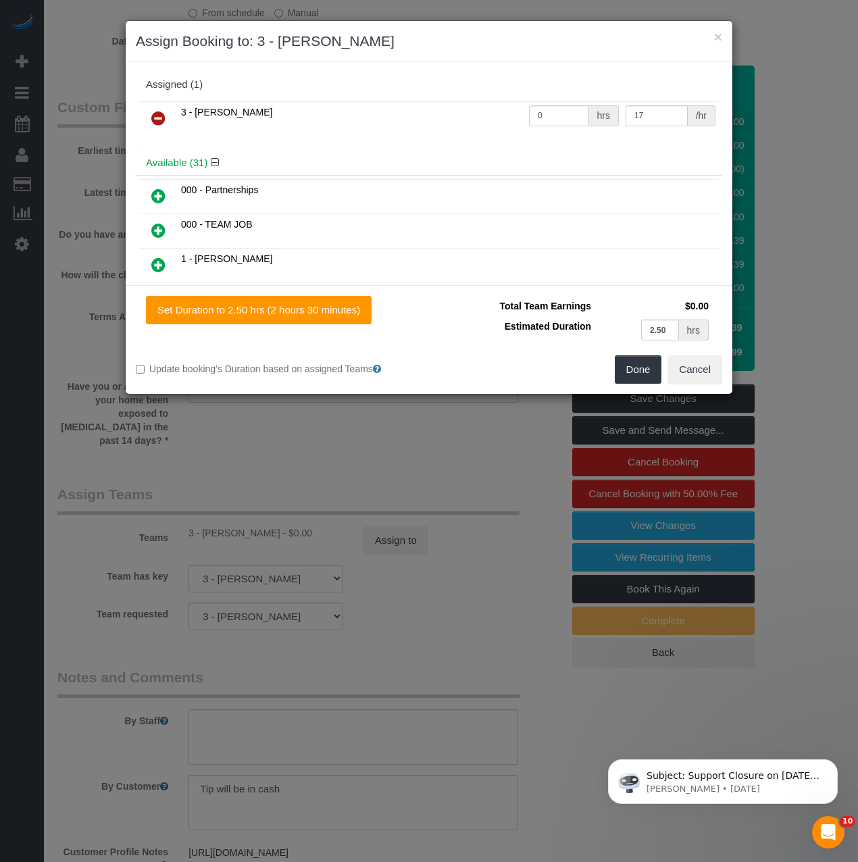
click at [151, 117] on icon at bounding box center [158, 118] width 14 height 16
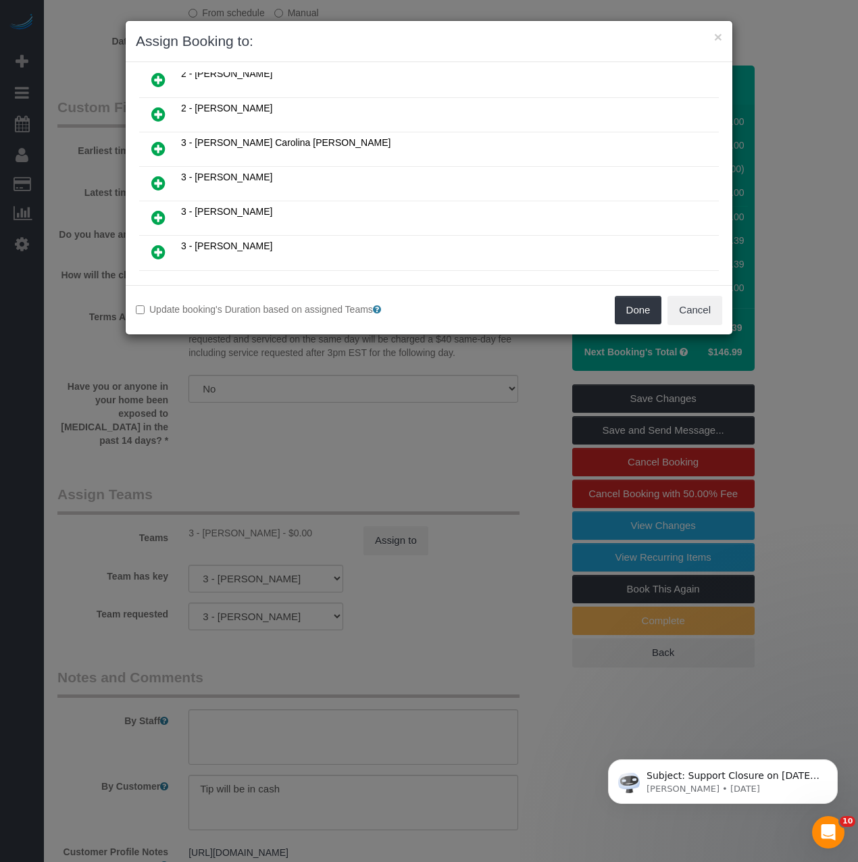
scroll to position [743, 0]
click at [151, 147] on icon at bounding box center [158, 146] width 14 height 16
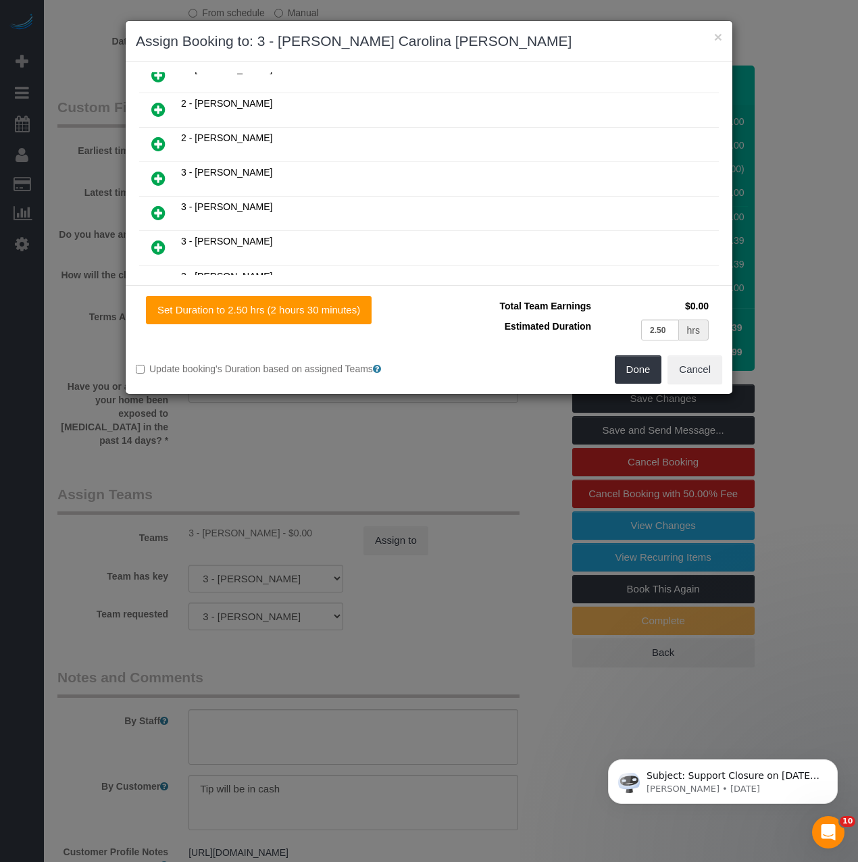
scroll to position [775, 0]
click at [626, 373] on button "Done" at bounding box center [638, 369] width 47 height 28
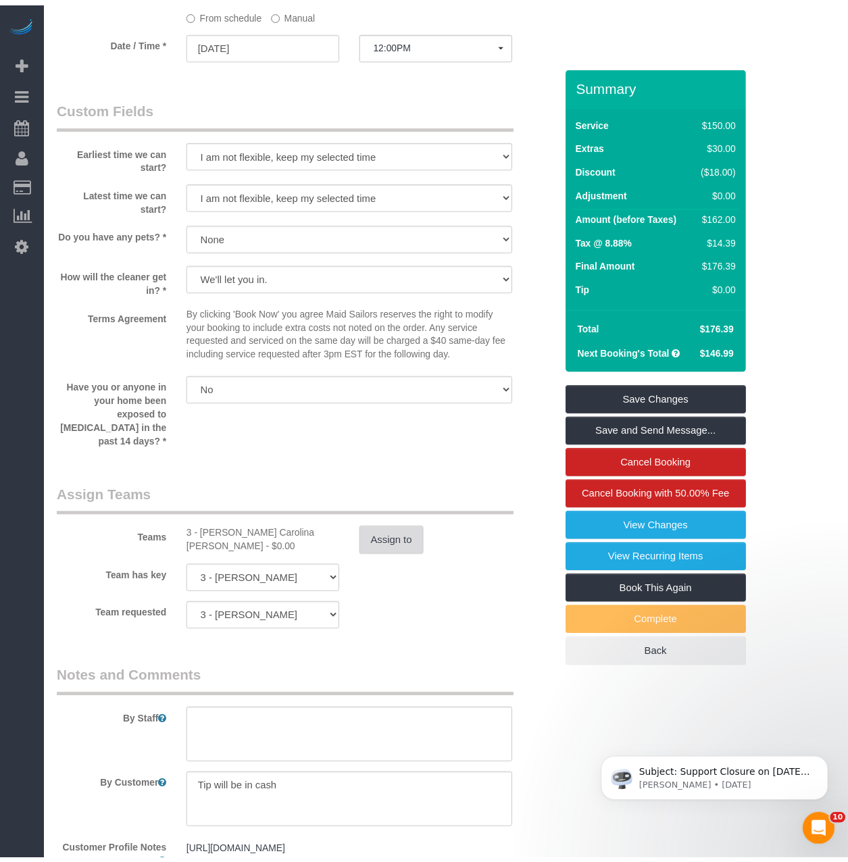
scroll to position [1418, 0]
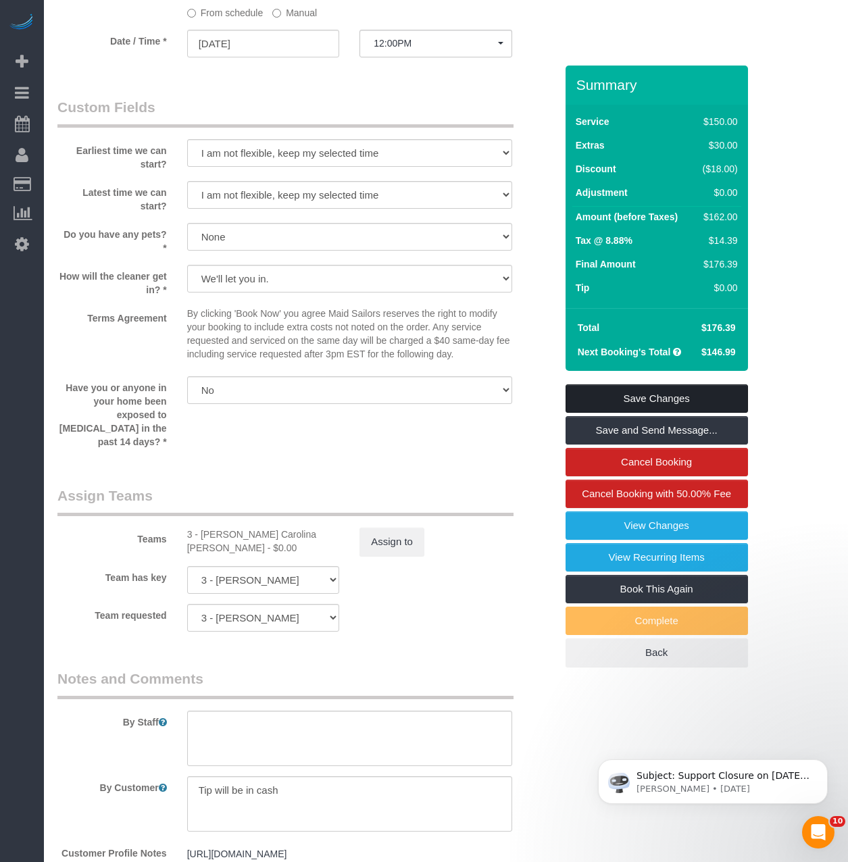
click at [630, 394] on link "Save Changes" at bounding box center [656, 398] width 182 height 28
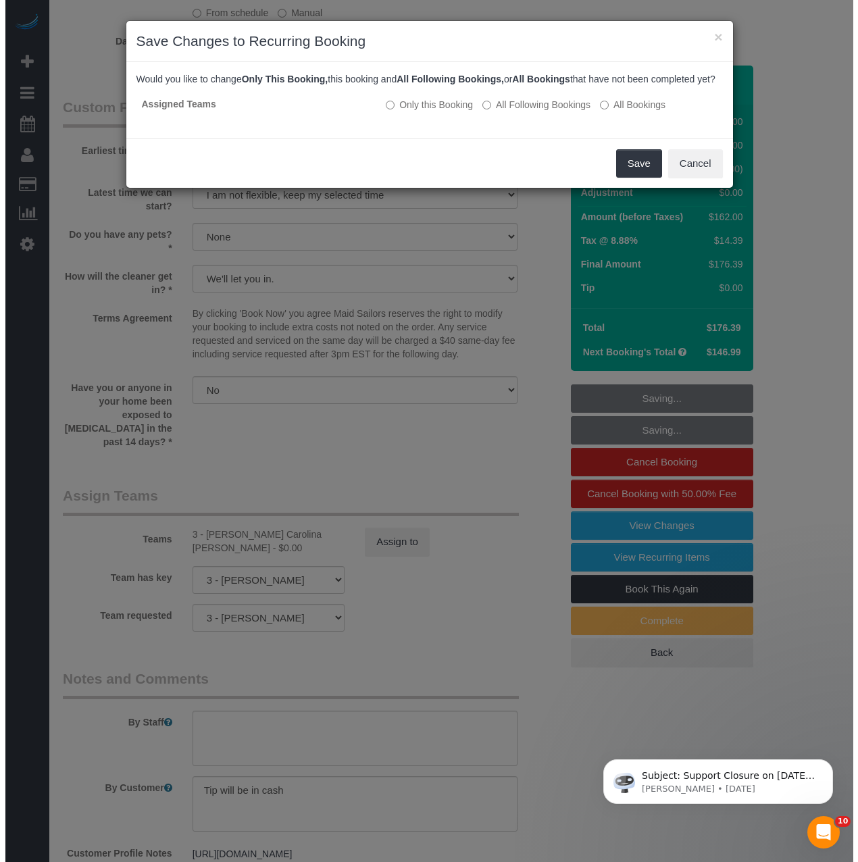
scroll to position [1414, 0]
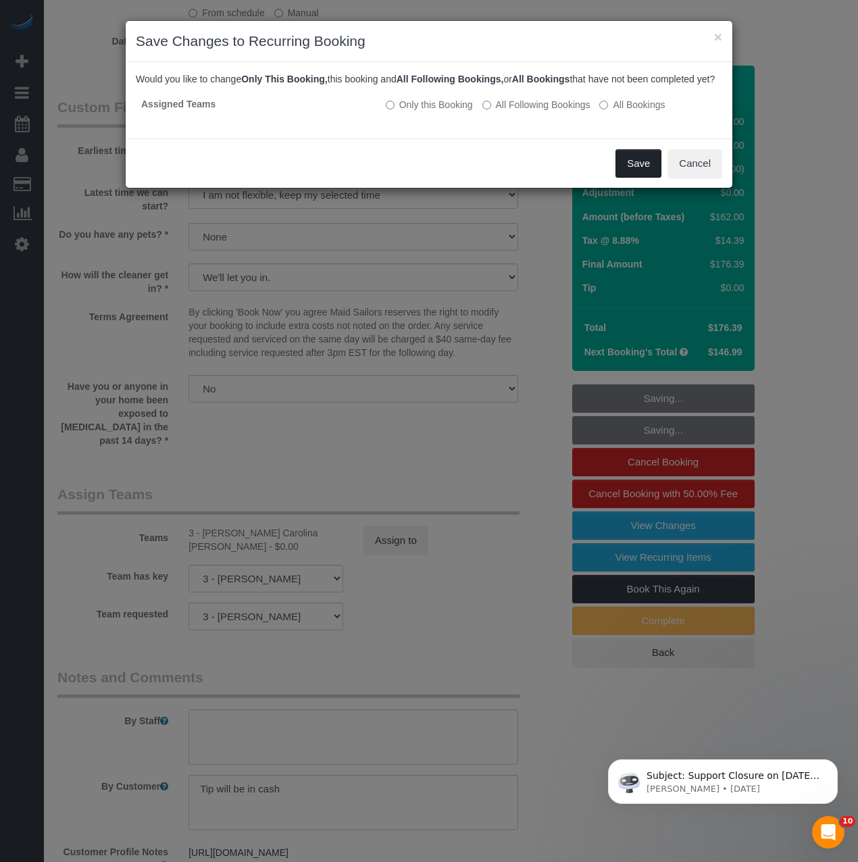
click at [625, 173] on button "Save" at bounding box center [638, 163] width 46 height 28
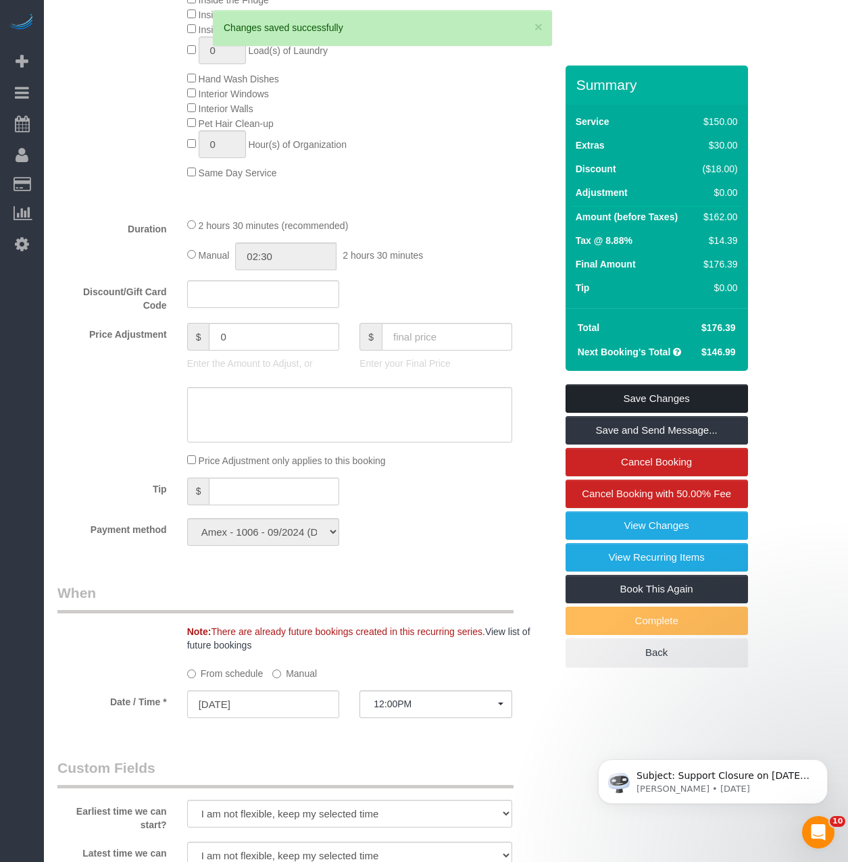
scroll to position [743, 0]
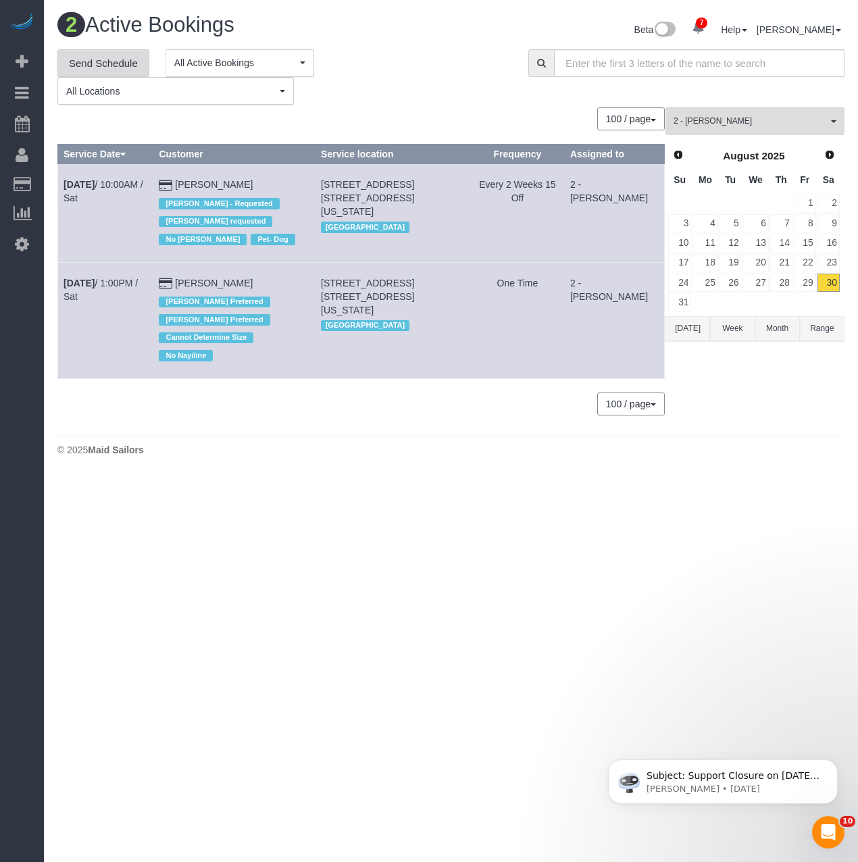
click at [103, 58] on link "Send Schedule" at bounding box center [103, 63] width 92 height 28
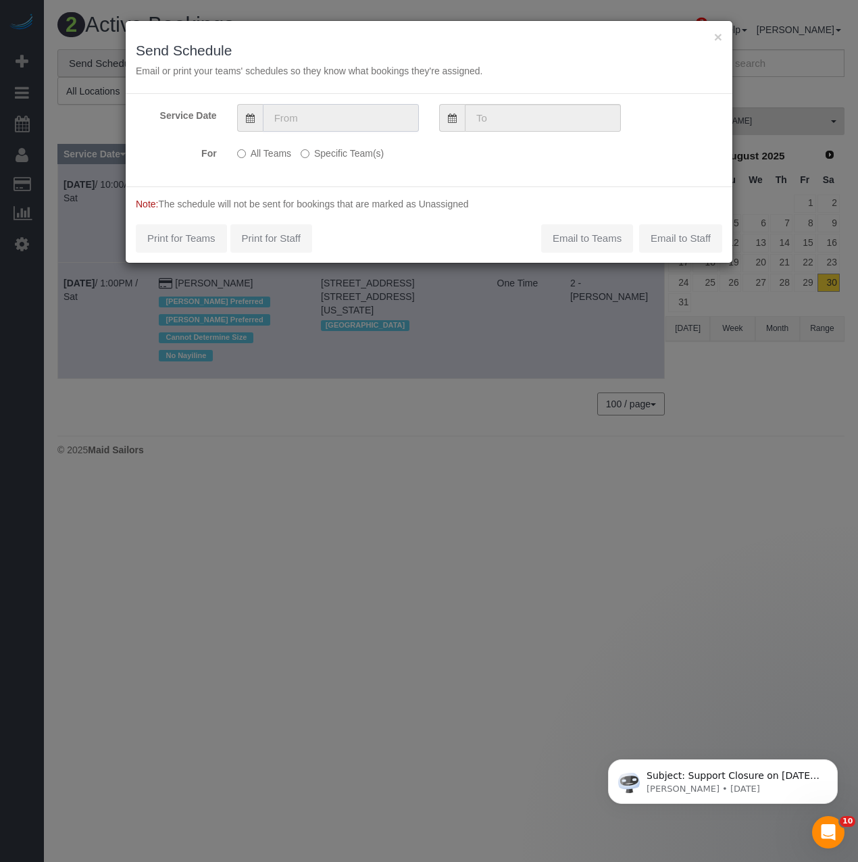
click at [318, 120] on input "text" at bounding box center [341, 118] width 156 height 28
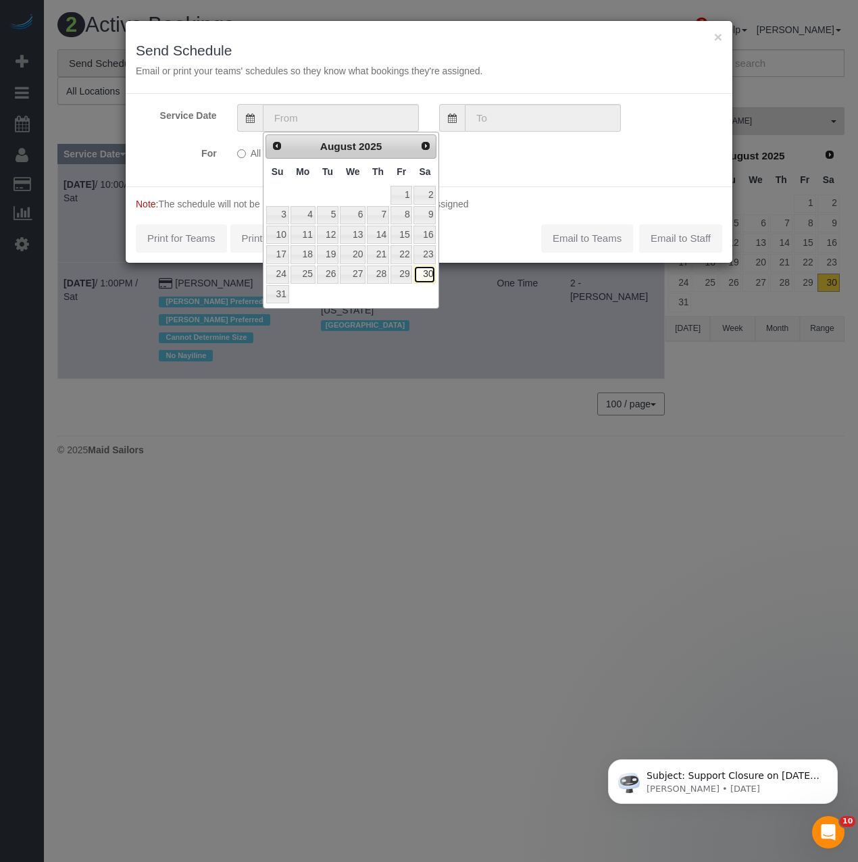
click at [421, 275] on link "30" at bounding box center [424, 274] width 22 height 18
type input "[DATE]"
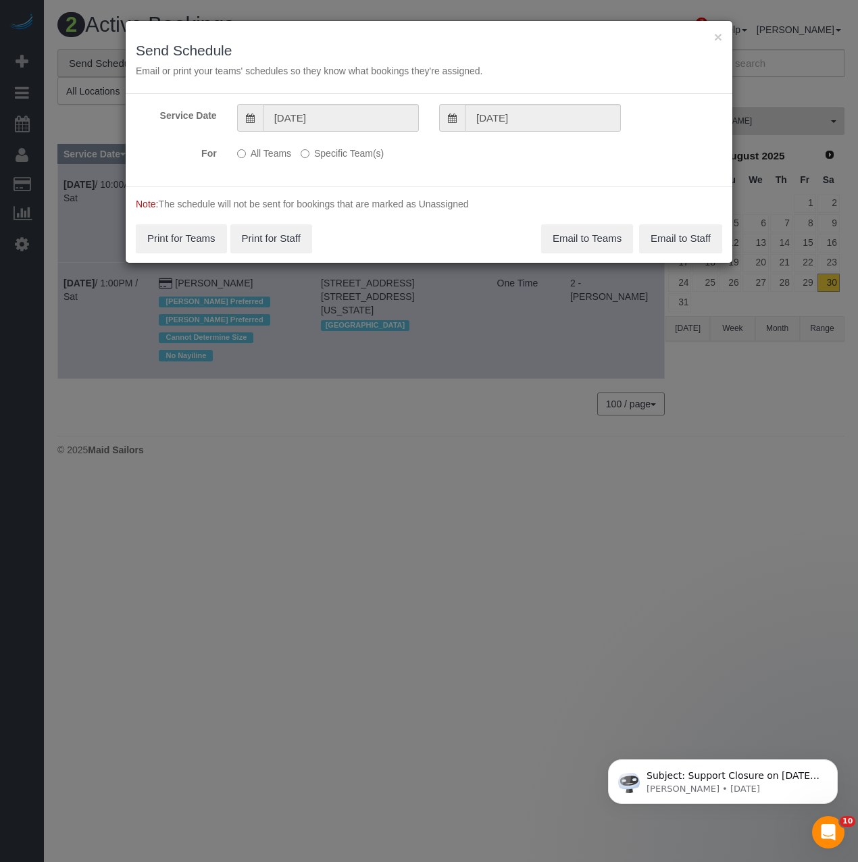
click at [299, 156] on p "All Teams Specific Team(s)" at bounding box center [378, 151] width 283 height 18
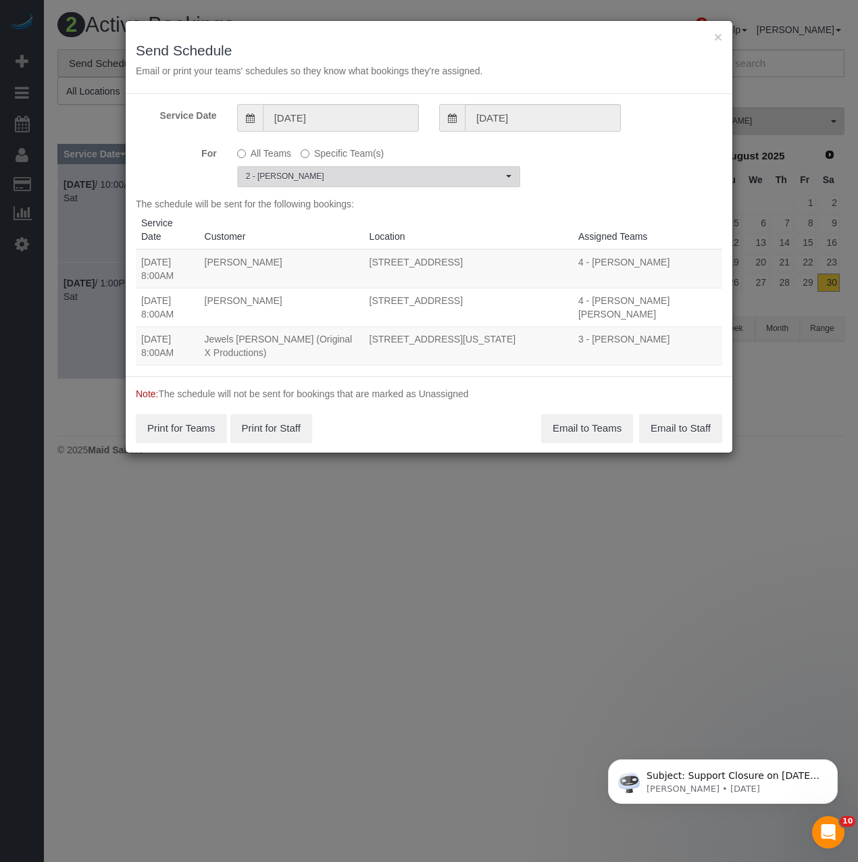
click at [301, 181] on span "2 - [PERSON_NAME]" at bounding box center [374, 176] width 257 height 11
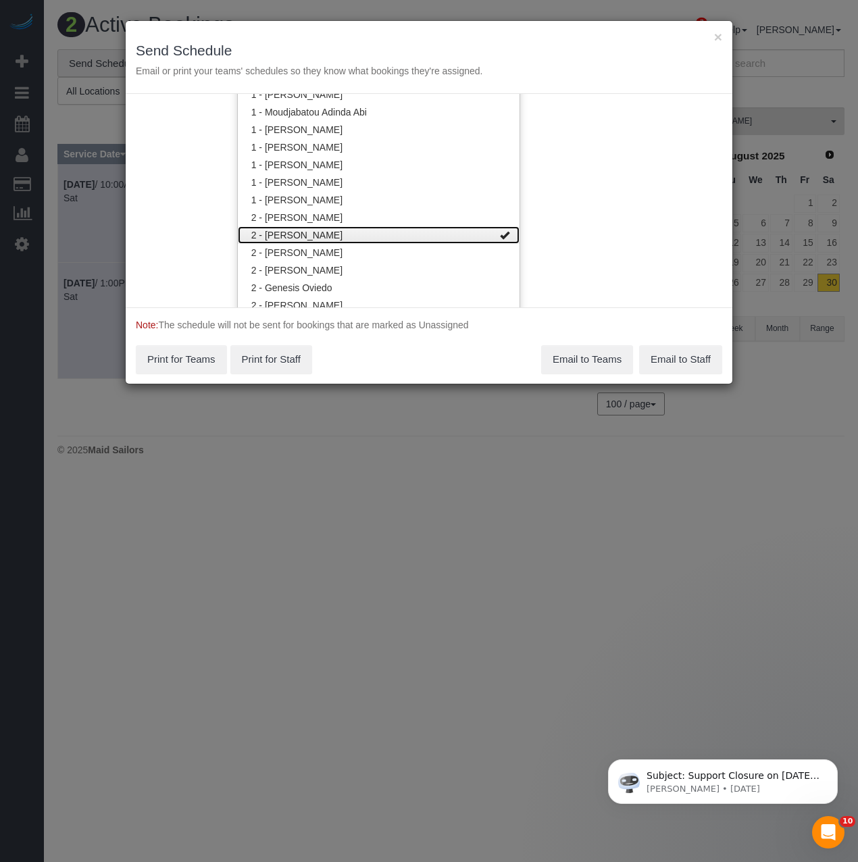
click at [293, 232] on link "2 - [PERSON_NAME]" at bounding box center [379, 235] width 282 height 18
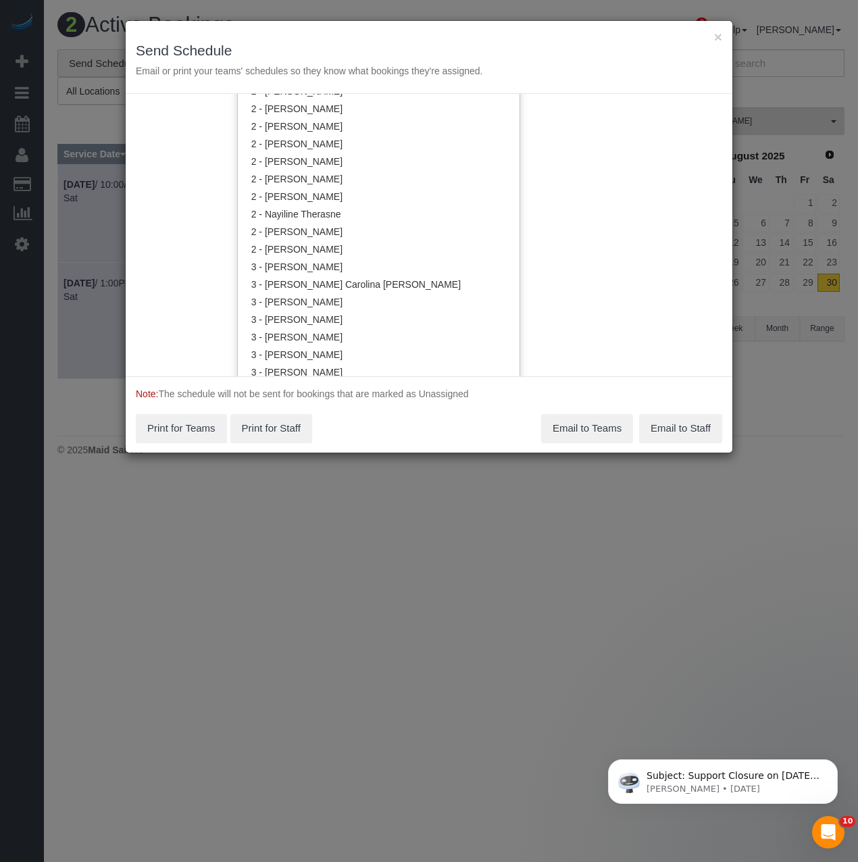
scroll to position [921, 0]
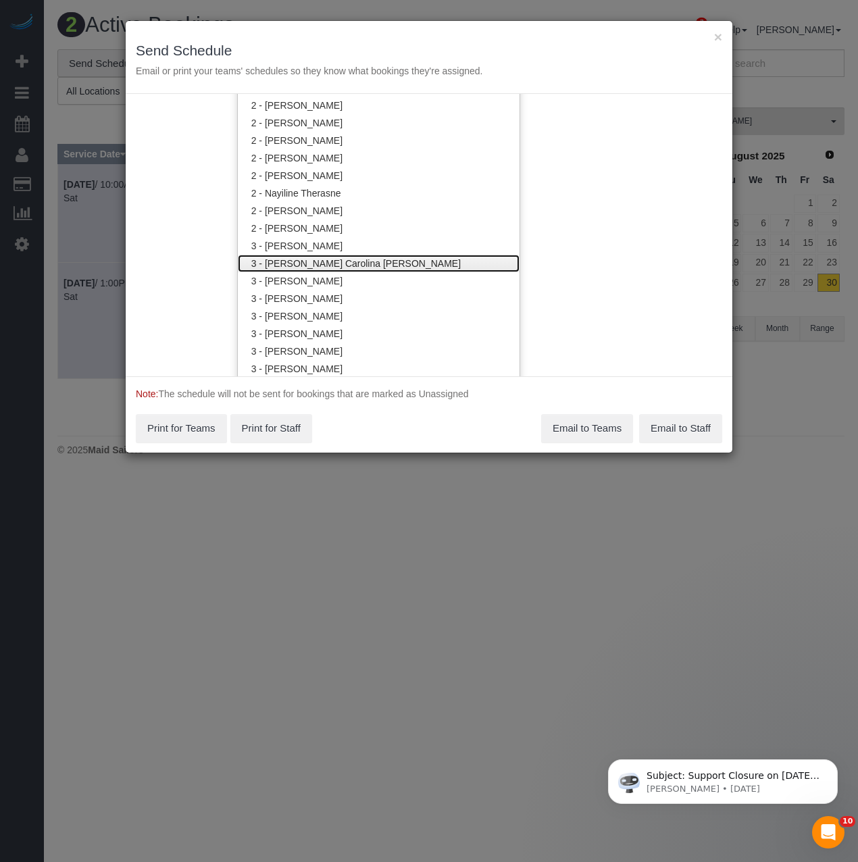
click at [308, 255] on link "3 - [PERSON_NAME] Carolina [PERSON_NAME]" at bounding box center [379, 264] width 282 height 18
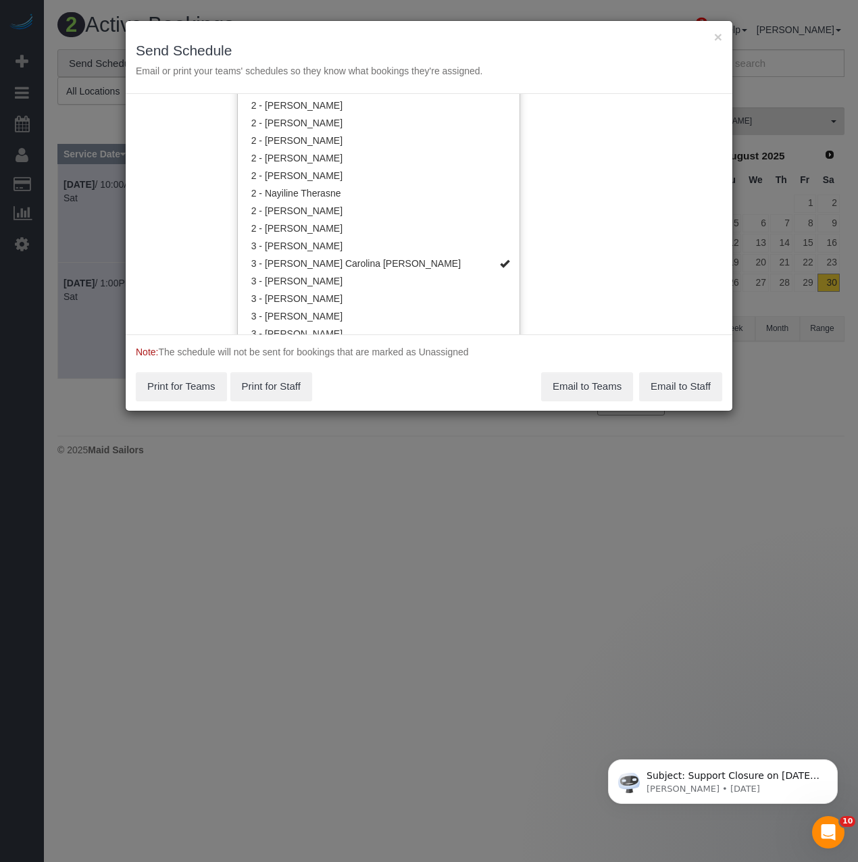
click at [394, 383] on div "Note: The schedule will not be sent for bookings that are marked as Unassigned …" at bounding box center [429, 372] width 607 height 76
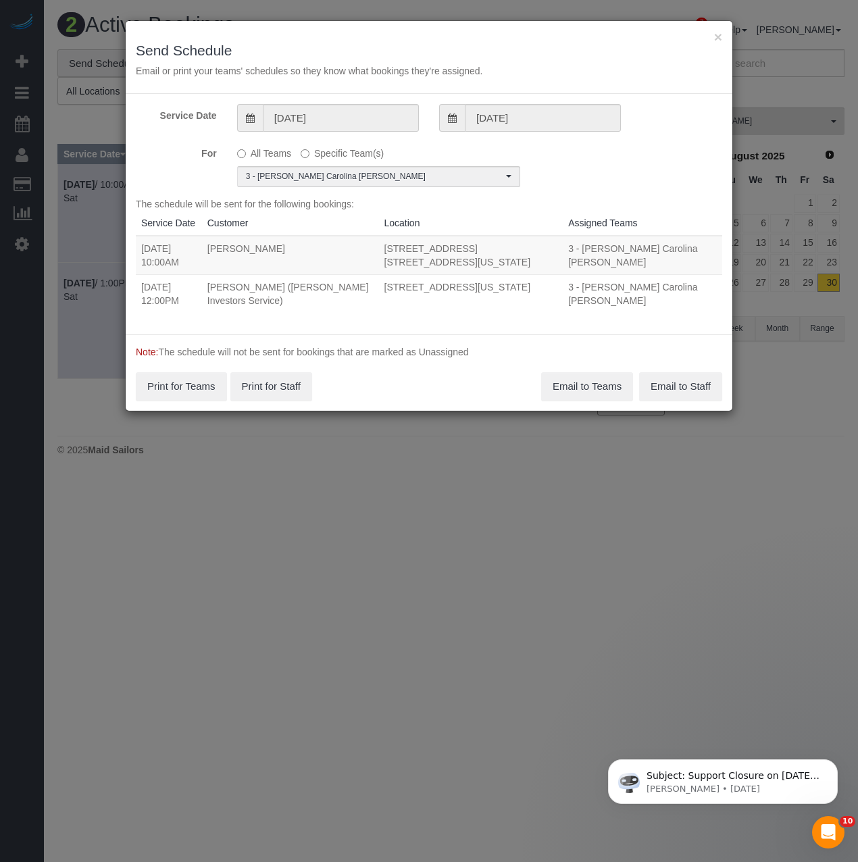
scroll to position [0, 0]
drag, startPoint x: 480, startPoint y: 267, endPoint x: 235, endPoint y: 246, distance: 245.4
click at [404, 247] on td "30 Greenwich Avenue, Apt. 6a, New York, NY 10011" at bounding box center [471, 255] width 184 height 39
copy td "30 Greenwich Avenue, Apt. 6a, New York, NY 10011"
drag, startPoint x: 139, startPoint y: 247, endPoint x: 516, endPoint y: 257, distance: 377.0
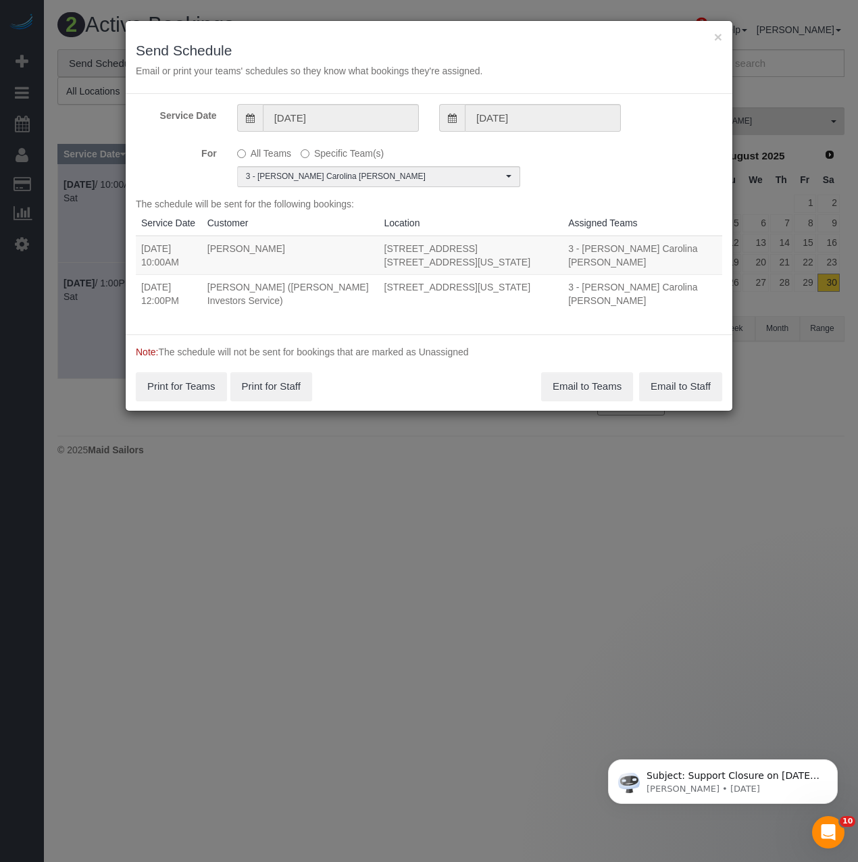
click at [516, 257] on tr "08/30/2025 10:00AM Ishan Thukral 30 Greenwich Avenue, Apt. 6a, New York, NY 100…" at bounding box center [429, 255] width 586 height 39
copy tr "08/30/2025 10:00AM Ishan Thukral 30 Greenwich Avenue, Apt. 6a, New York, NY 100…"
drag, startPoint x: 142, startPoint y: 290, endPoint x: 486, endPoint y: 309, distance: 345.0
click at [486, 309] on tr "08/30/2025 12:00PM Douglas Goldmacher (Moody's Investors Service) 45 Wall Stree…" at bounding box center [429, 293] width 586 height 39
copy tr "08/30/2025 12:00PM Douglas Goldmacher (Moody's Investors Service) 45 Wall Stree…"
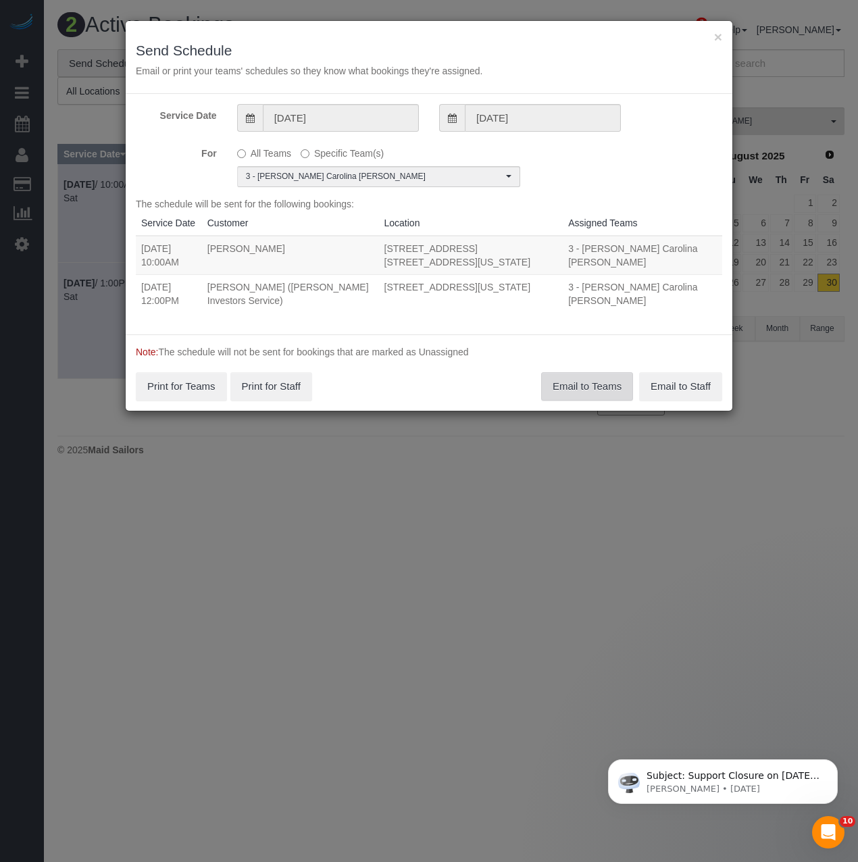
click at [565, 394] on button "Email to Teams" at bounding box center [587, 386] width 92 height 28
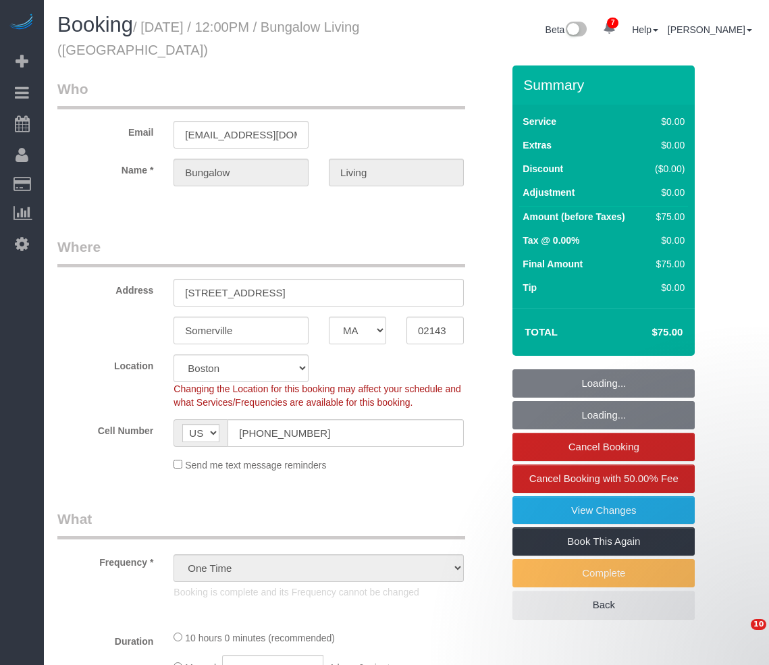
select select "MA"
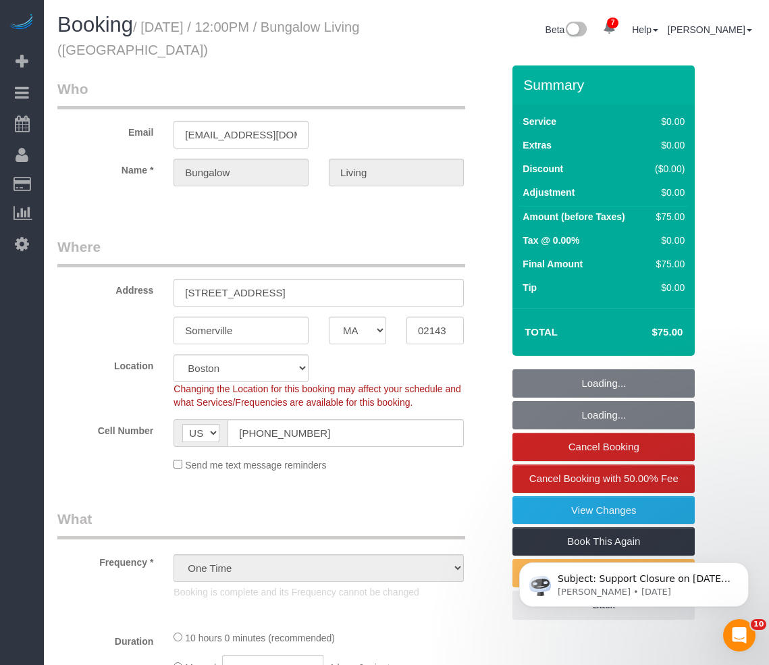
select select "object:818"
select select "number:89"
select select "number:90"
select select "number:15"
select select "number:7"
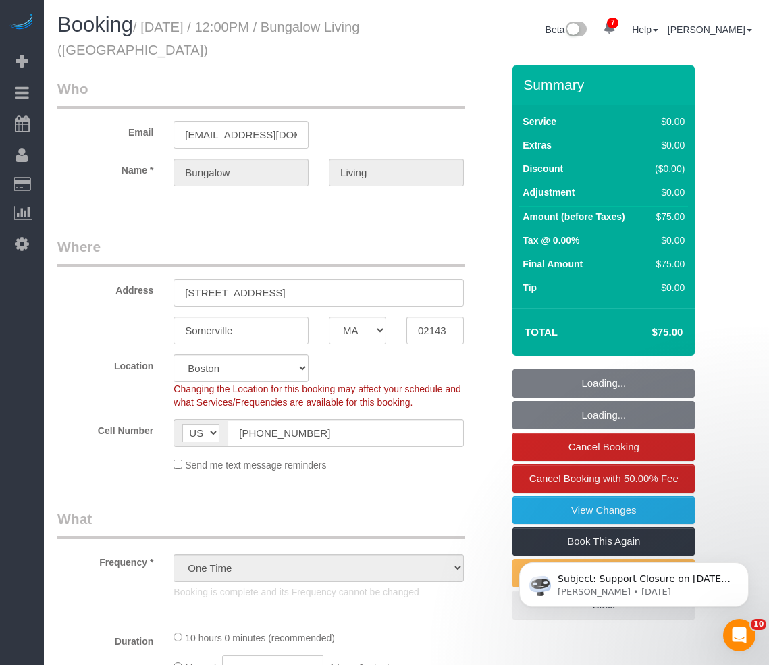
select select "spot1"
select select "10"
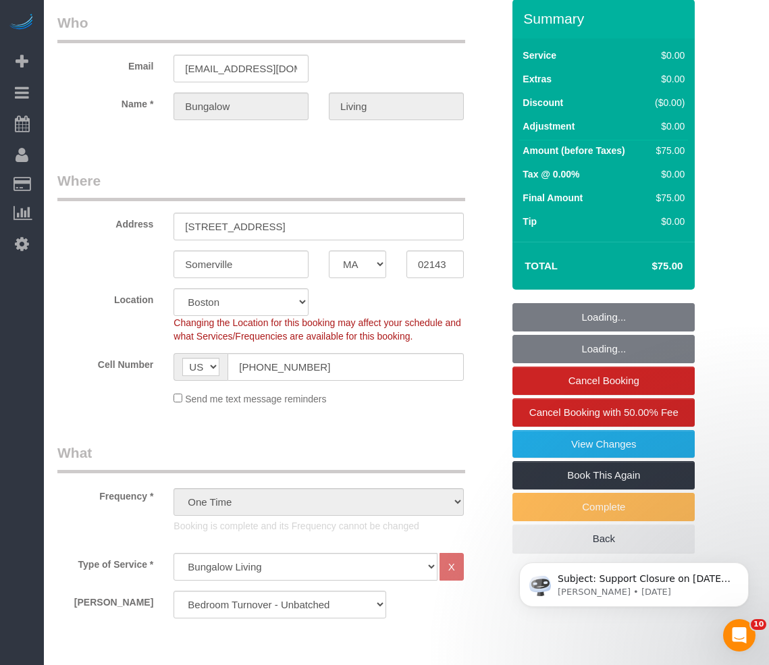
select select "10"
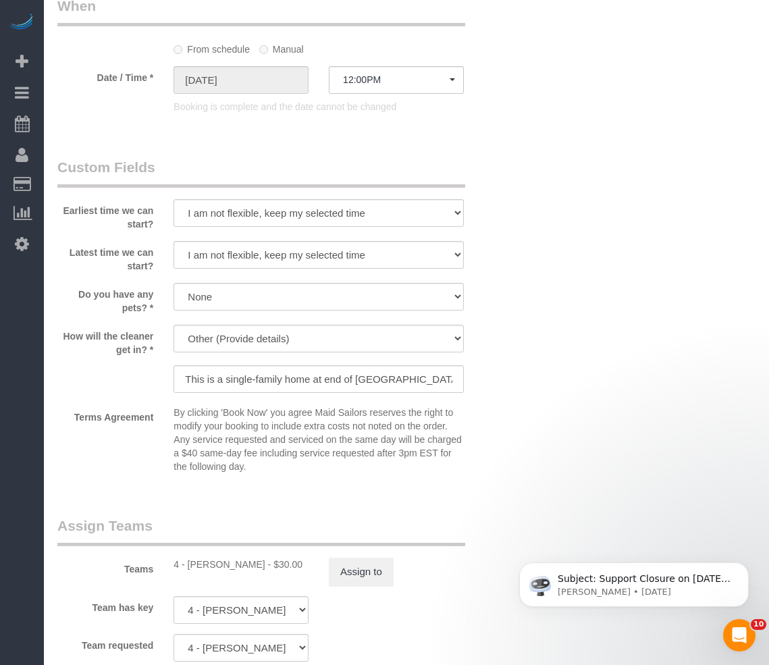
scroll to position [1351, 0]
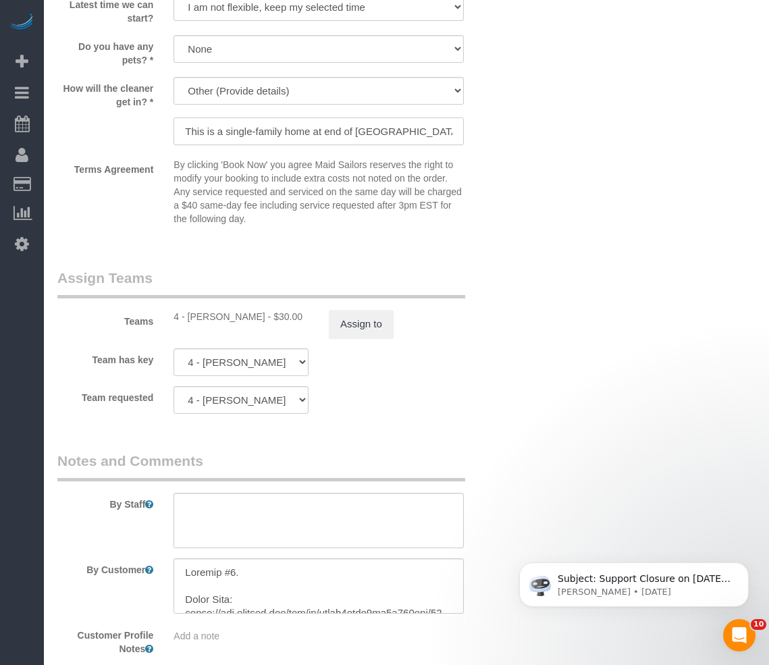
click at [256, 124] on input "This is a single-family home at end of [GEOGRAPHIC_DATA]. The code is 413014." at bounding box center [319, 132] width 290 height 28
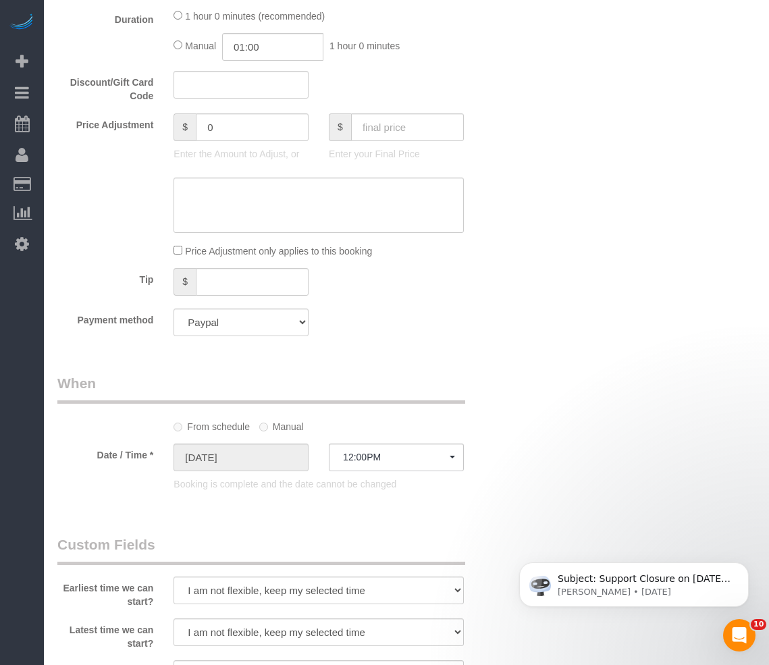
scroll to position [675, 0]
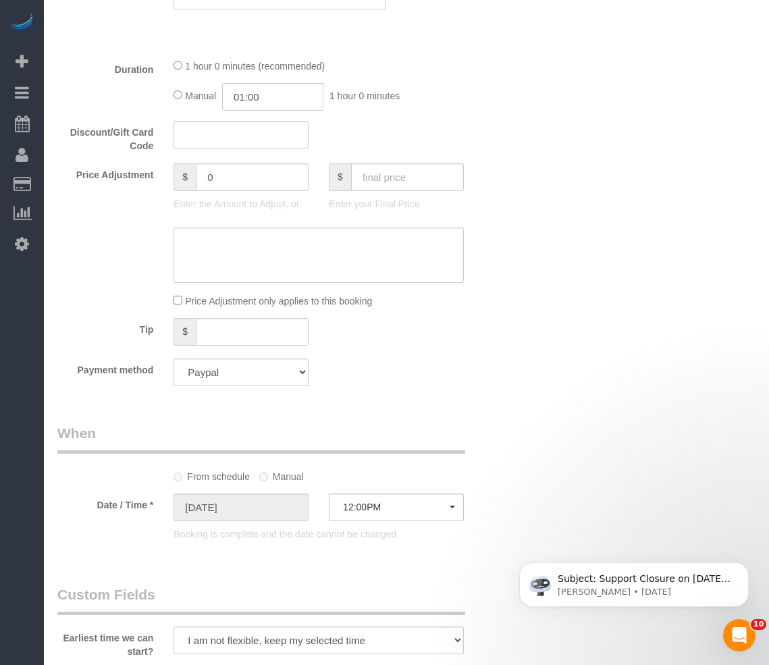
click at [709, 147] on div "Who Email [EMAIL_ADDRESS][DOMAIN_NAME] Name * [GEOGRAPHIC_DATA] Living Where Ad…" at bounding box center [406, 423] width 698 height 2066
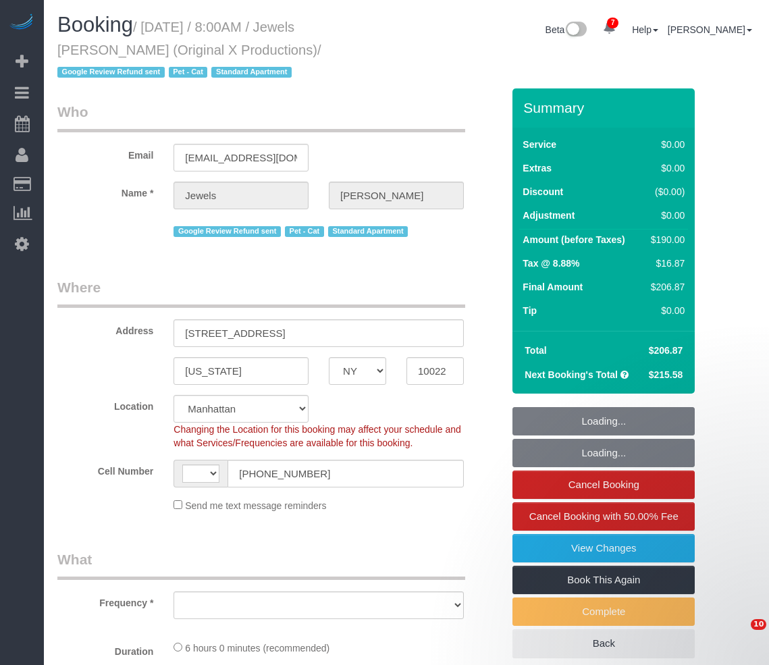
select select "NY"
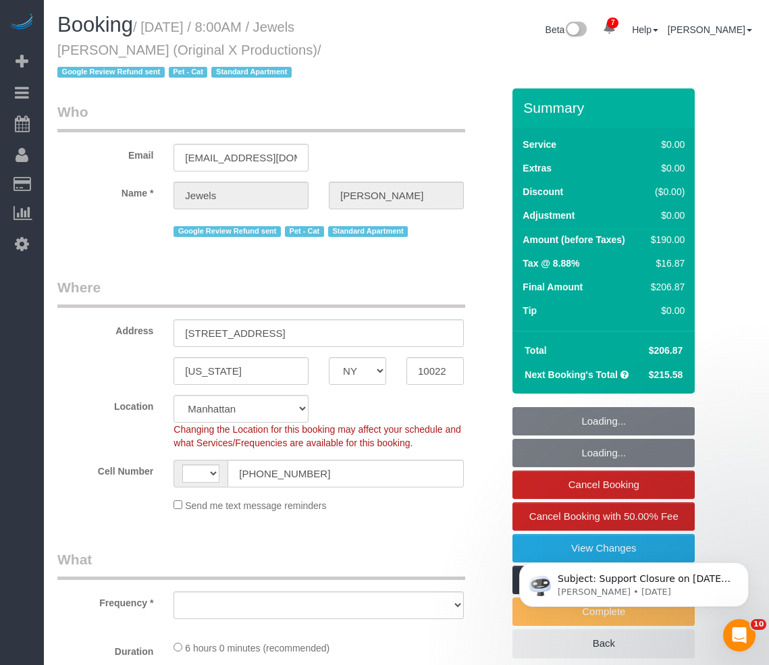
select select "string:stripe-pm_1QEBRH4VGloSiKo7FRzmGsvi"
select select "string:[GEOGRAPHIC_DATA]"
select select "object:725"
select select "spot1"
select select "number:56"
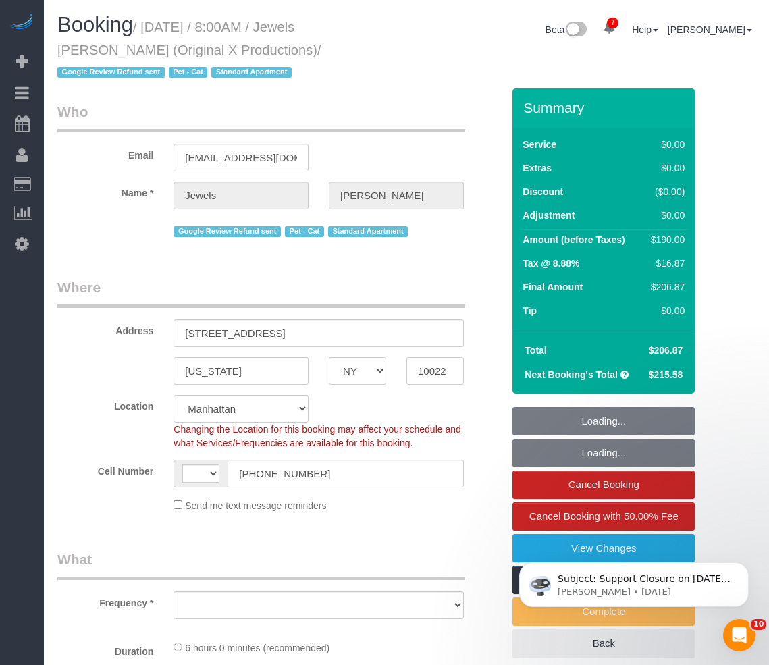
select select "number:73"
select select "number:14"
select select "number:6"
select select "object:1271"
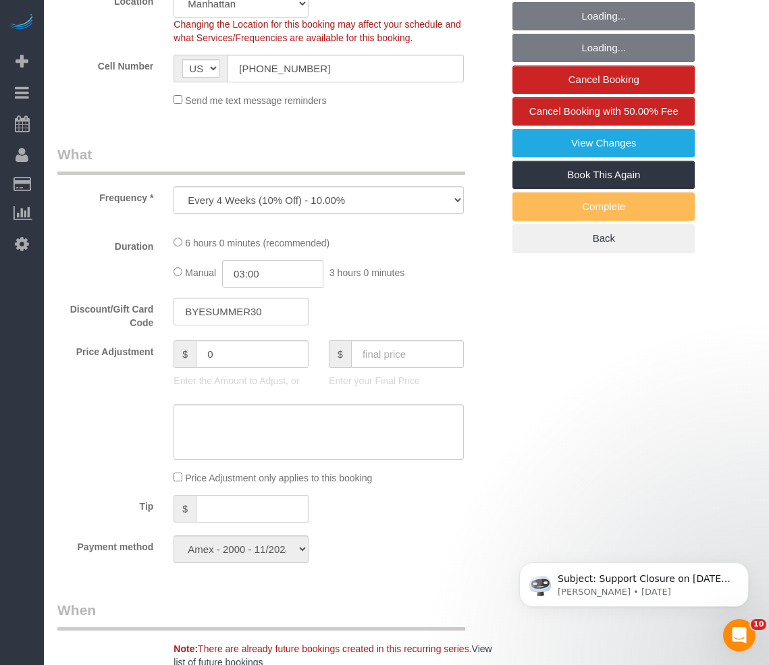
select select "2"
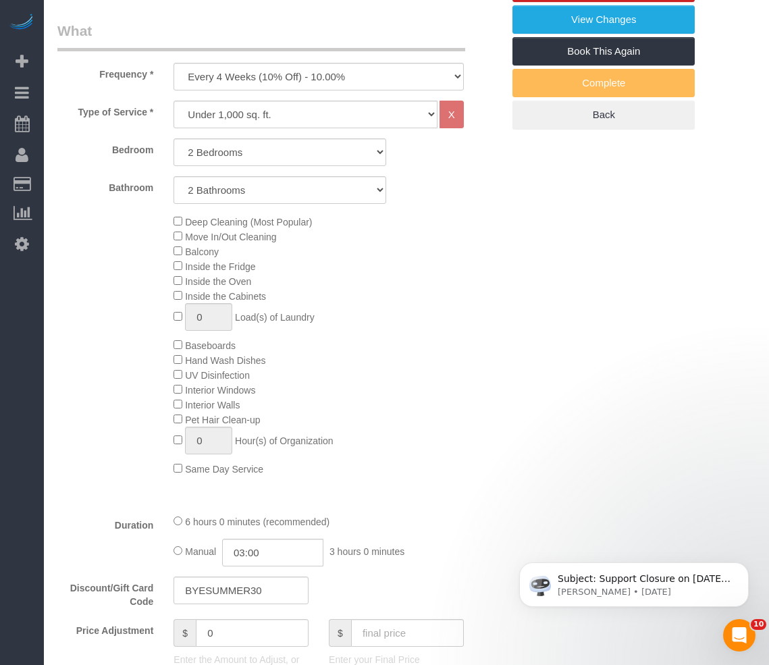
select select "2"
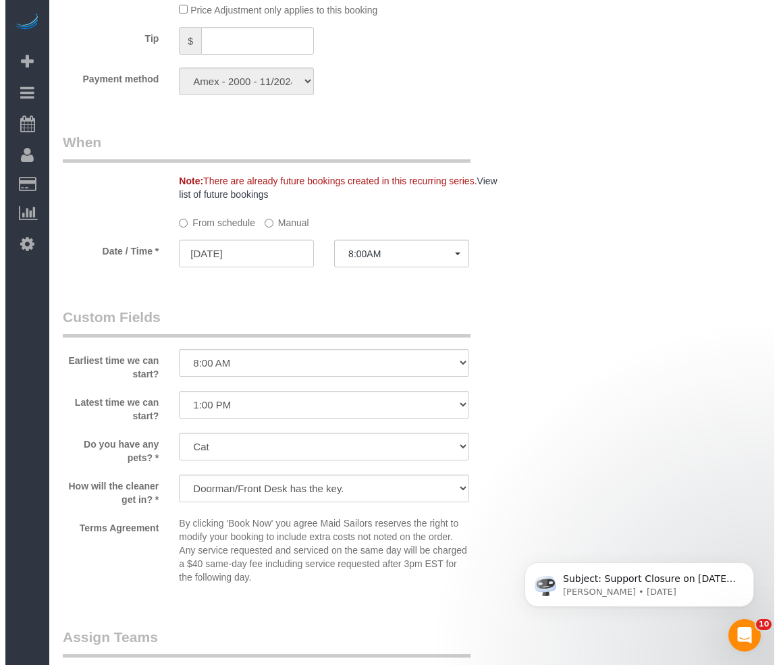
scroll to position [1621, 0]
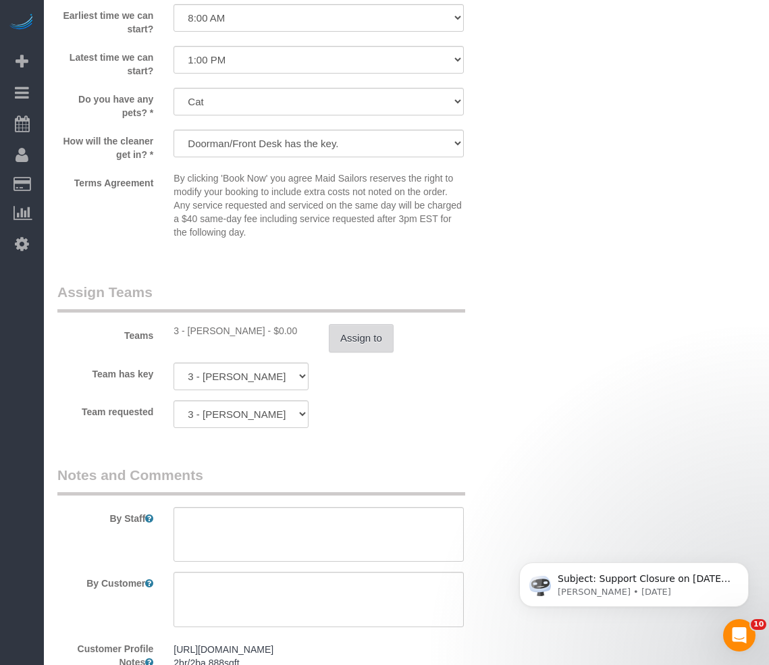
click at [368, 334] on button "Assign to" at bounding box center [361, 338] width 65 height 28
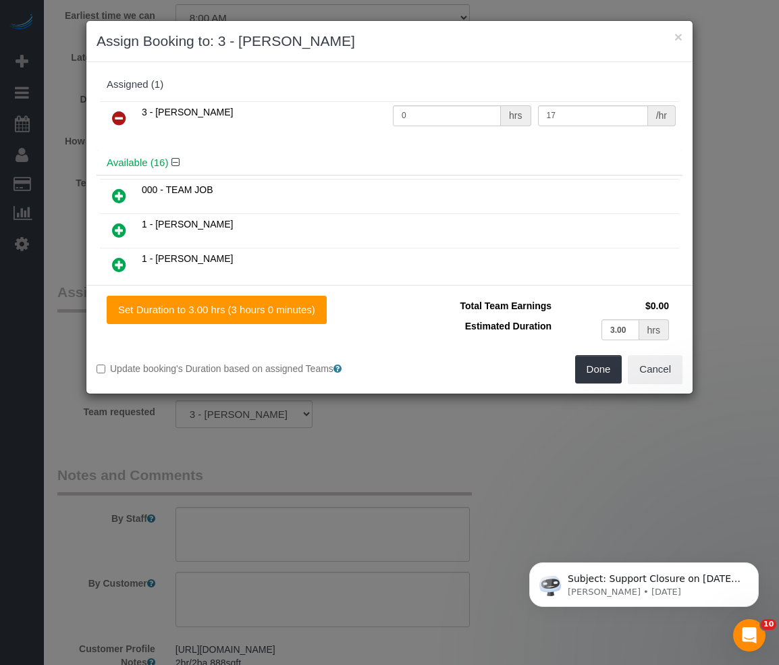
click at [124, 119] on icon at bounding box center [119, 118] width 14 height 16
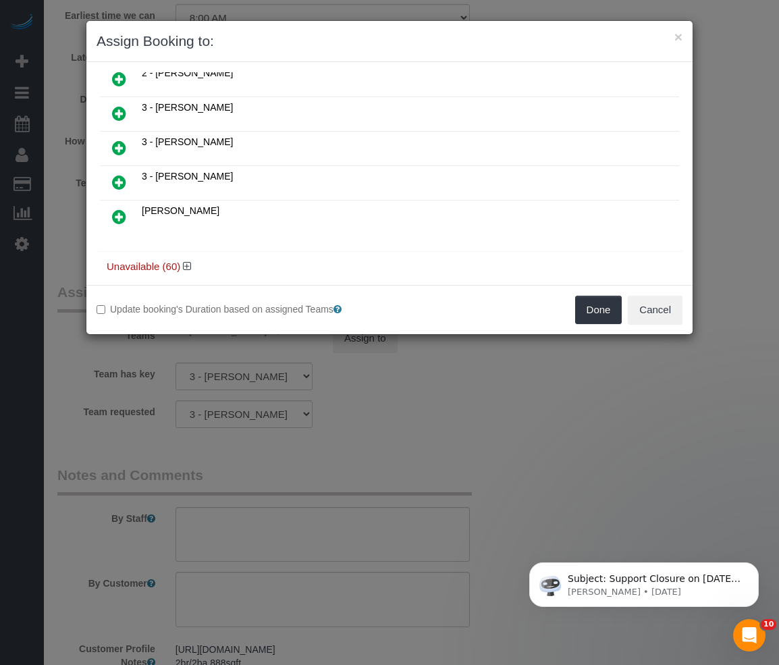
scroll to position [517, 0]
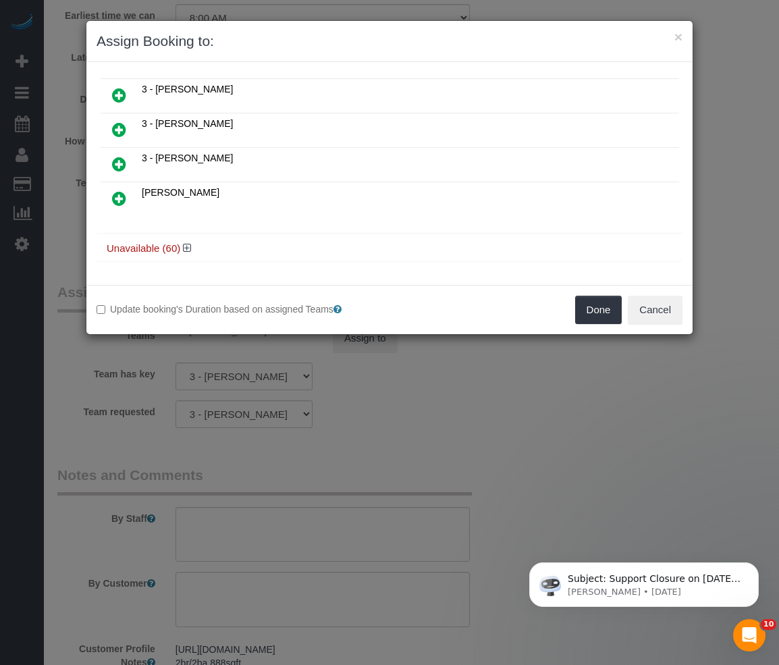
click at [116, 161] on icon at bounding box center [119, 164] width 14 height 16
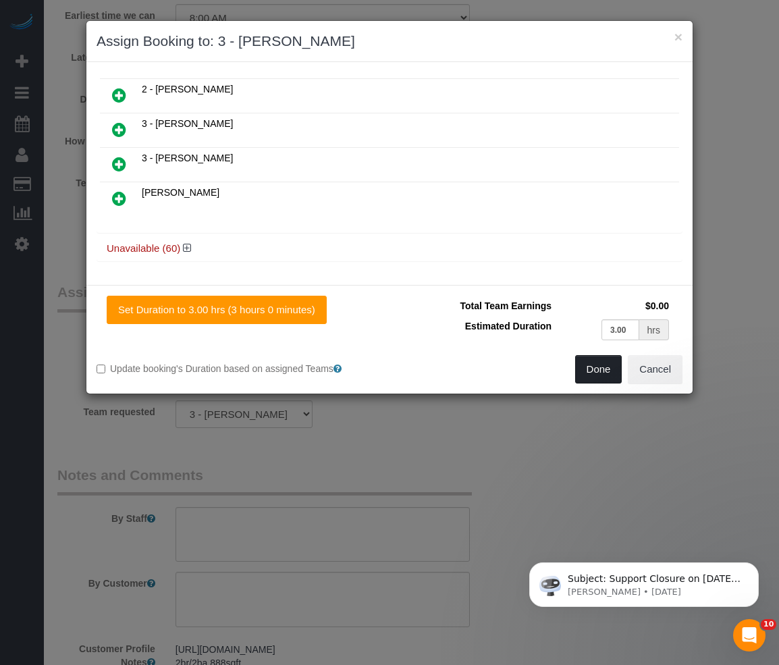
click at [612, 364] on button "Done" at bounding box center [598, 369] width 47 height 28
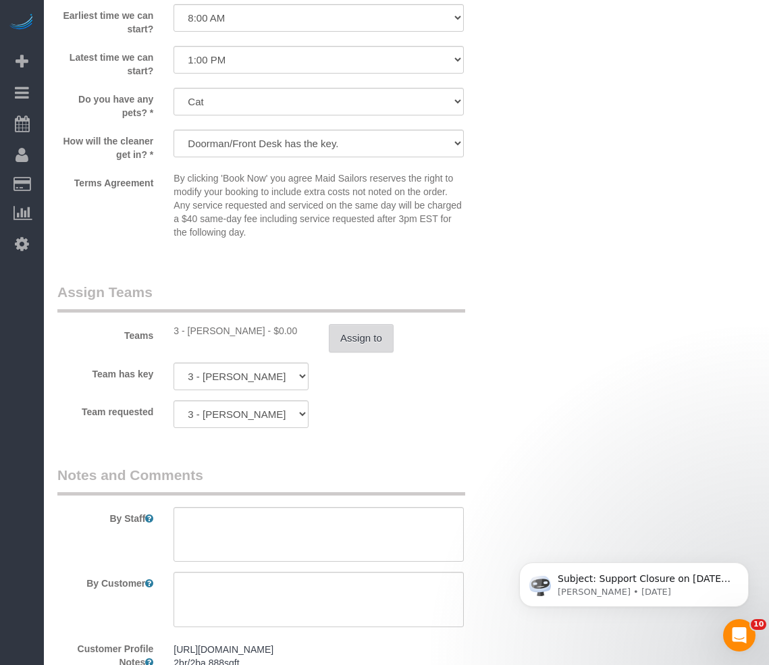
click at [344, 340] on button "Assign to" at bounding box center [361, 338] width 65 height 28
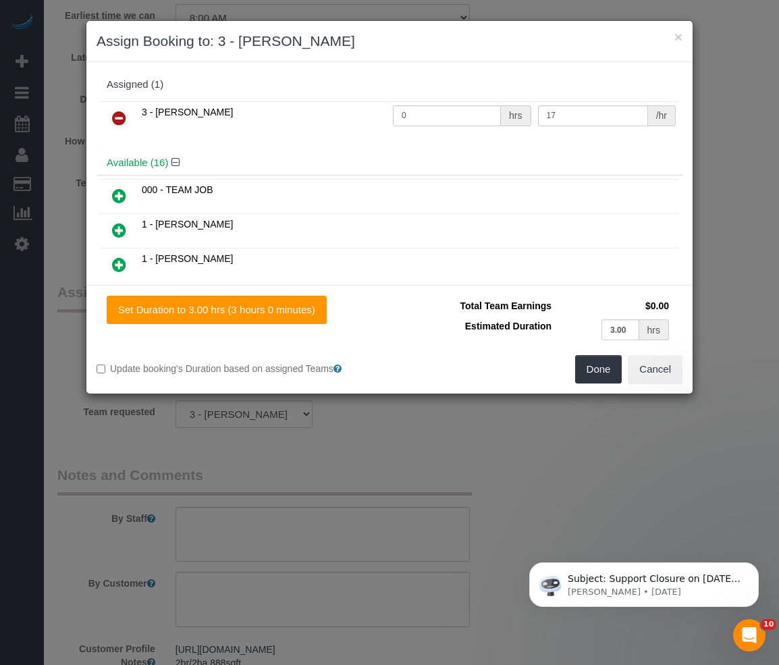
click at [126, 116] on icon at bounding box center [119, 118] width 14 height 16
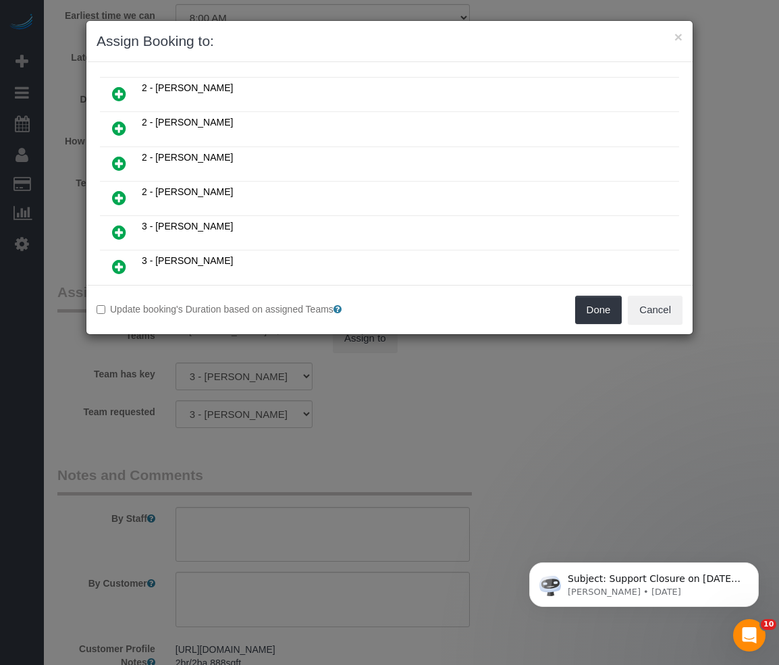
scroll to position [517, 0]
click at [184, 249] on icon at bounding box center [187, 248] width 8 height 10
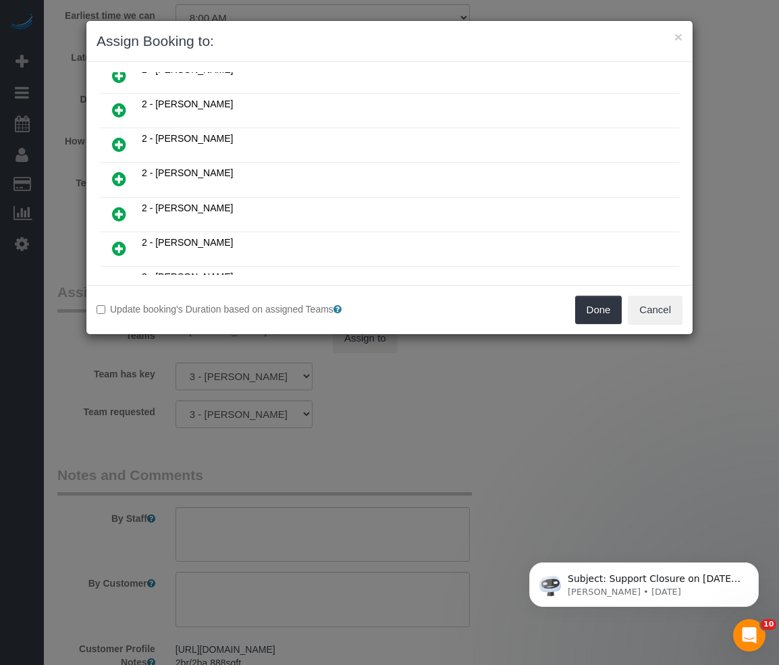
scroll to position [2642, 0]
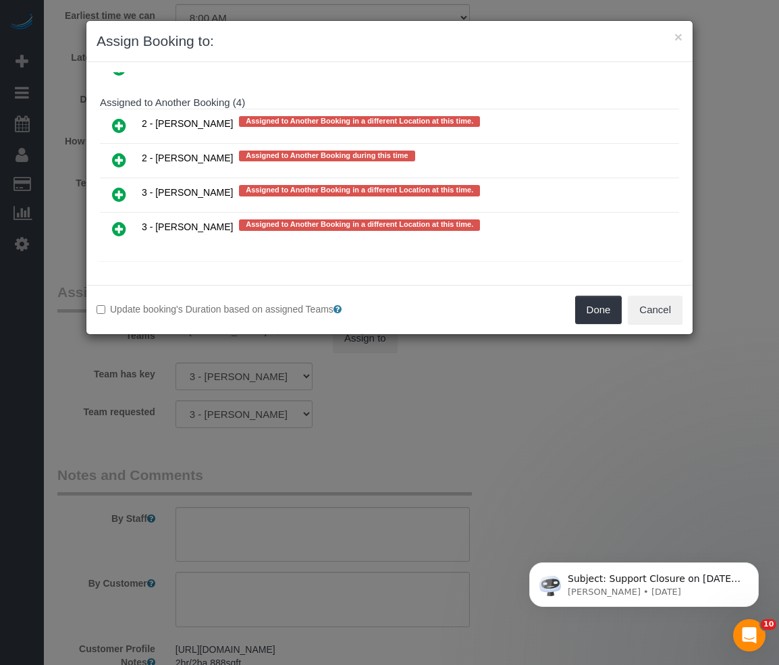
click at [124, 190] on icon at bounding box center [119, 194] width 14 height 16
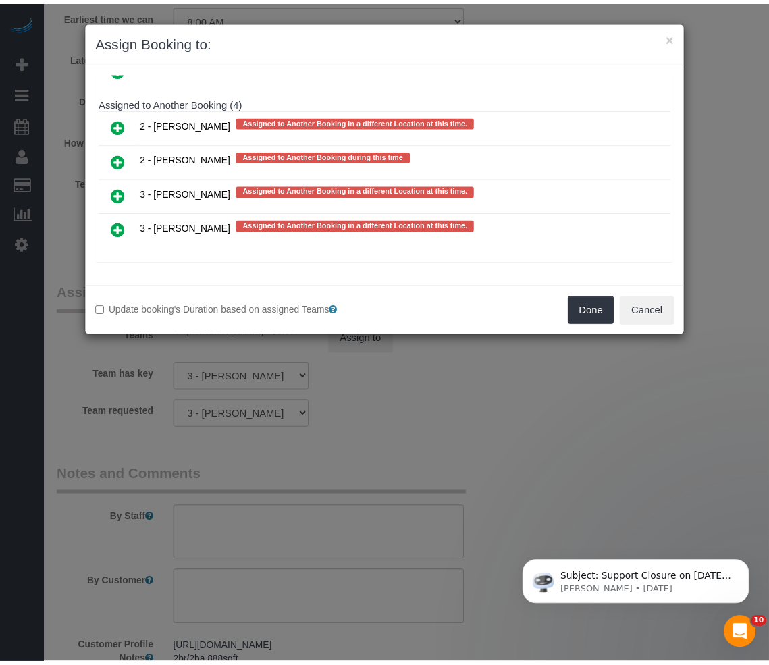
scroll to position [2645, 0]
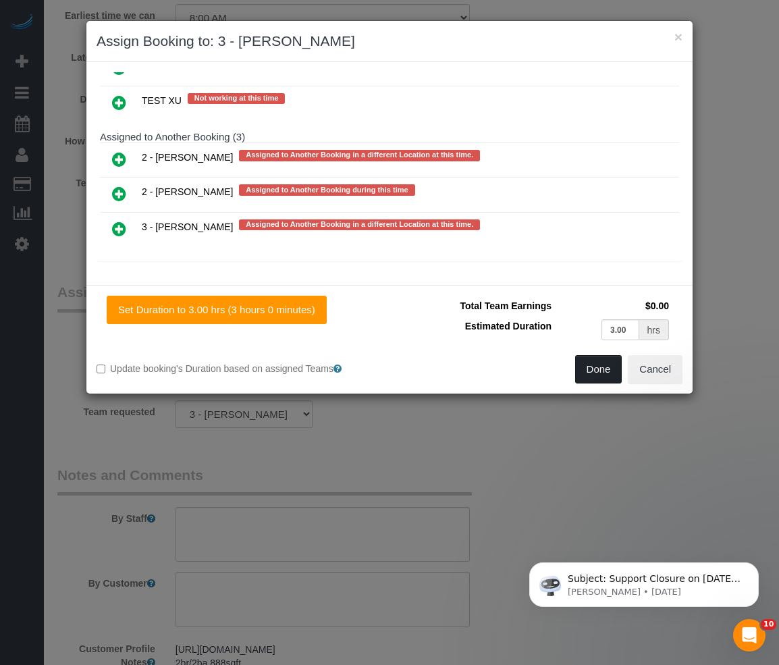
click at [603, 357] on button "Done" at bounding box center [598, 369] width 47 height 28
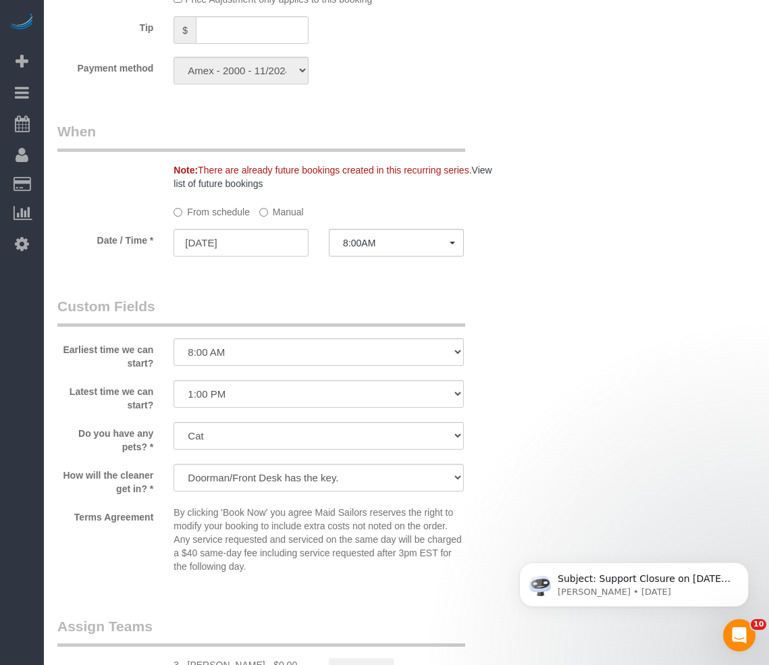
scroll to position [1283, 0]
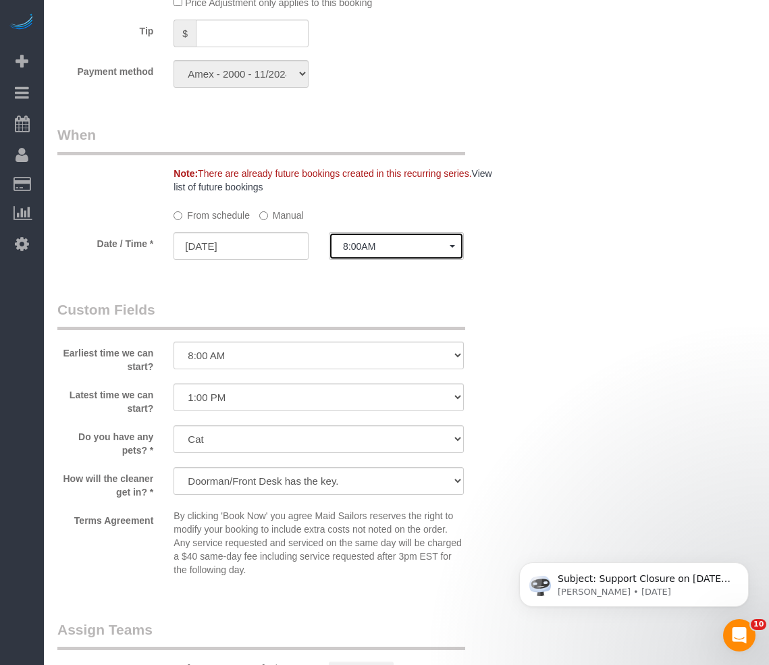
click at [382, 260] on button "8:00AM" at bounding box center [396, 246] width 135 height 28
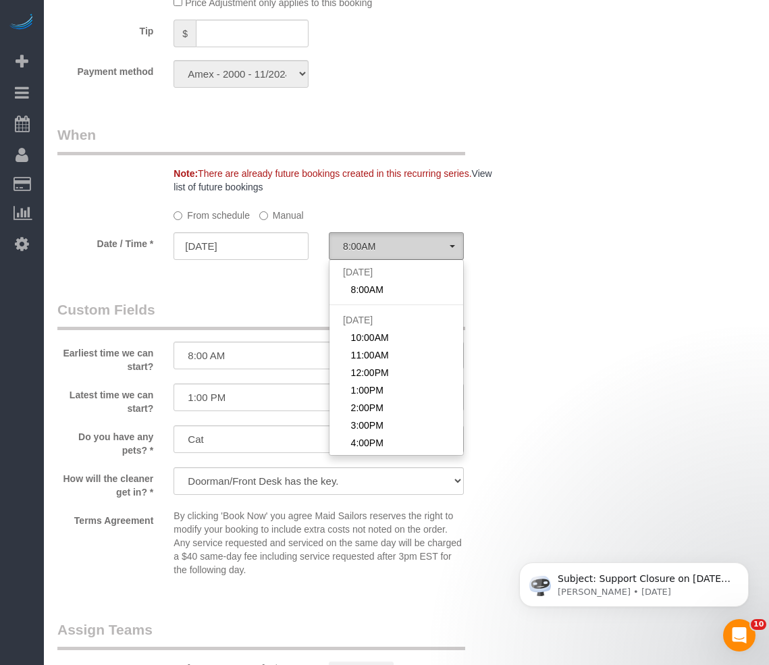
click at [382, 260] on div "Sat August 30th 8:00AM Sun August 31st 10:00AM 11:00AM 12:00PM 1:00PM 2:00PM 3:…" at bounding box center [396, 357] width 135 height 197
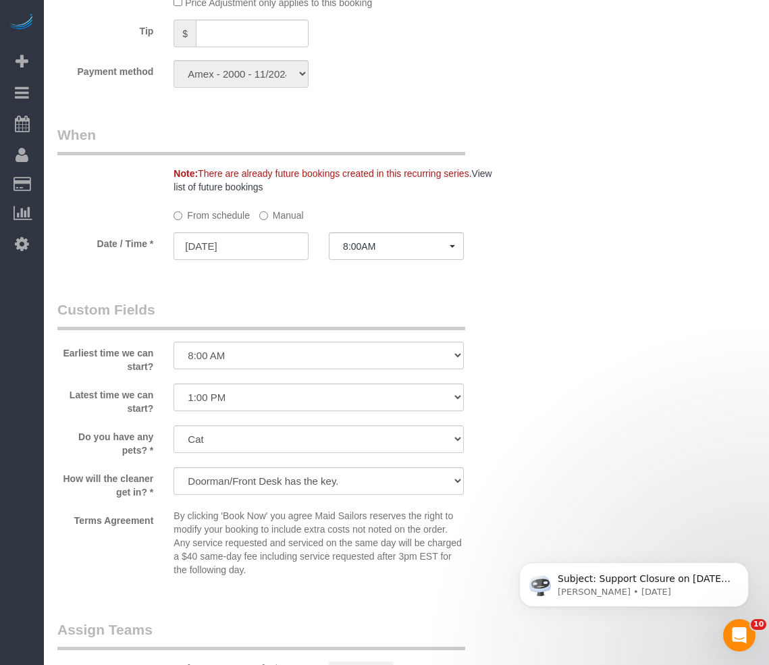
click at [270, 220] on label "Manual" at bounding box center [281, 213] width 45 height 18
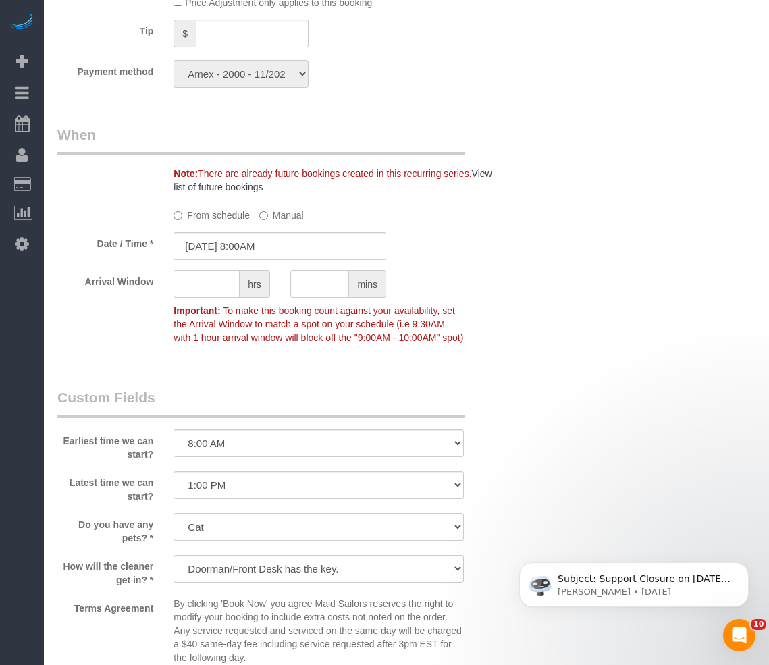
click at [272, 228] on sui-booking-spot "From schedule Manual Date / Time * 08/30/2025 8:00AM Arrival Window hrs mins Im…" at bounding box center [279, 277] width 445 height 147
click at [282, 244] on input "08/30/2025 8:00AM" at bounding box center [280, 246] width 213 height 28
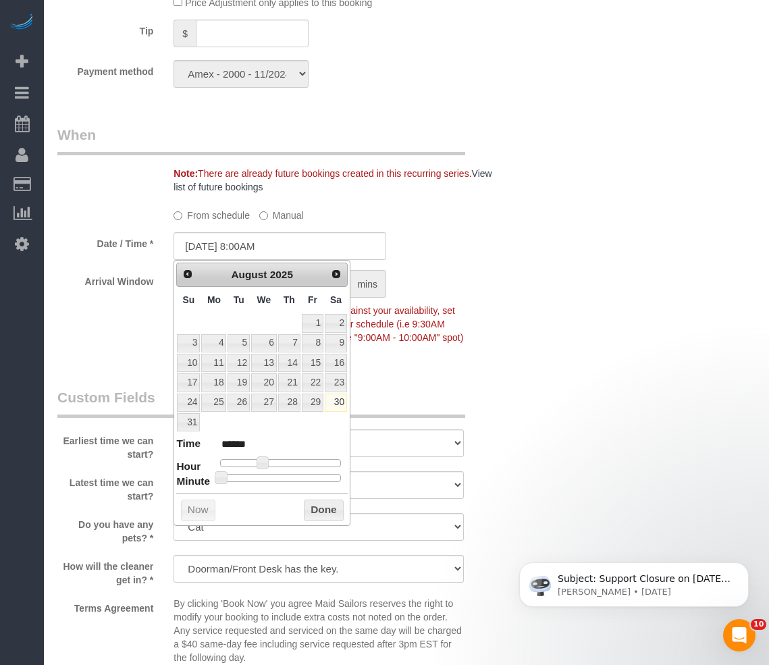
type input "08/30/2025 1:00PM"
type input "******"
click at [288, 465] on div at bounding box center [280, 463] width 121 height 8
click at [325, 513] on button "Done" at bounding box center [324, 511] width 40 height 22
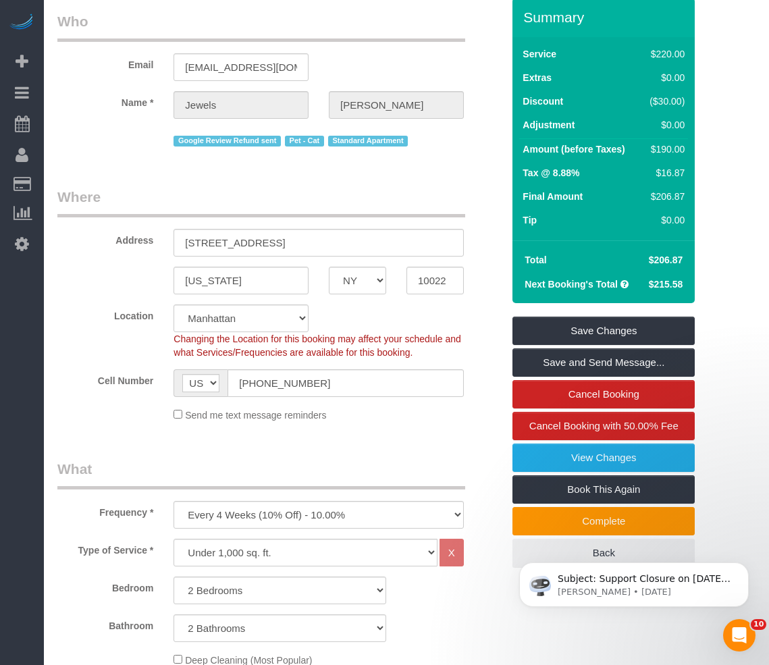
scroll to position [68, 0]
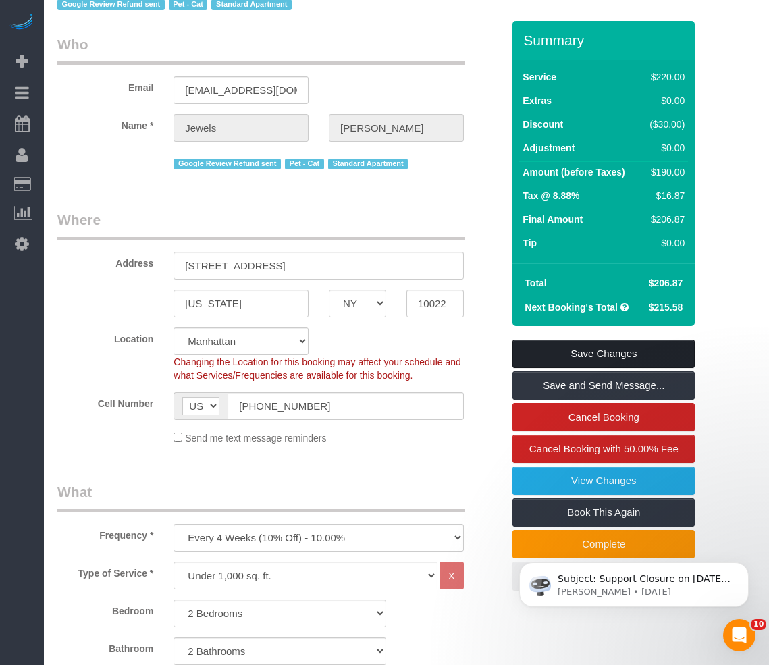
click at [628, 355] on link "Save Changes" at bounding box center [604, 354] width 182 height 28
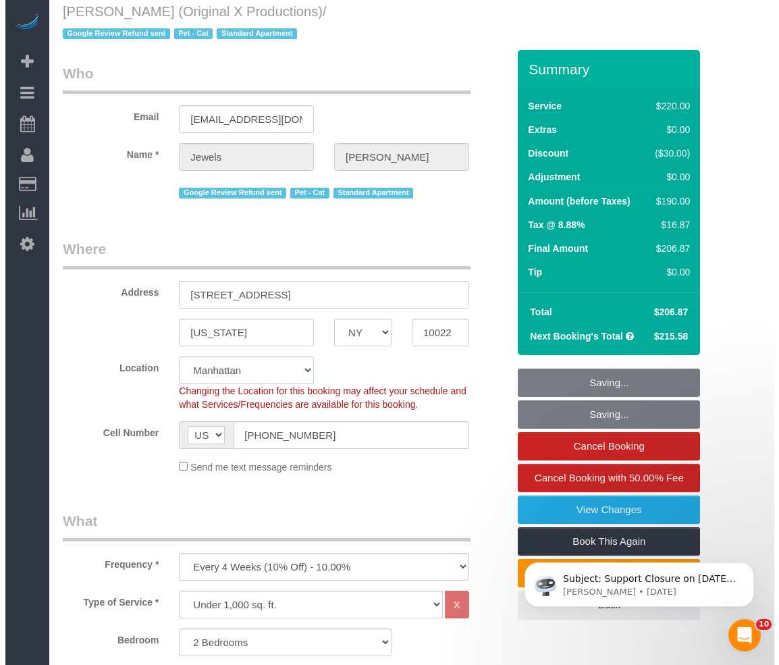
scroll to position [0, 0]
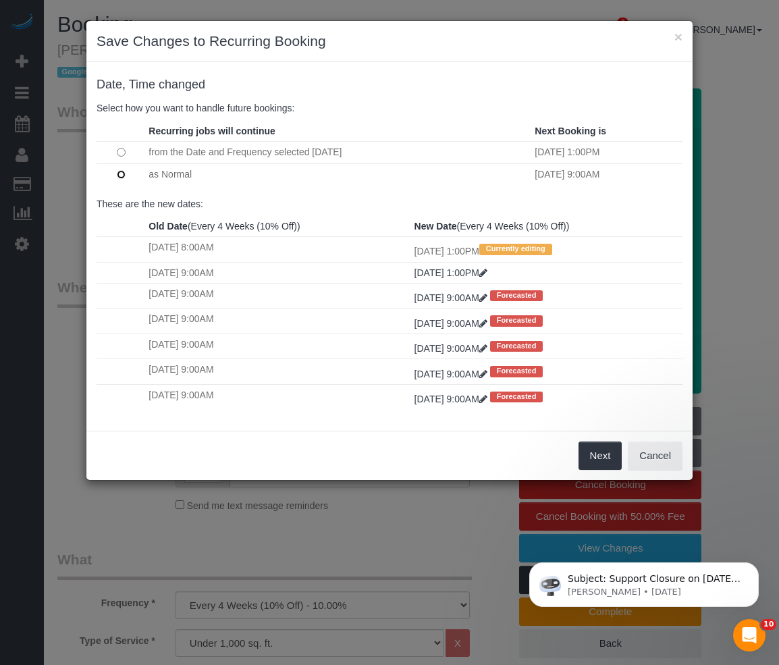
click at [120, 169] on td at bounding box center [121, 174] width 49 height 22
click at [610, 468] on button "Next" at bounding box center [601, 456] width 44 height 28
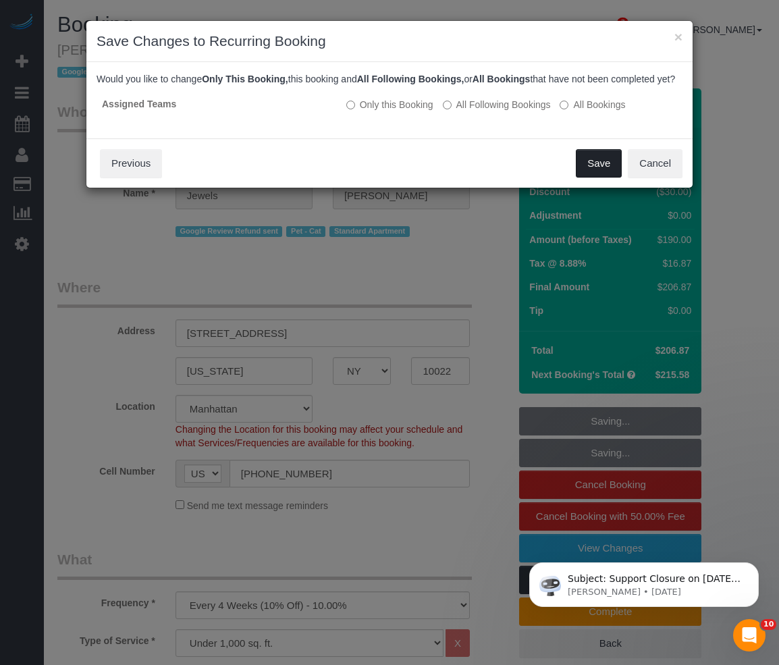
click at [591, 178] on button "Save" at bounding box center [599, 163] width 46 height 28
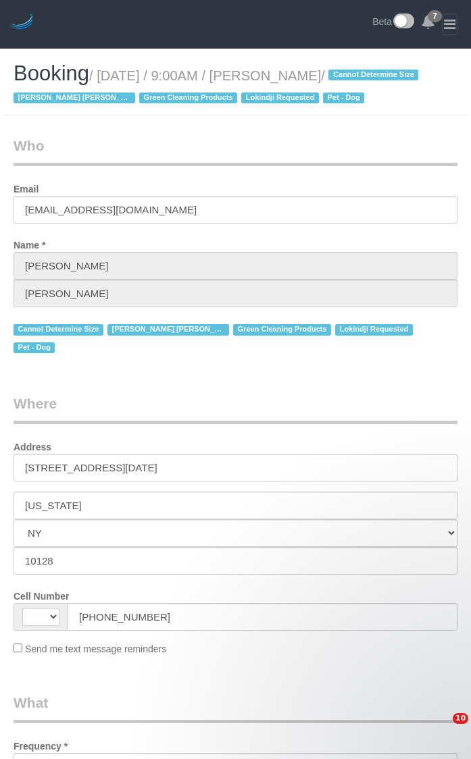
select select "NY"
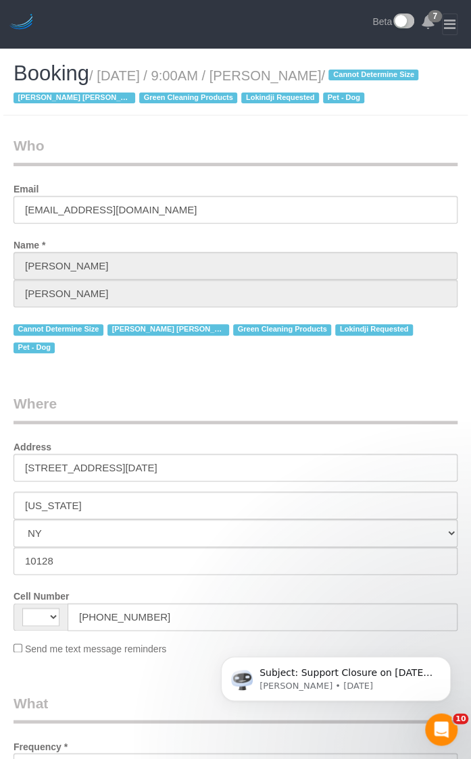
select select "string:[GEOGRAPHIC_DATA]"
select select "string:stripe-pm_1RHEiV4VGloSiKo7LfsKSaxC"
select select "number:89"
select select "number:90"
select select "number:13"
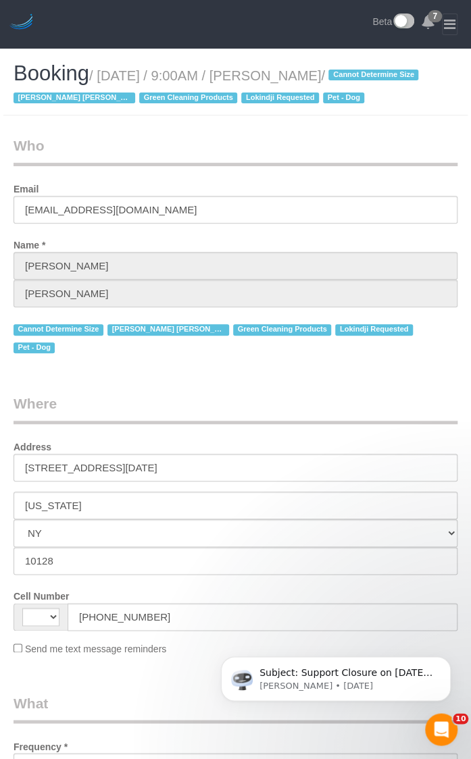
select select "number:5"
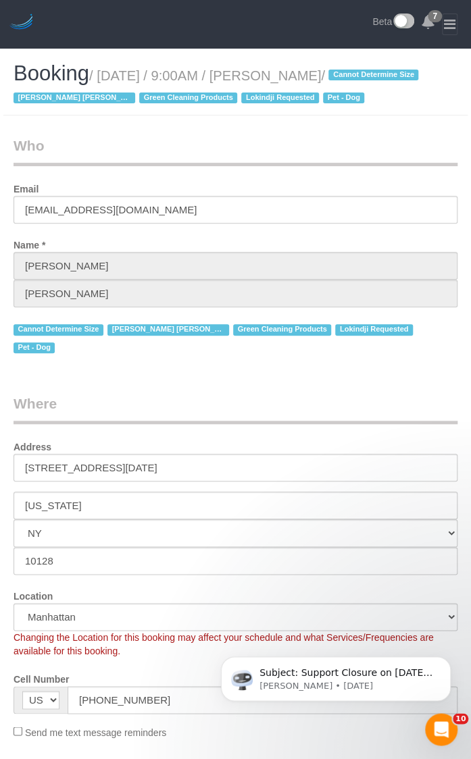
select select "object:1329"
select select "180"
select select "spot2"
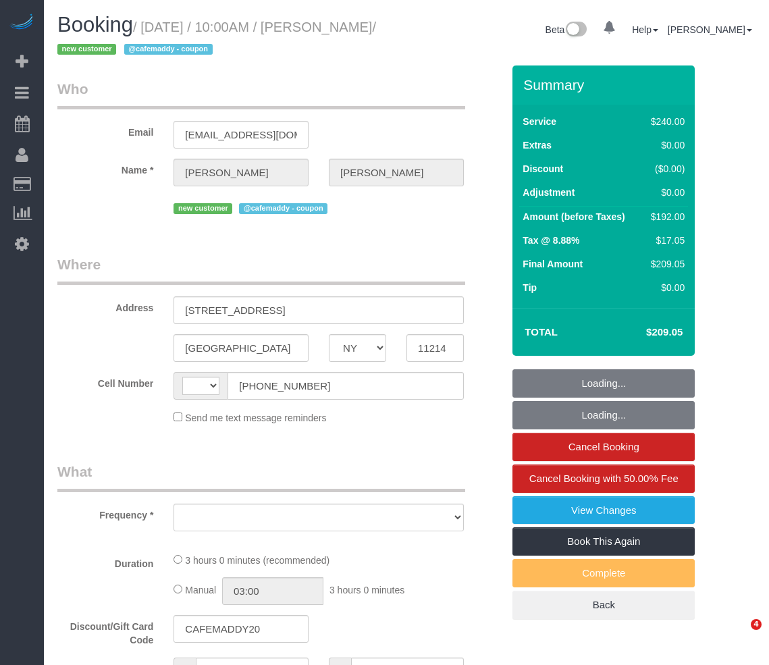
select select "NY"
select select "string:[GEOGRAPHIC_DATA]"
select select "object:696"
select select "spot1"
select select "180"
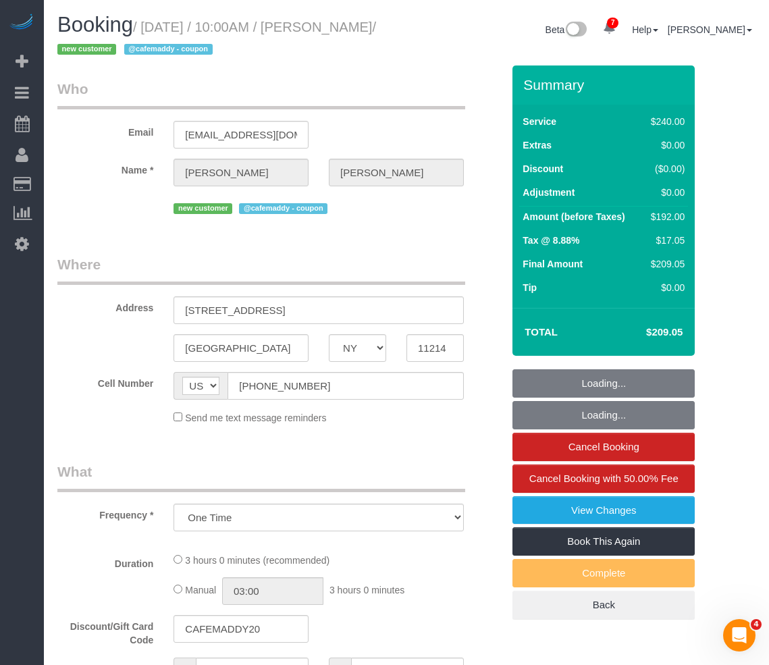
select select "number:89"
select select "number:74"
select select "number:15"
select select "number:5"
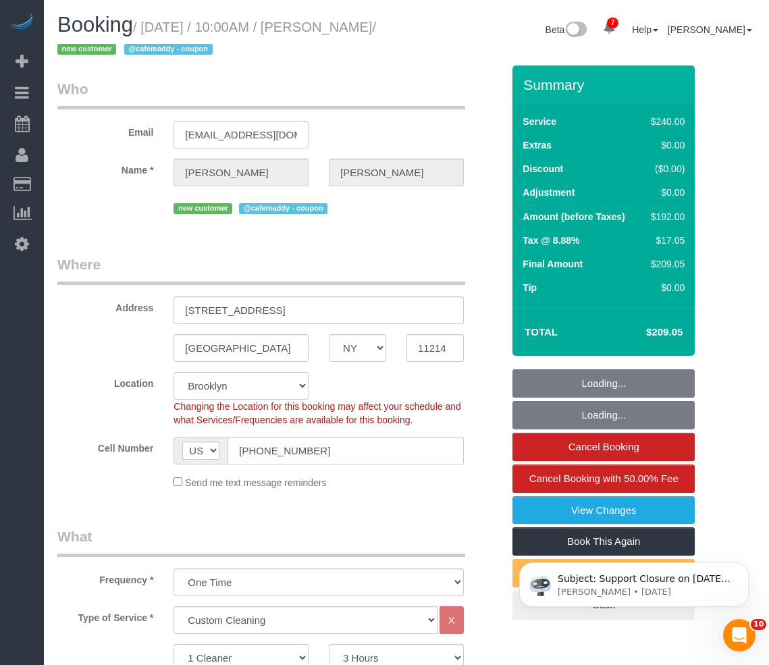
select select "object:1349"
select select "string:stripe-pm_1Rw3zP4VGloSiKo7iryIVzl9"
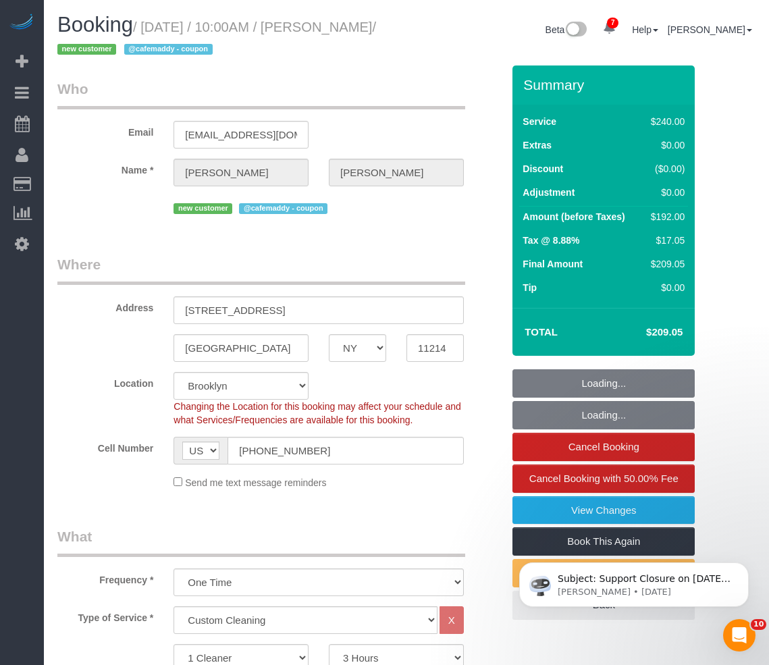
select select "spot48"
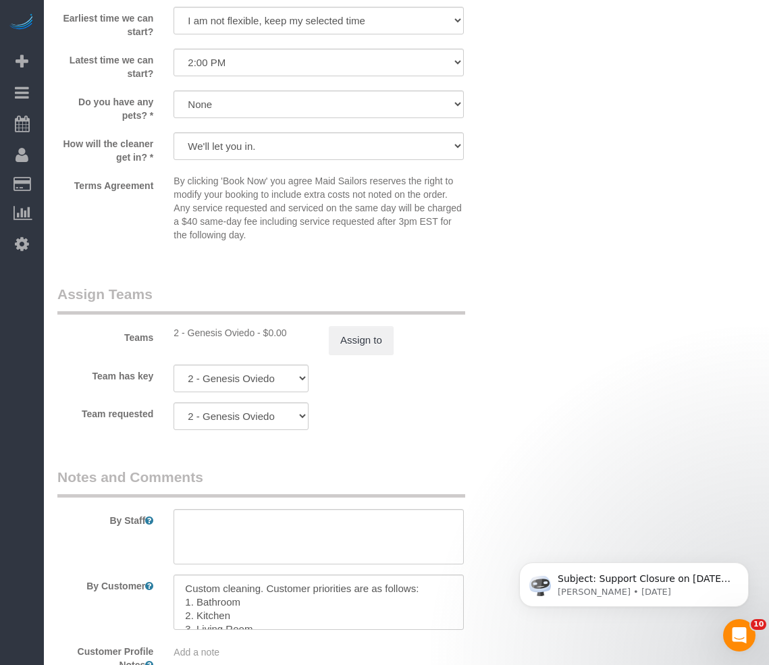
scroll to position [1283, 0]
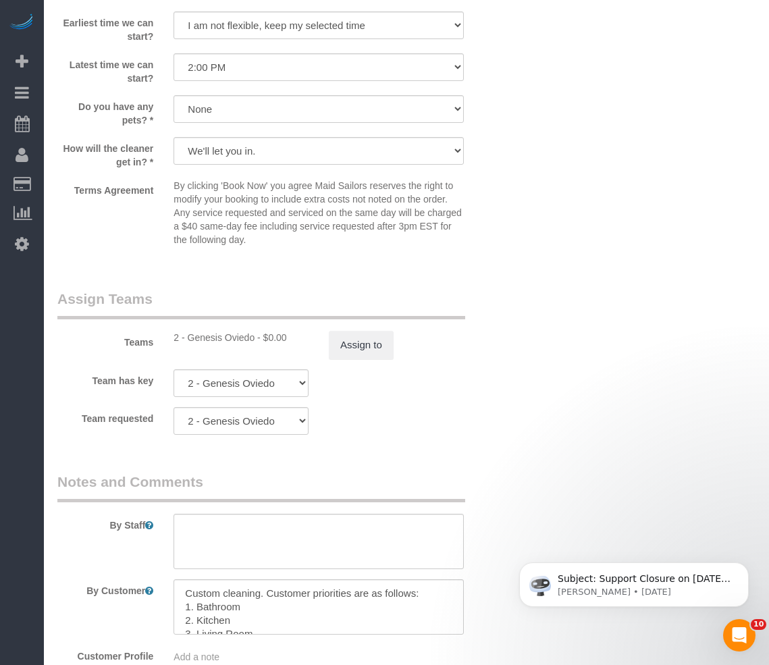
drag, startPoint x: 497, startPoint y: 190, endPoint x: 471, endPoint y: 222, distance: 40.8
click at [498, 192] on div "Terms Agreement By clicking 'Book Now' you agree Maid Sailors reserves the righ…" at bounding box center [279, 216] width 465 height 74
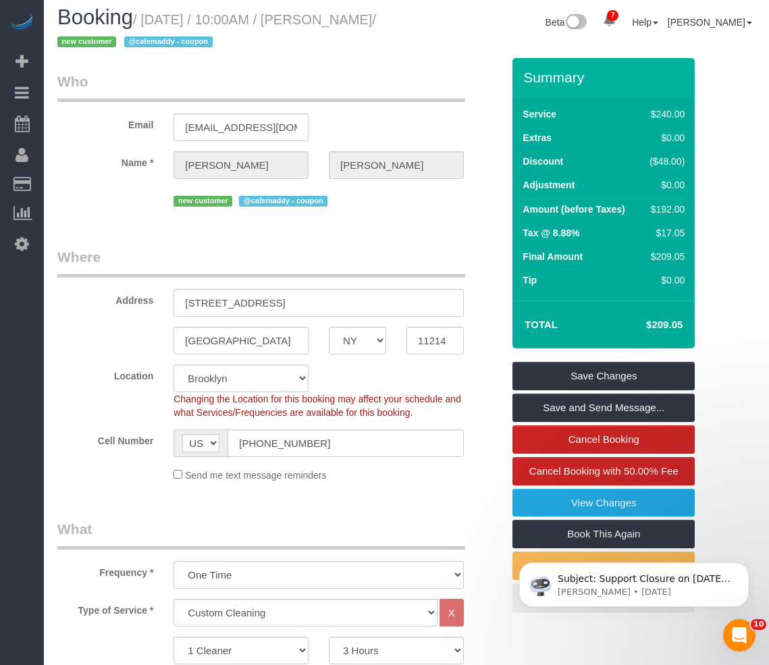
scroll to position [0, 0]
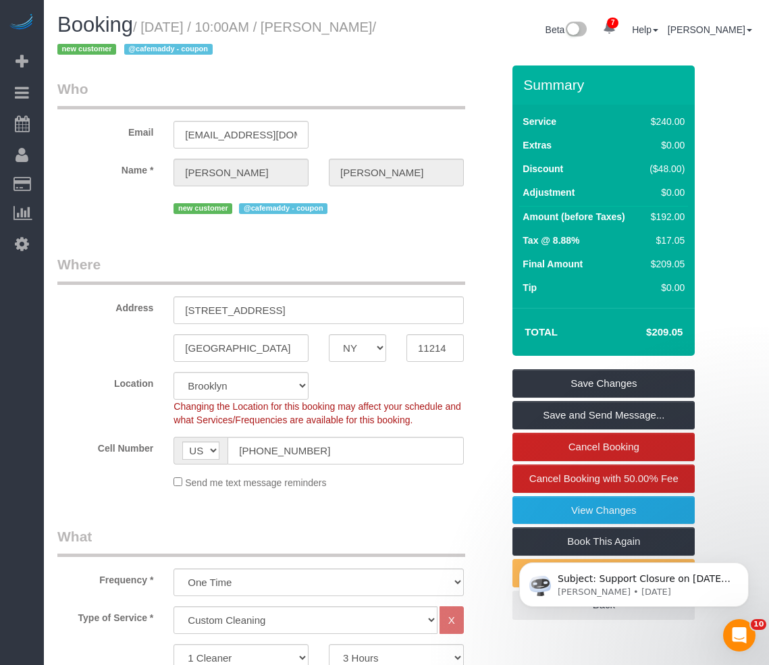
click at [392, 38] on h1 "Booking / [DATE] / 10:00AM / [PERSON_NAME] / new customer @cafemaddy - coupon" at bounding box center [226, 37] width 339 height 46
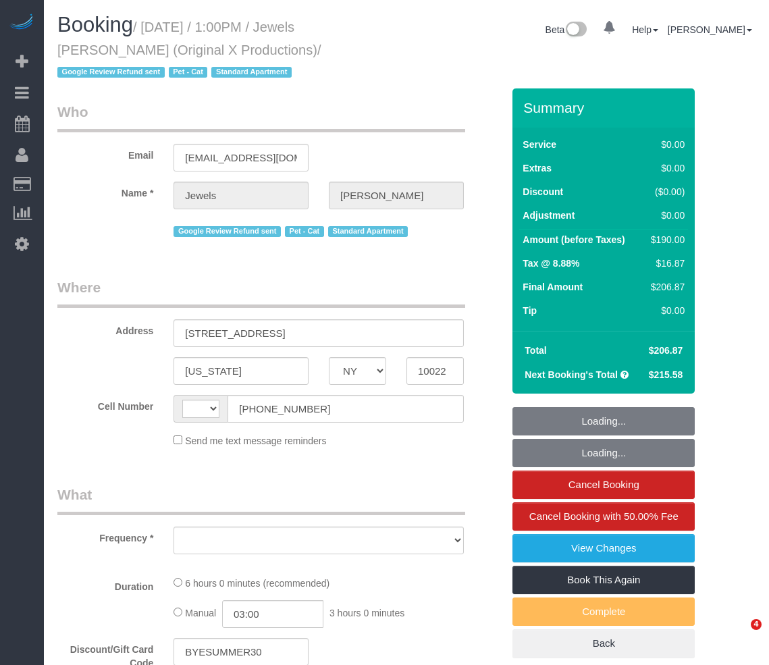
select select "NY"
select select "string:[GEOGRAPHIC_DATA]"
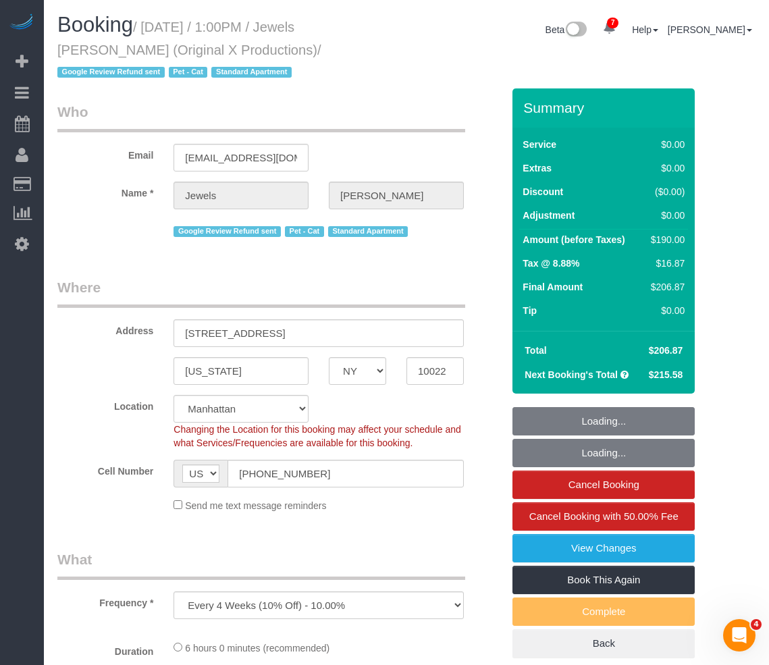
select select "object:729"
select select "string:stripe-pm_1QEBRH4VGloSiKo7FRzmGsvi"
select select "number:56"
select select "number:73"
select select "number:14"
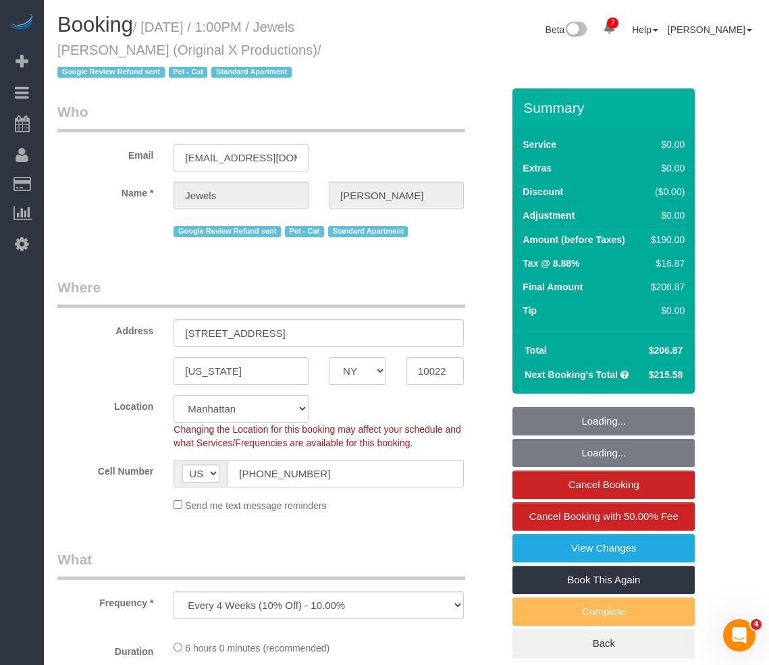
select select "number:6"
select select "2"
select select "spot1"
select select "2"
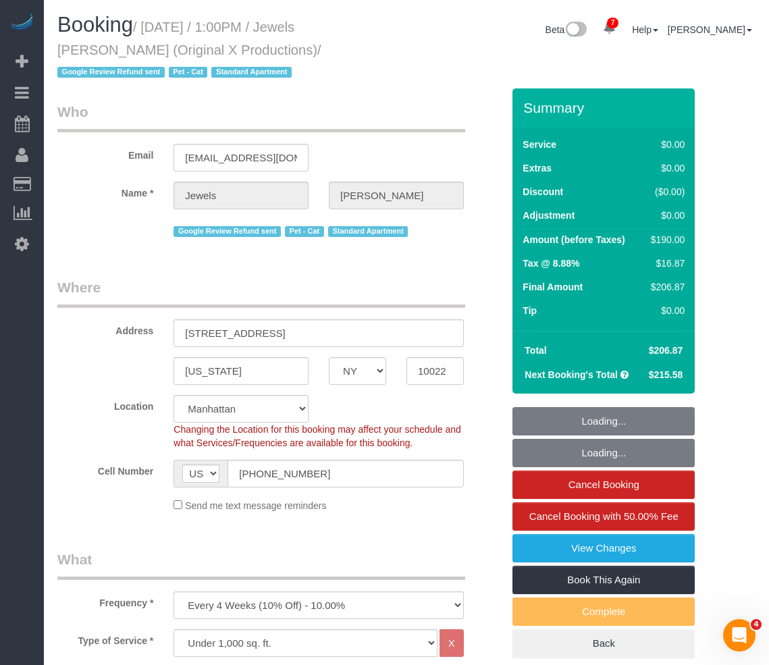
select select "2"
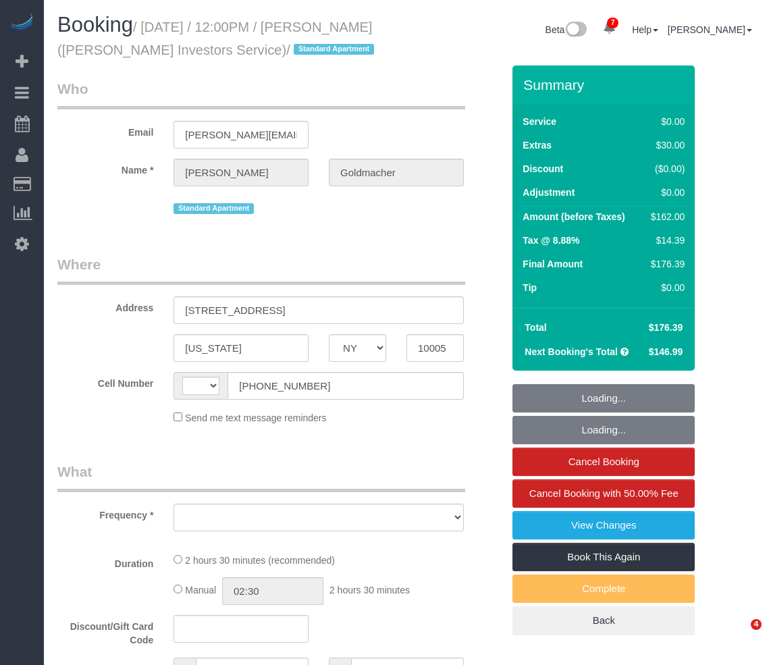
select select "NY"
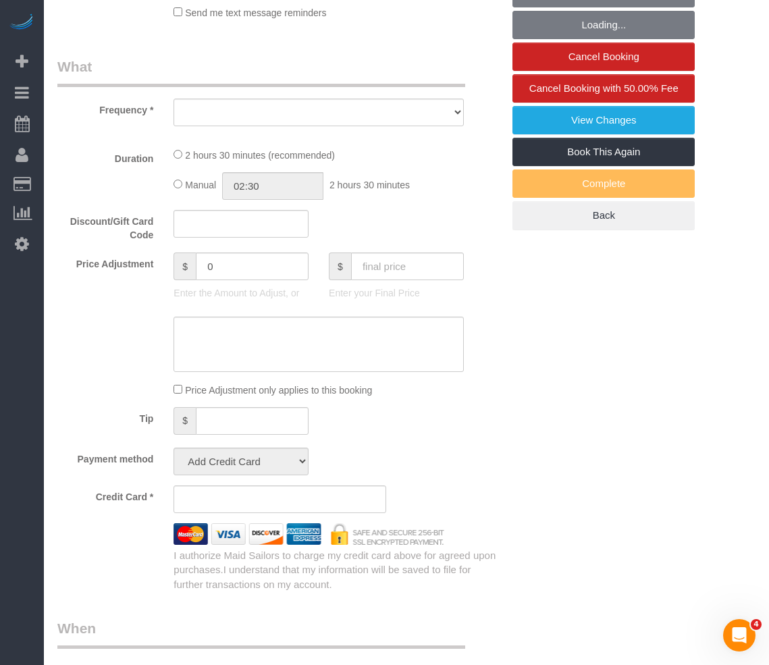
select select "number:89"
select select "number:90"
select select "number:15"
select select "number:5"
select select "number:21"
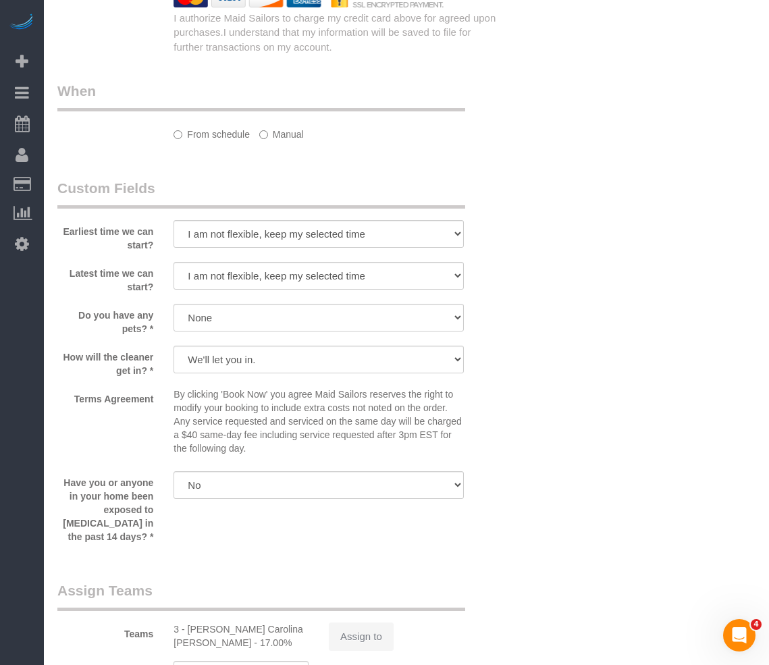
select select "string:[GEOGRAPHIC_DATA]"
select select "object:855"
select select "spot1"
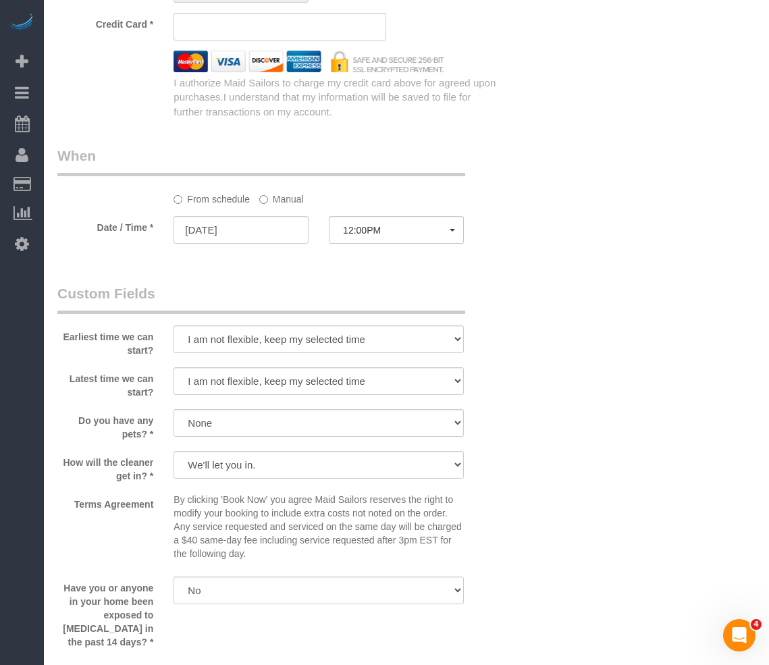
scroll to position [1705, 0]
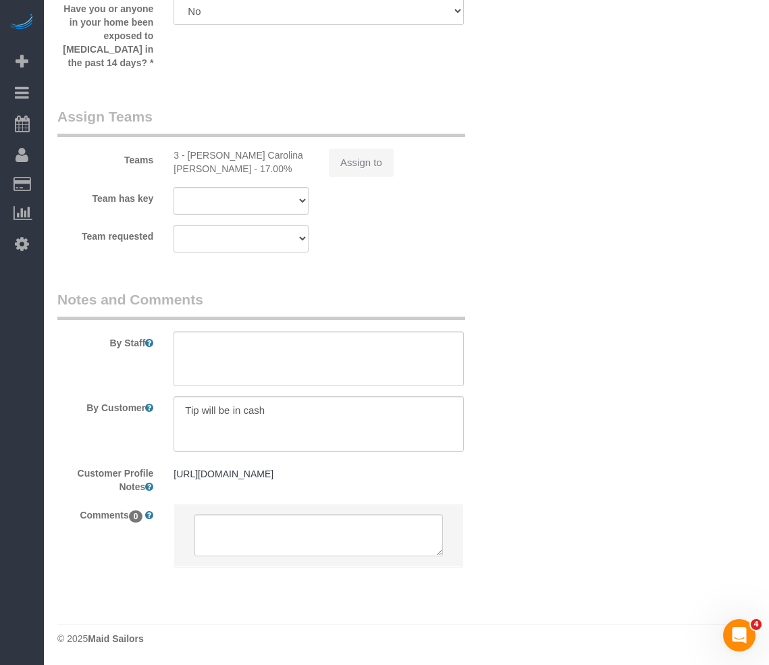
select select "string:stripe-pm_1IsBSD4VGloSiKo76ZEHamuY"
select select "1"
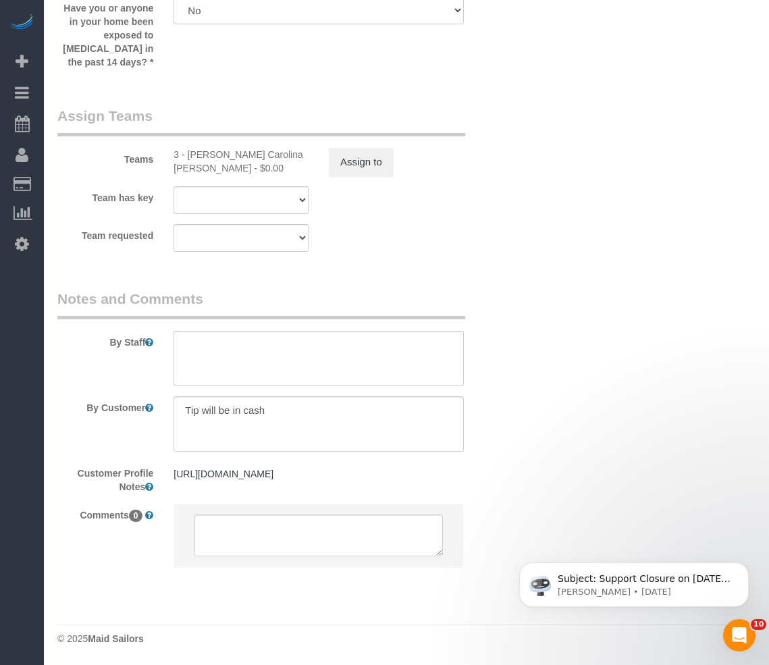
scroll to position [1835, 0]
select select "object:1358"
select select "1"
